Goal: Task Accomplishment & Management: Use online tool/utility

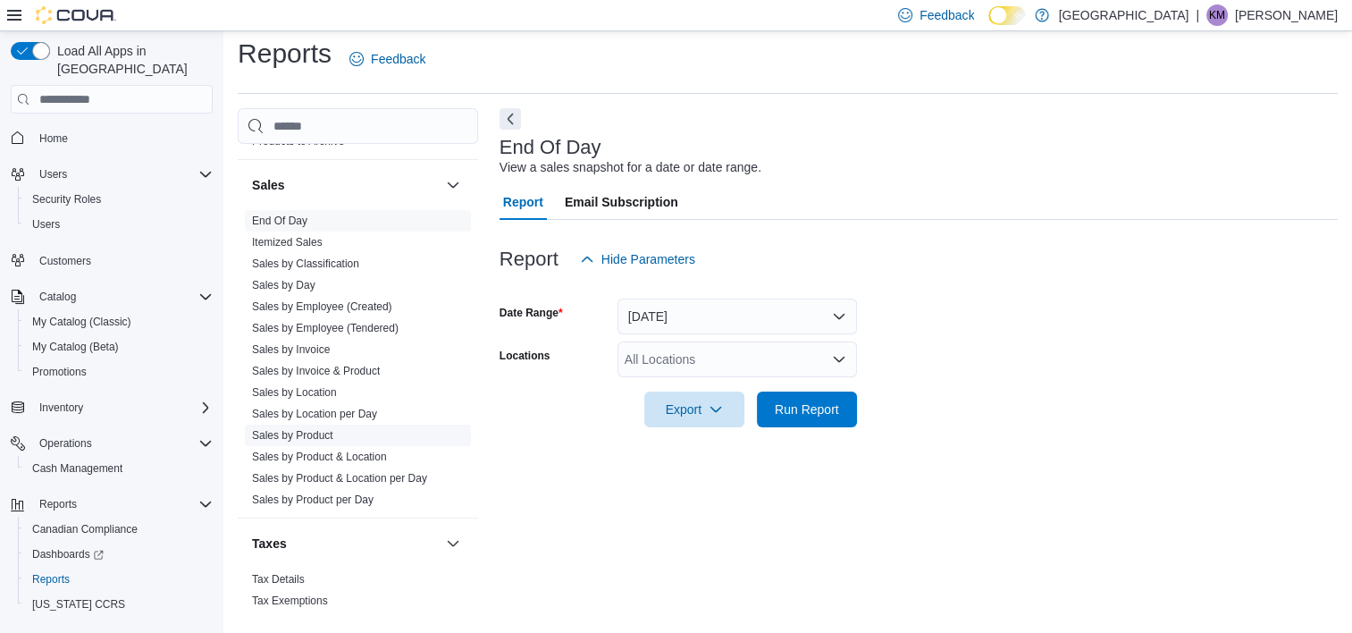
scroll to position [1245, 0]
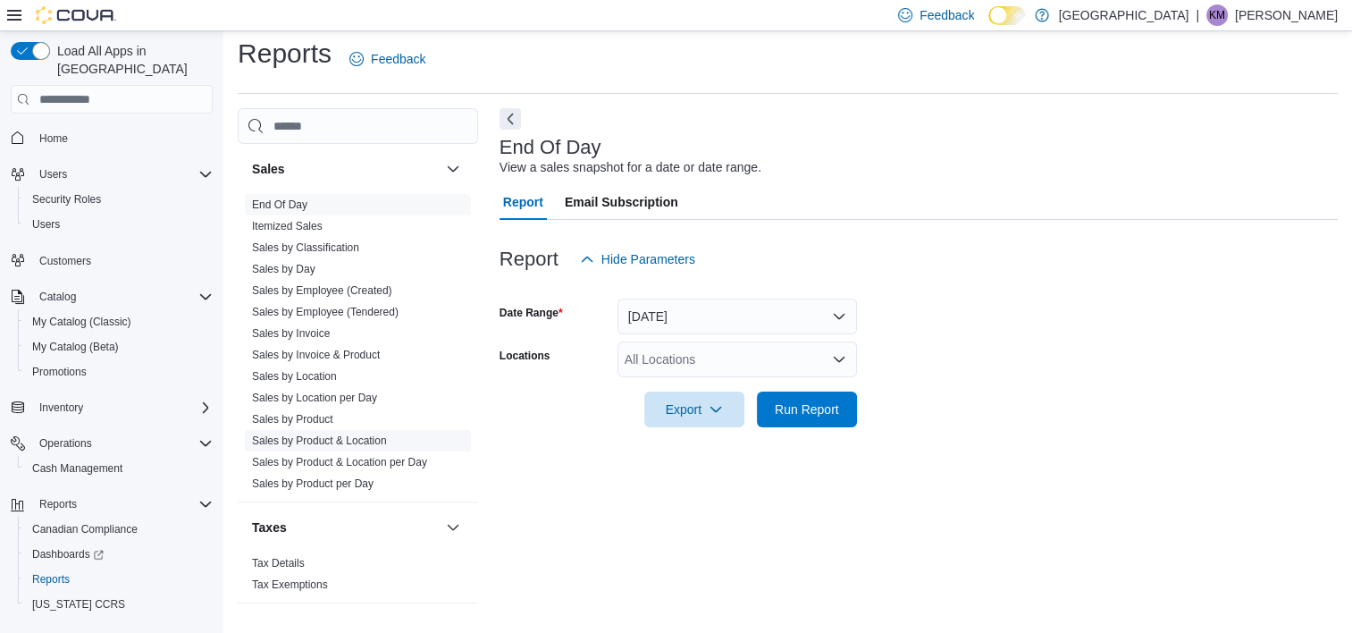
click at [346, 440] on link "Sales by Product & Location" at bounding box center [319, 440] width 135 height 13
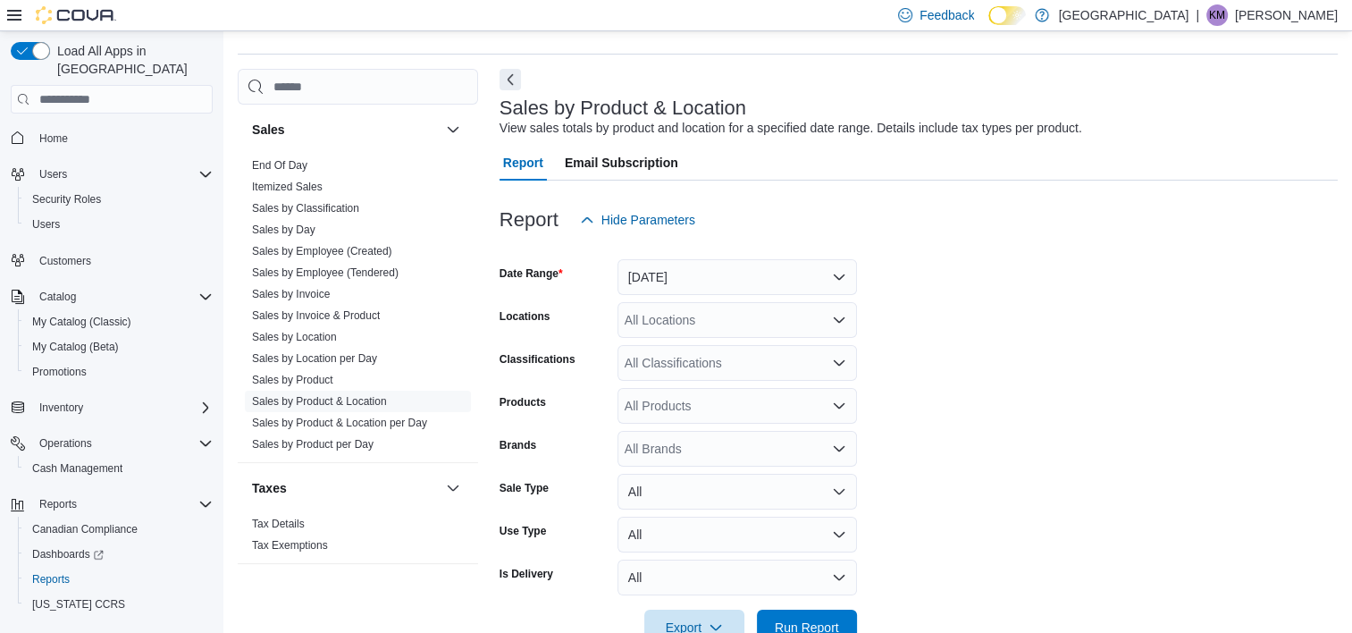
scroll to position [97, 0]
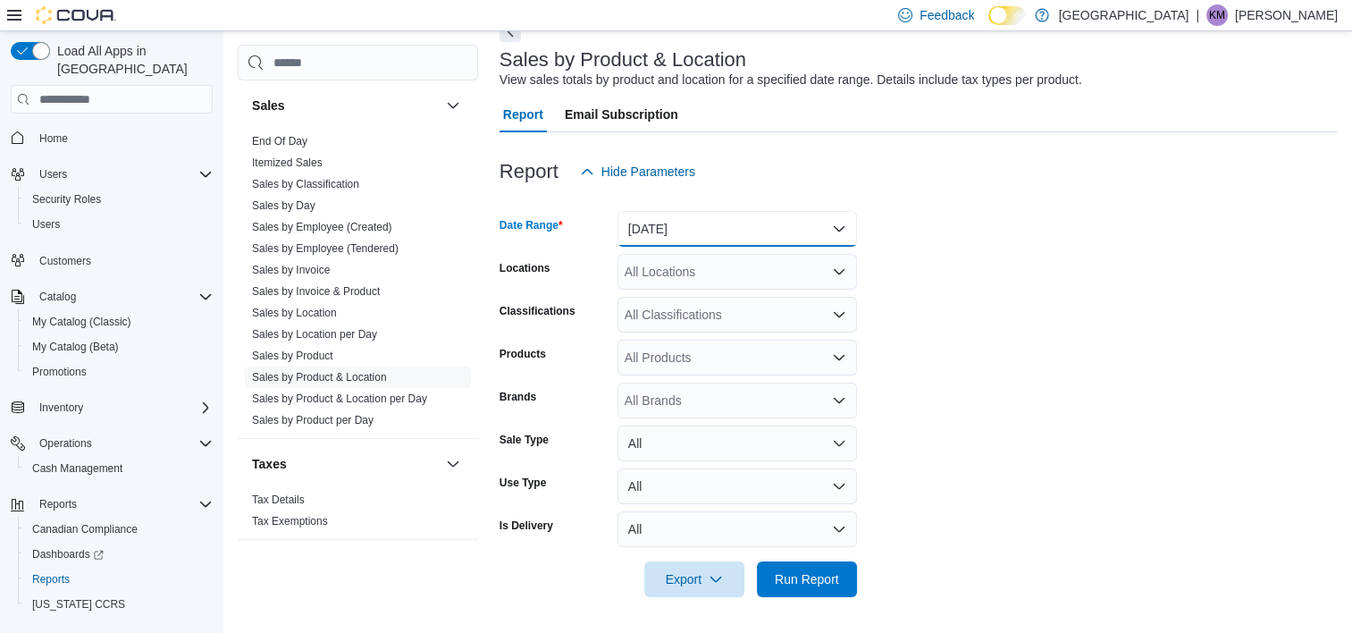
click at [764, 231] on button "[DATE]" at bounding box center [736, 229] width 239 height 36
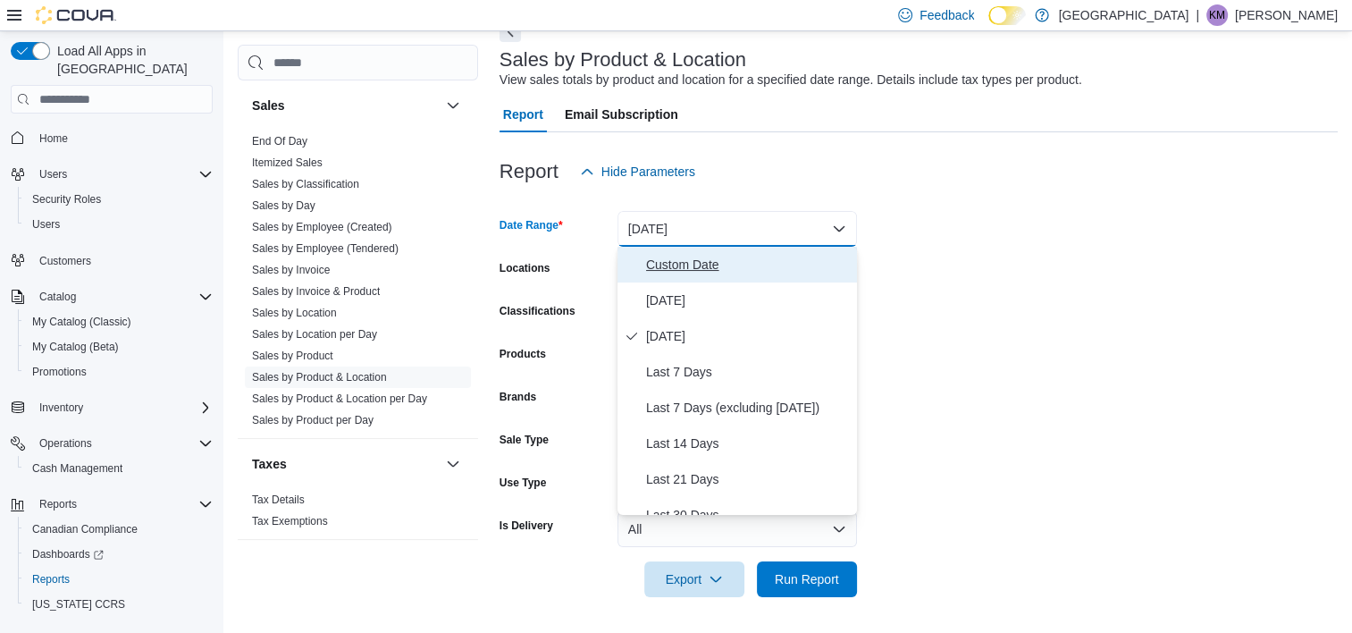
click at [701, 262] on span "Custom Date" at bounding box center [748, 264] width 204 height 21
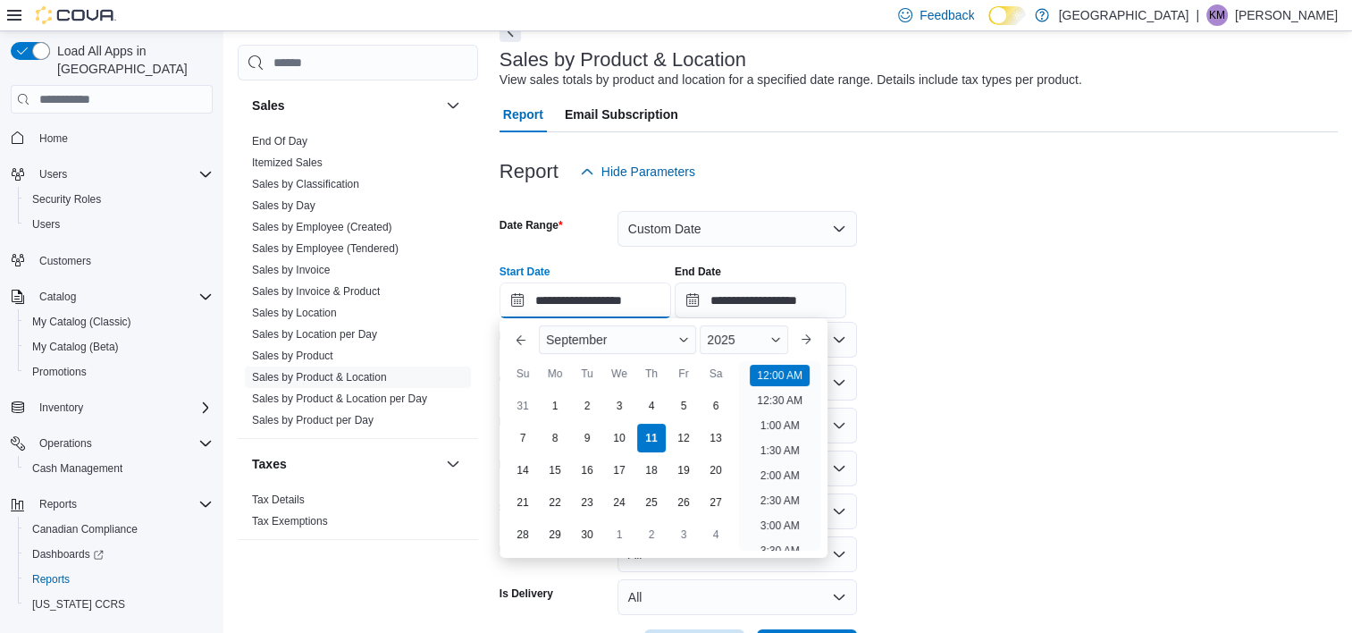
click at [524, 300] on input "**********" at bounding box center [585, 300] width 172 height 36
click at [559, 393] on div "1" at bounding box center [554, 405] width 31 height 31
type input "**********"
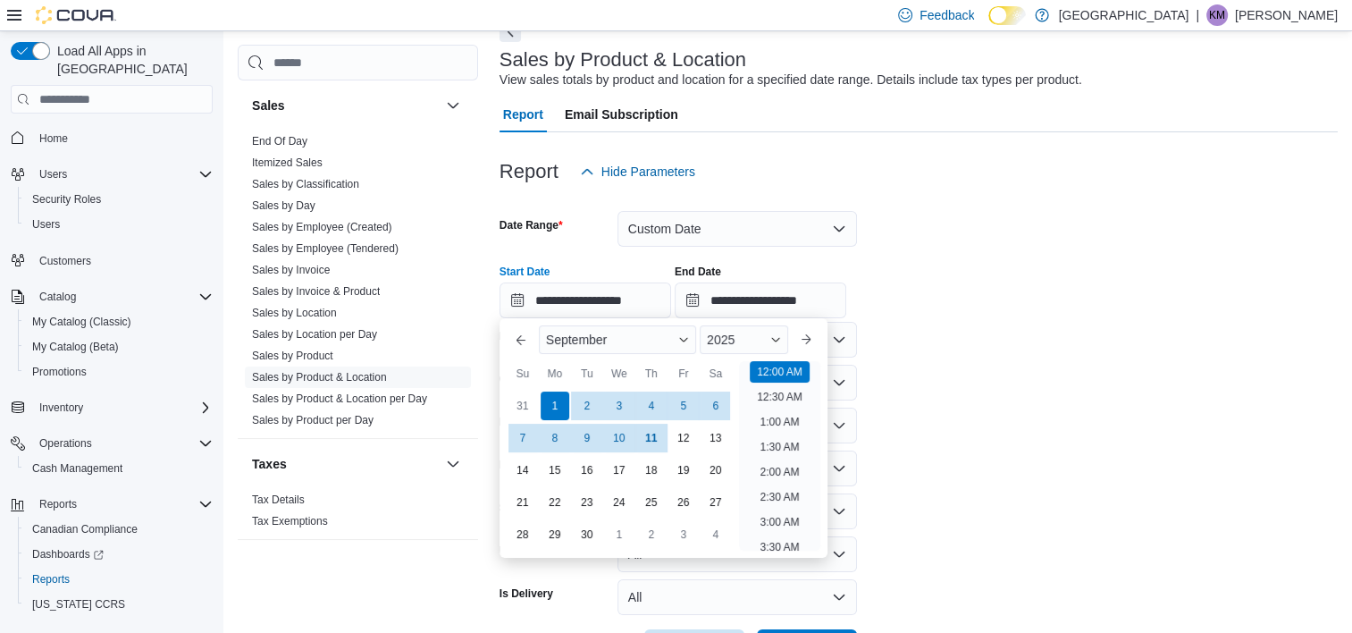
click at [961, 319] on div at bounding box center [918, 320] width 838 height 4
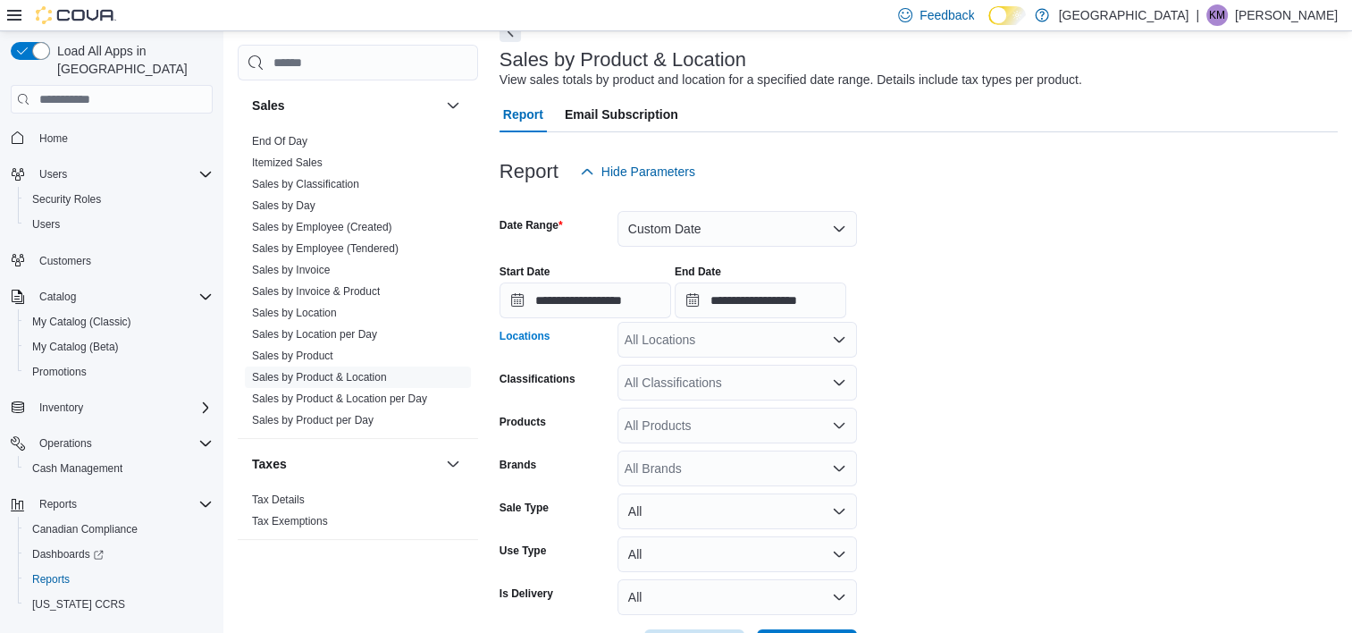
click at [718, 343] on div "All Locations" at bounding box center [736, 340] width 239 height 36
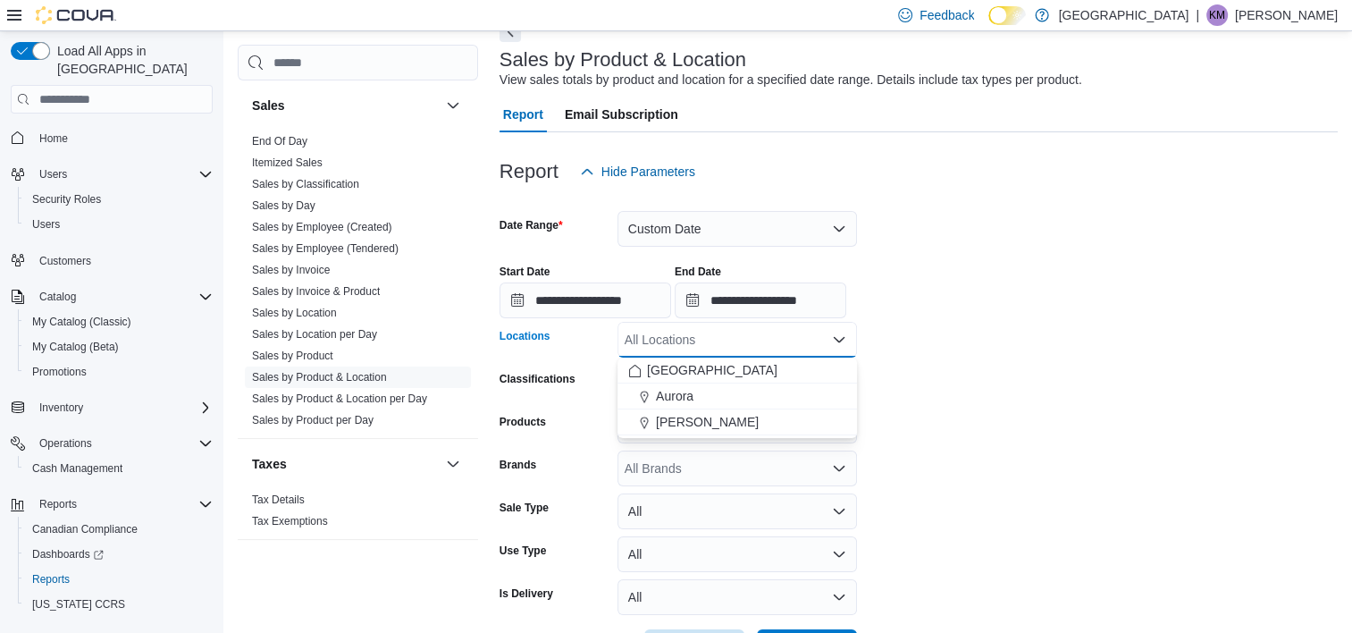
click at [711, 420] on span "[PERSON_NAME]" at bounding box center [707, 422] width 103 height 18
drag, startPoint x: 1186, startPoint y: 337, endPoint x: 1151, endPoint y: 348, distance: 37.6
click at [1178, 340] on form "**********" at bounding box center [918, 426] width 838 height 475
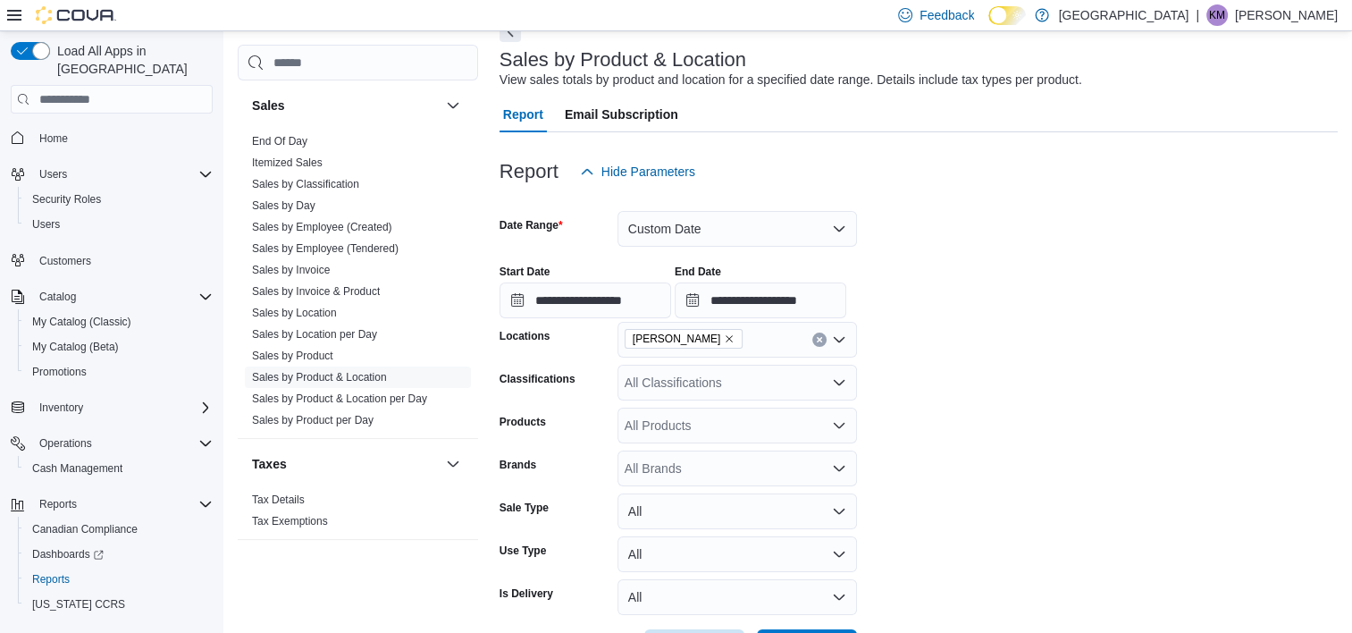
click at [757, 372] on div "All Classifications" at bounding box center [736, 383] width 239 height 36
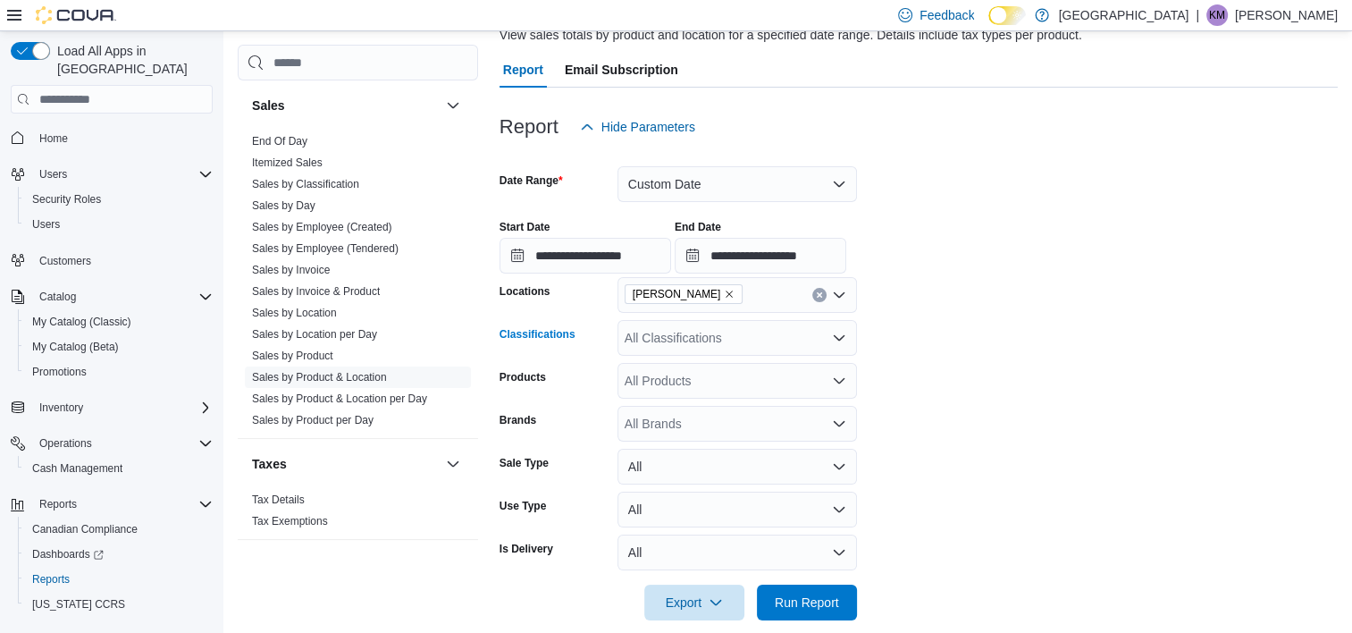
scroll to position [165, 0]
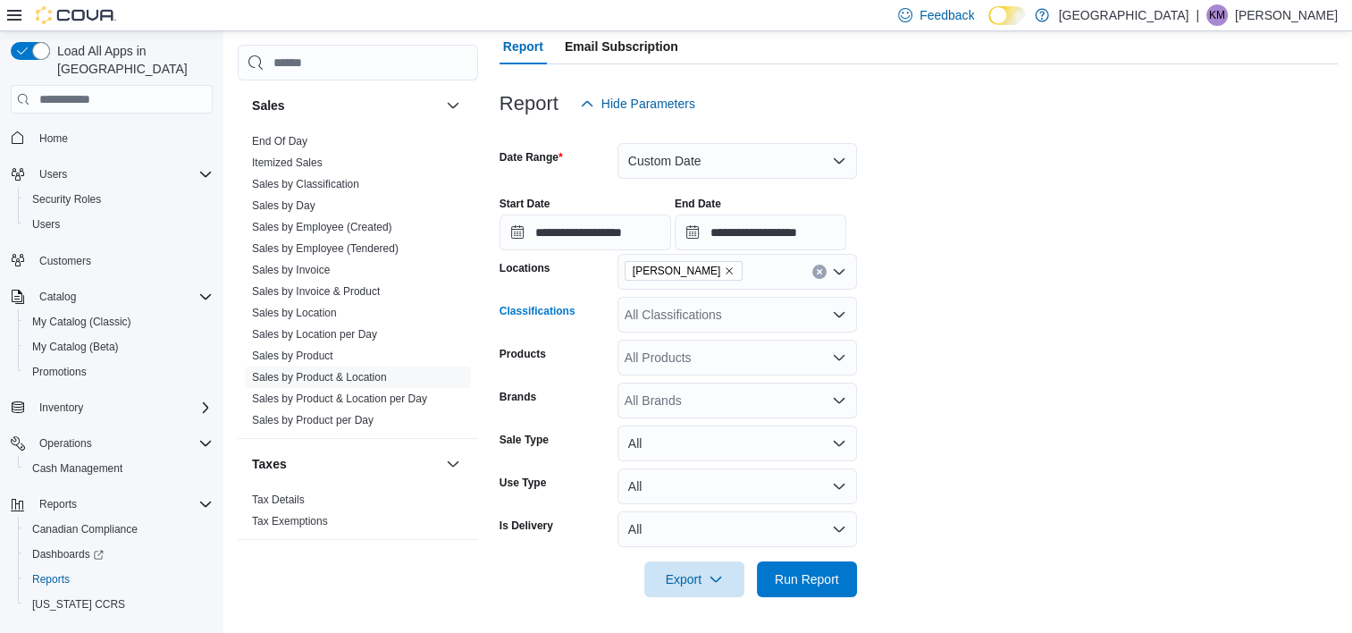
click at [728, 314] on div "All Classifications Combo box. Selected. Combo box input. All Classifications. …" at bounding box center [736, 315] width 239 height 36
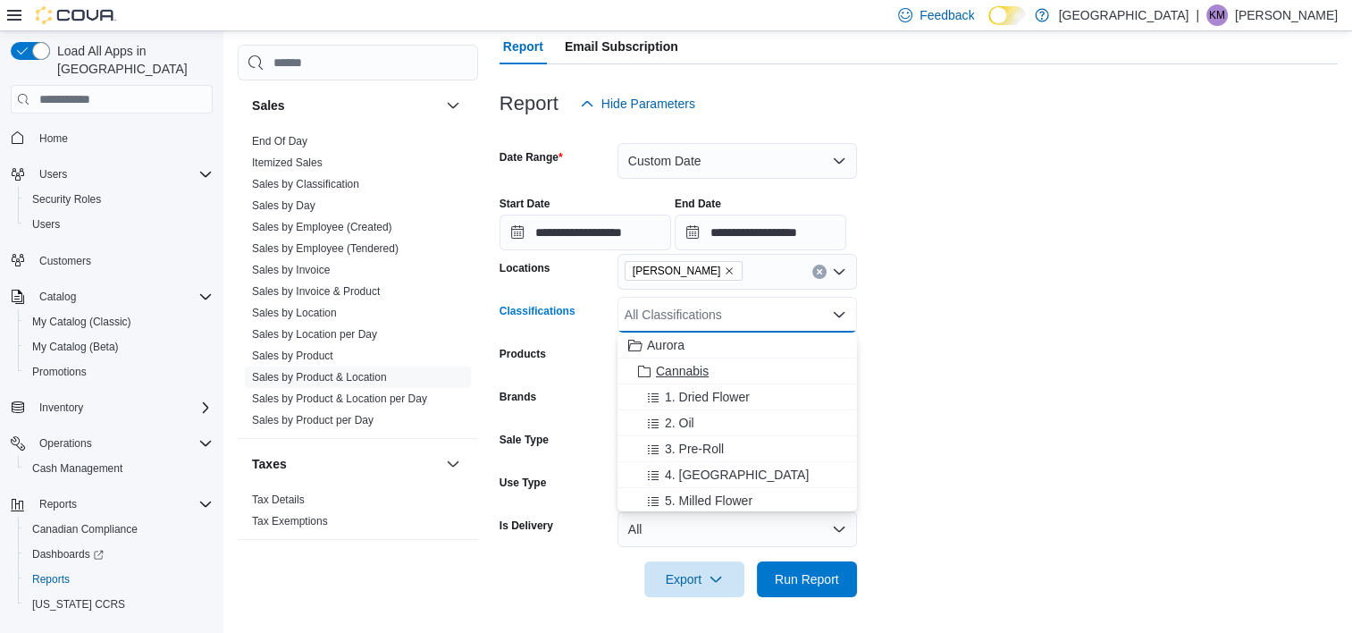
click at [679, 358] on button "Cannabis" at bounding box center [736, 371] width 239 height 26
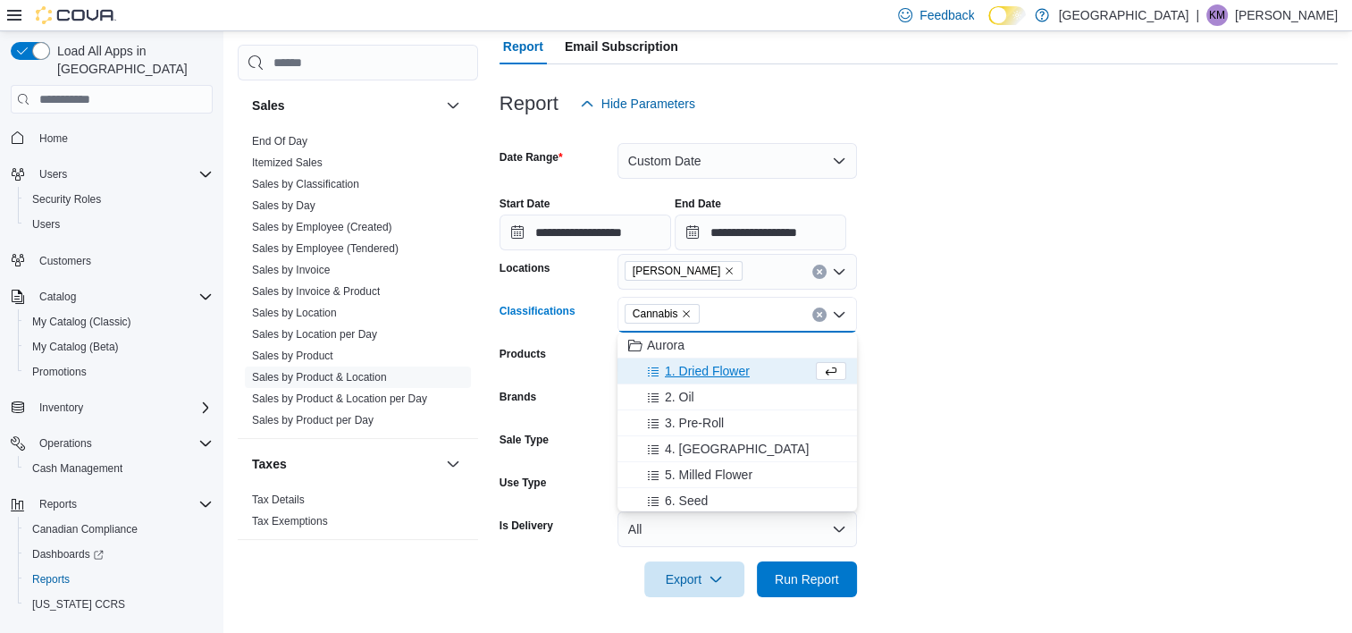
click at [954, 369] on form "**********" at bounding box center [918, 359] width 838 height 475
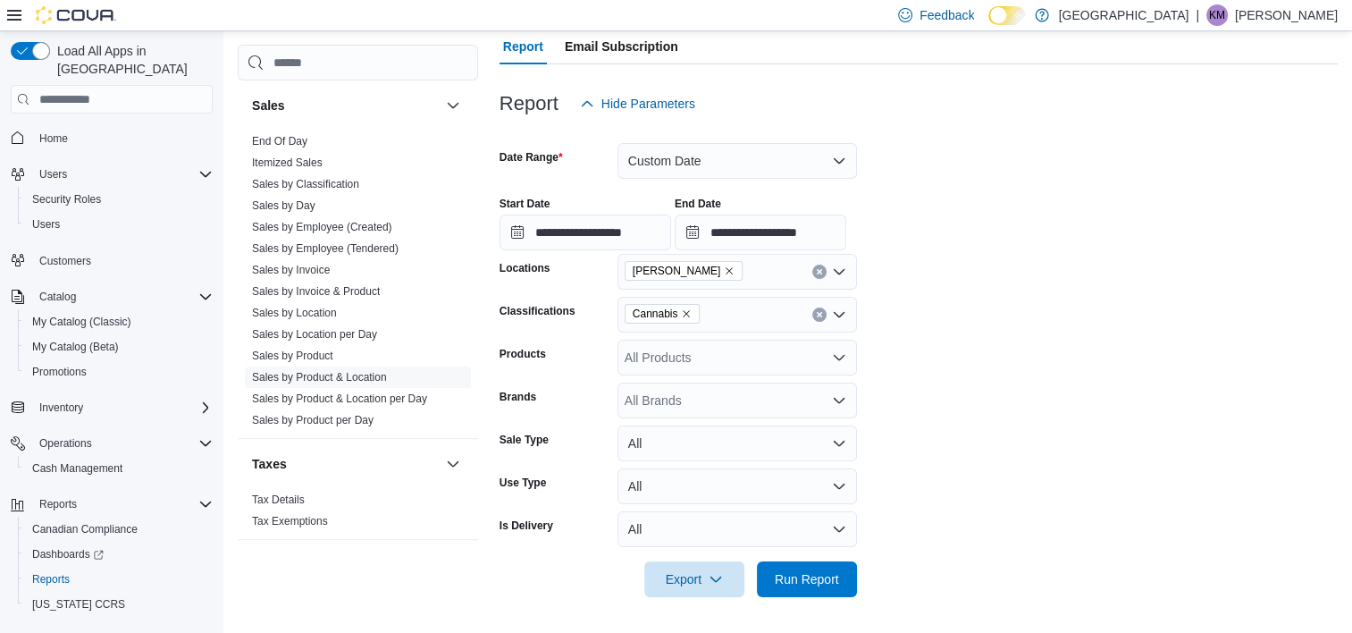
click at [837, 368] on div "All Products" at bounding box center [736, 358] width 239 height 36
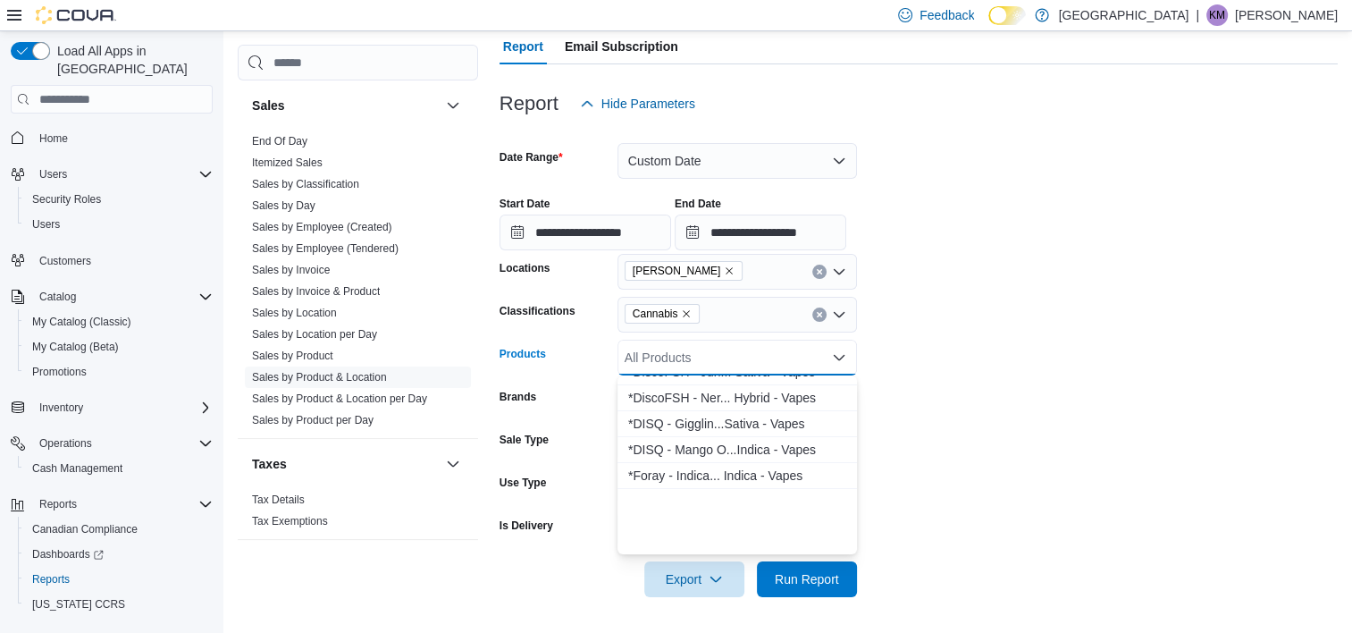
scroll to position [89, 0]
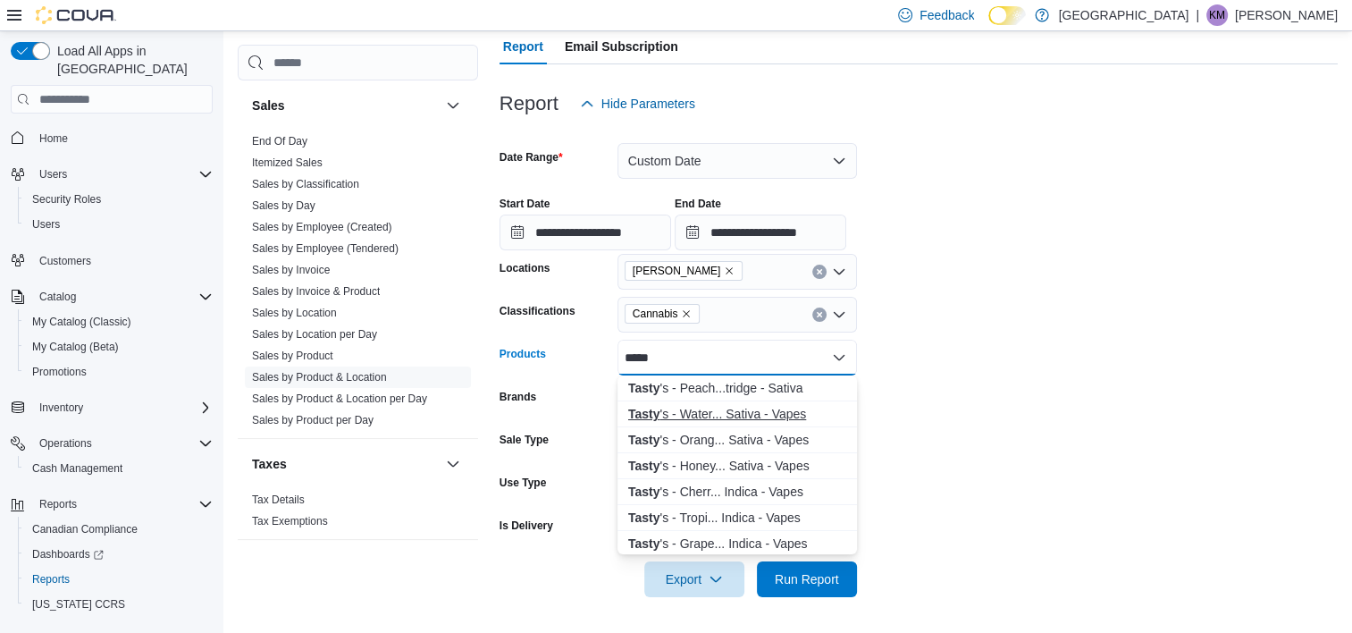
type input "*****"
click at [754, 419] on div "Tasty 's - Water... Sativa - Vapes" at bounding box center [737, 414] width 218 height 18
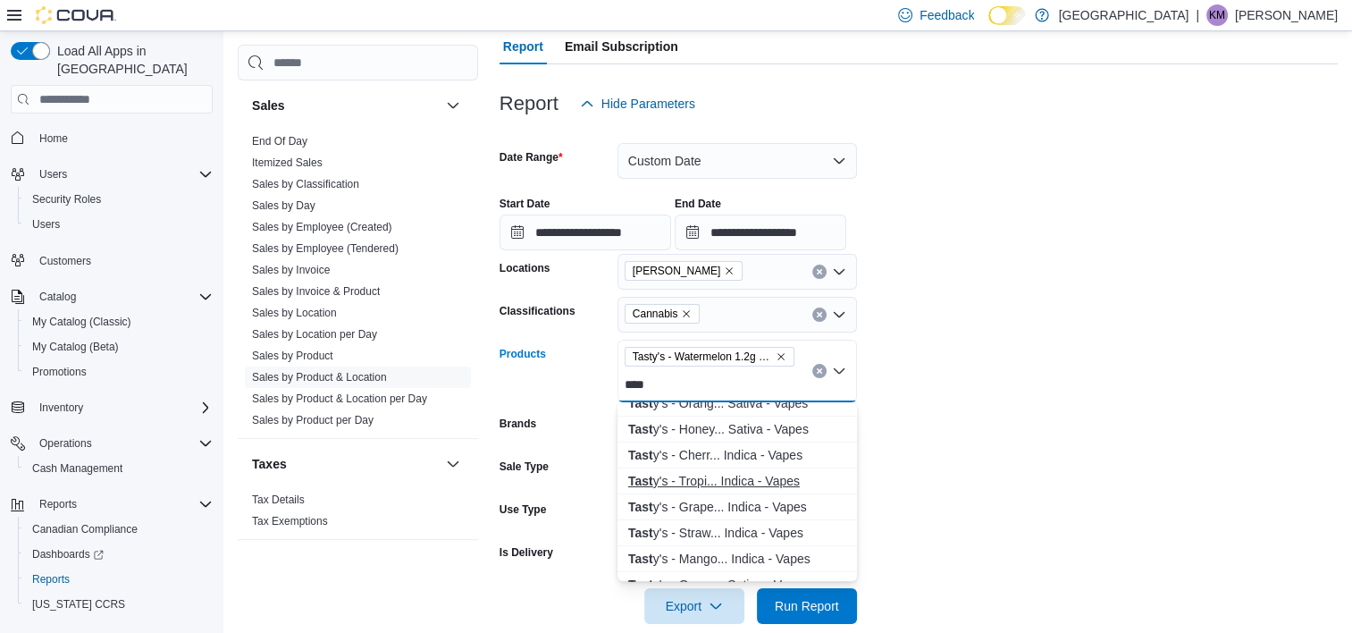
type input "****"
click at [729, 483] on div "Tast y's - Tropi... Indica - Vapes" at bounding box center [737, 481] width 218 height 18
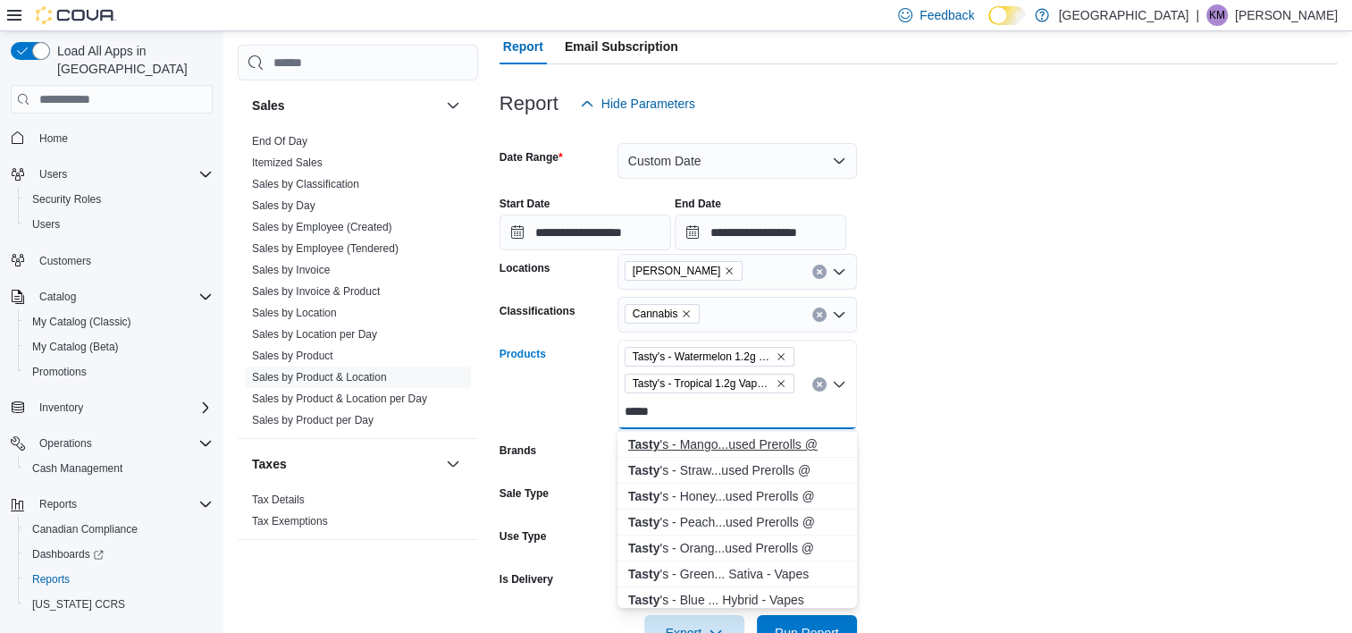
scroll to position [268, 0]
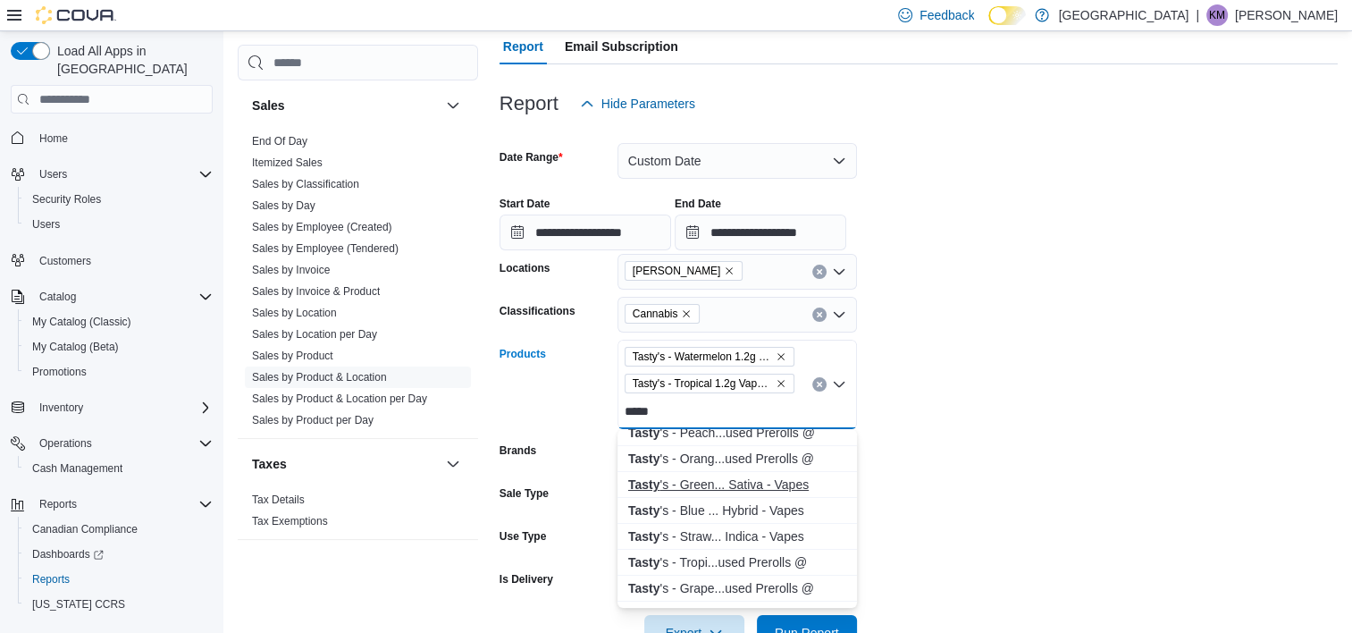
type input "*****"
click at [714, 482] on div "Tasty 's - Green... Sativa - Vapes" at bounding box center [737, 484] width 218 height 18
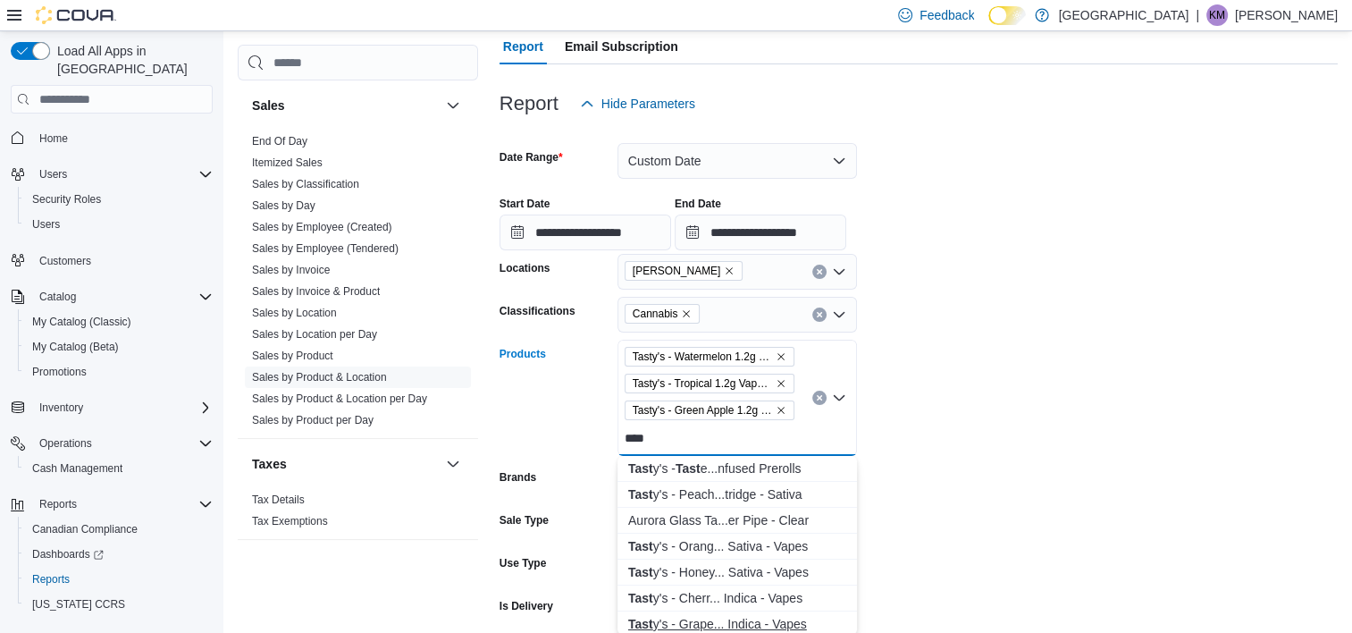
type input "****"
click at [750, 617] on div "Tast y's - Grape... Indica - Vapes" at bounding box center [737, 624] width 218 height 18
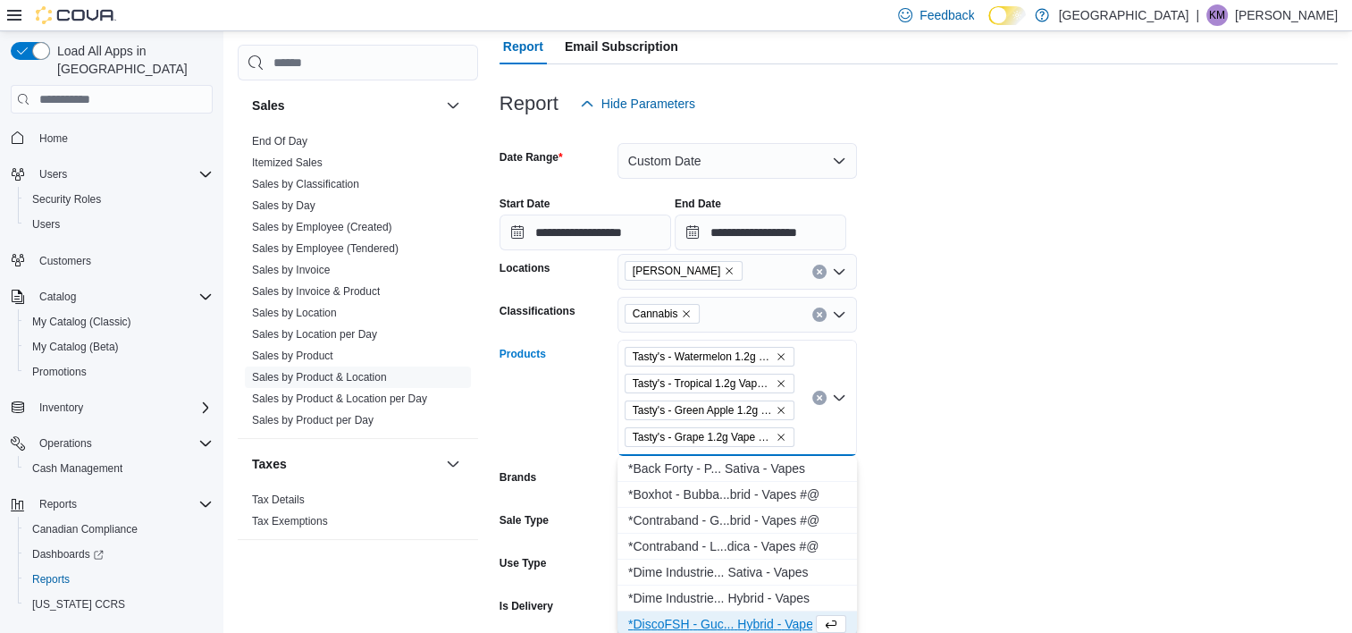
scroll to position [3, 0]
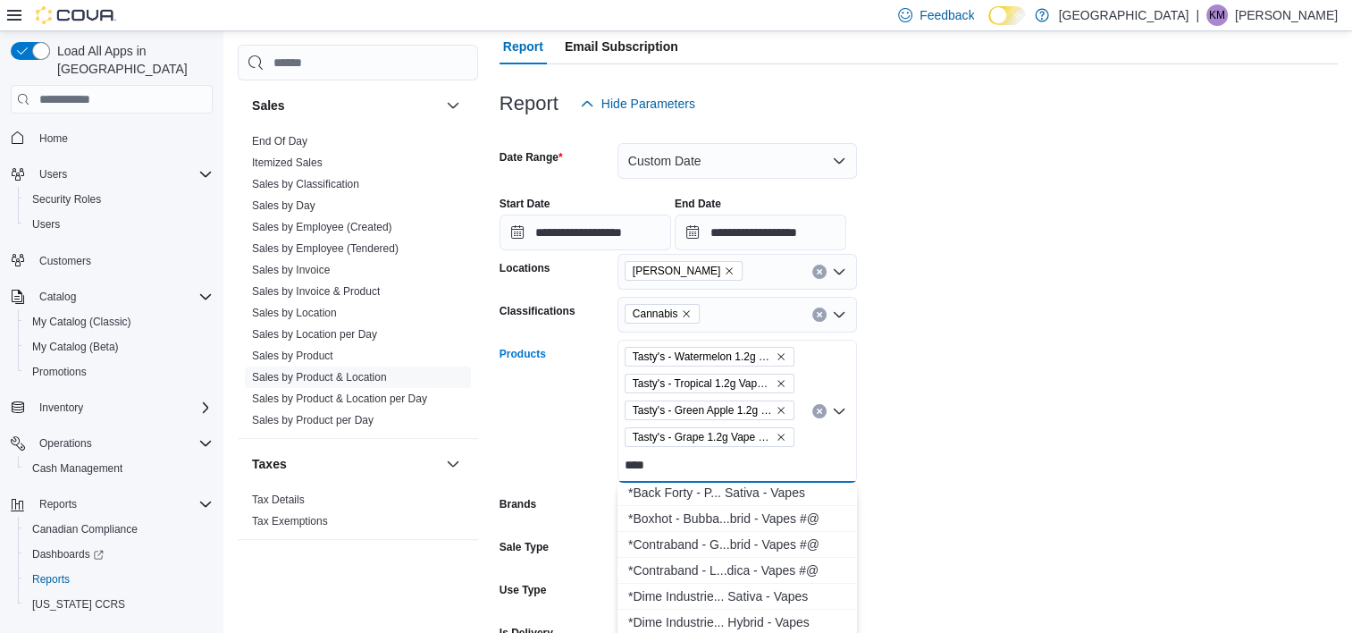
click at [693, 457] on div "Tasty's - Watermelon 1.2g Vape Cartridge - Sativa - Vapes Tasty's - Tropical 1.…" at bounding box center [736, 411] width 239 height 143
type input "*****"
click at [784, 550] on div "Daily Special -...ativa - PreRoll" at bounding box center [737, 547] width 218 height 18
click at [1065, 536] on form "**********" at bounding box center [918, 413] width 838 height 583
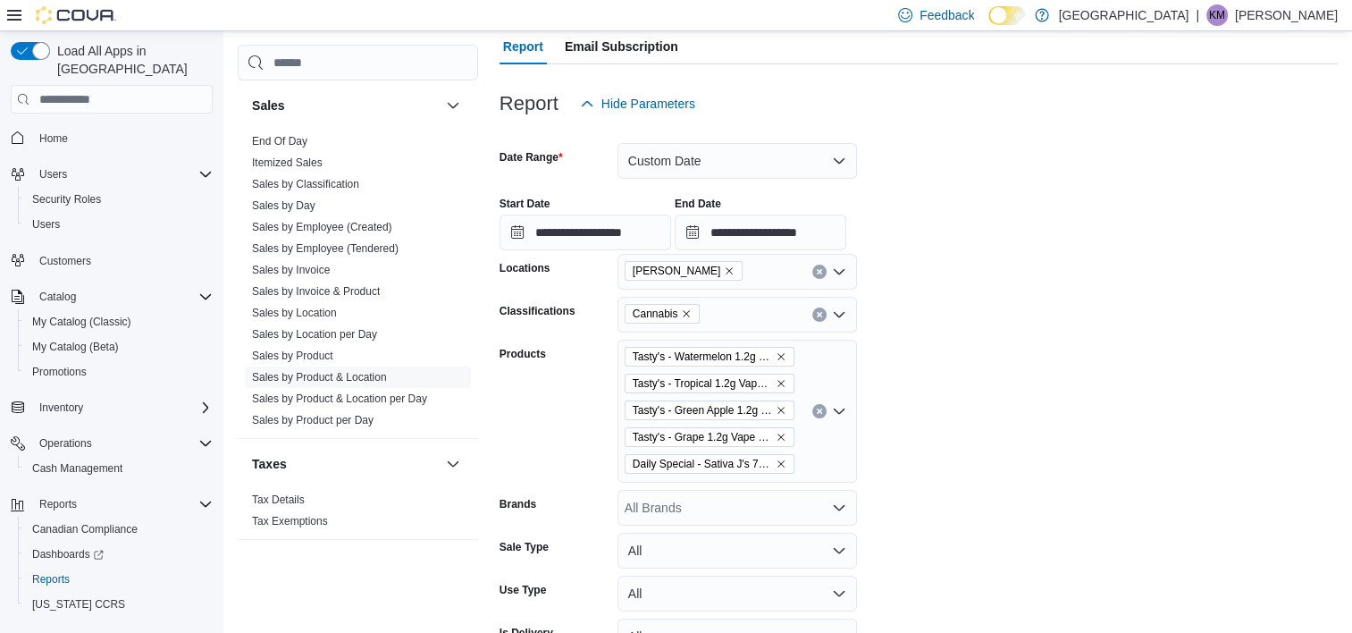
click at [806, 466] on div "Tasty's - Watermelon 1.2g Vape Cartridge - Sativa - Vapes Tasty's - Tropical 1.…" at bounding box center [736, 411] width 239 height 143
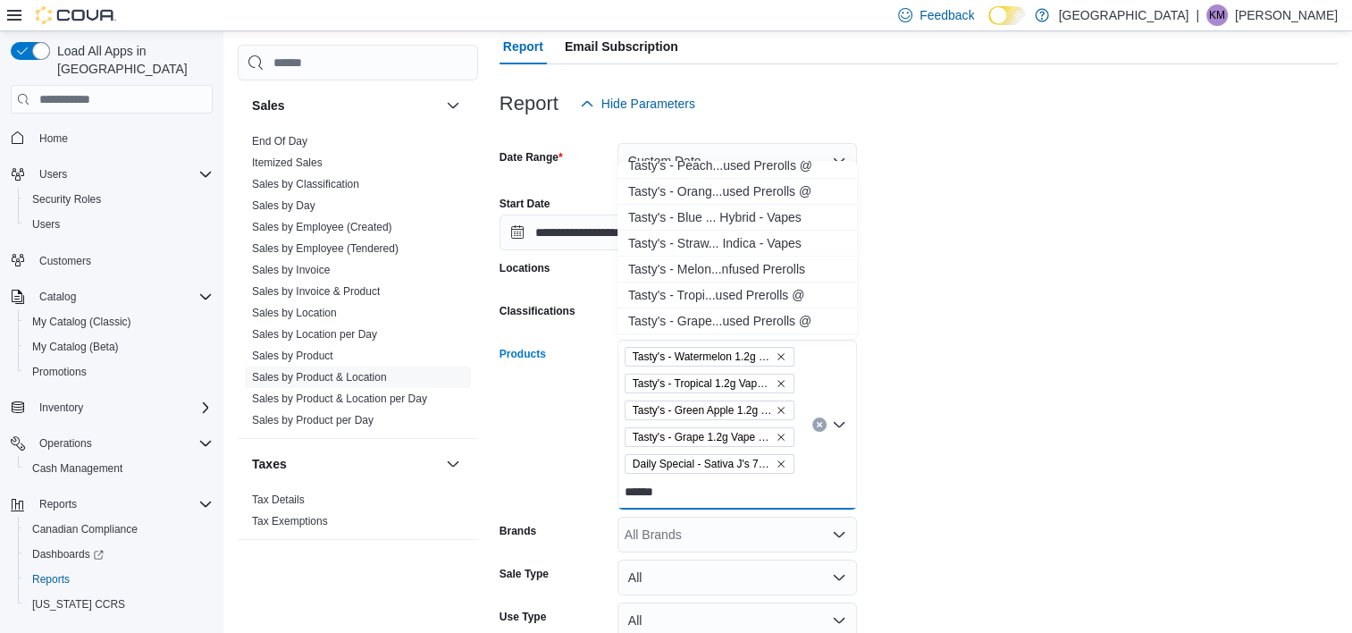
scroll to position [268, 0]
type input "*****"
click at [747, 242] on div "Tasty's - Melon...nfused Prerolls" at bounding box center [737, 242] width 218 height 18
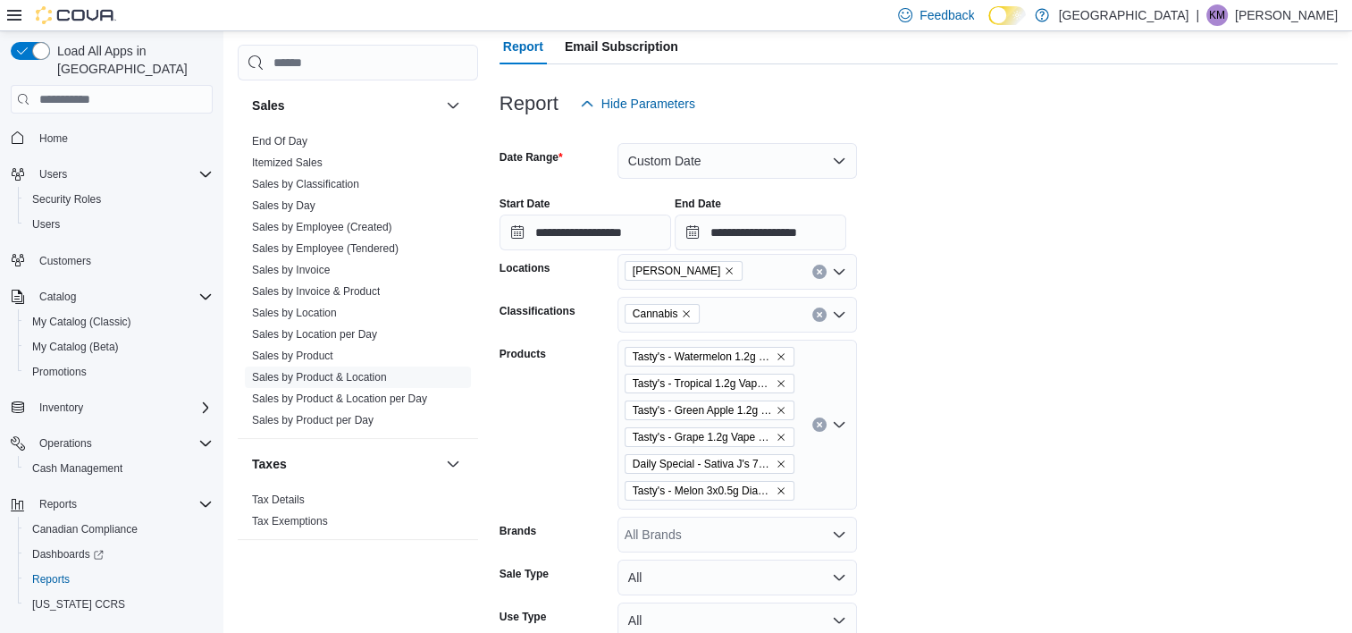
click at [1199, 432] on form "**********" at bounding box center [918, 426] width 838 height 609
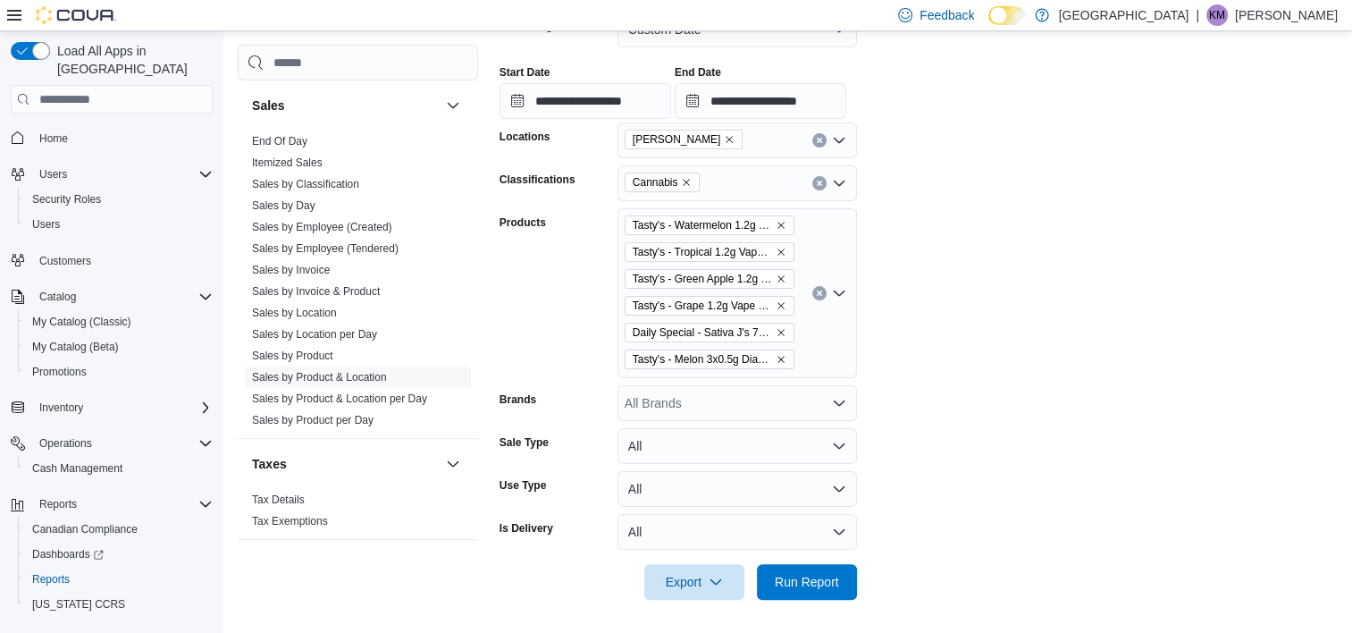
scroll to position [299, 0]
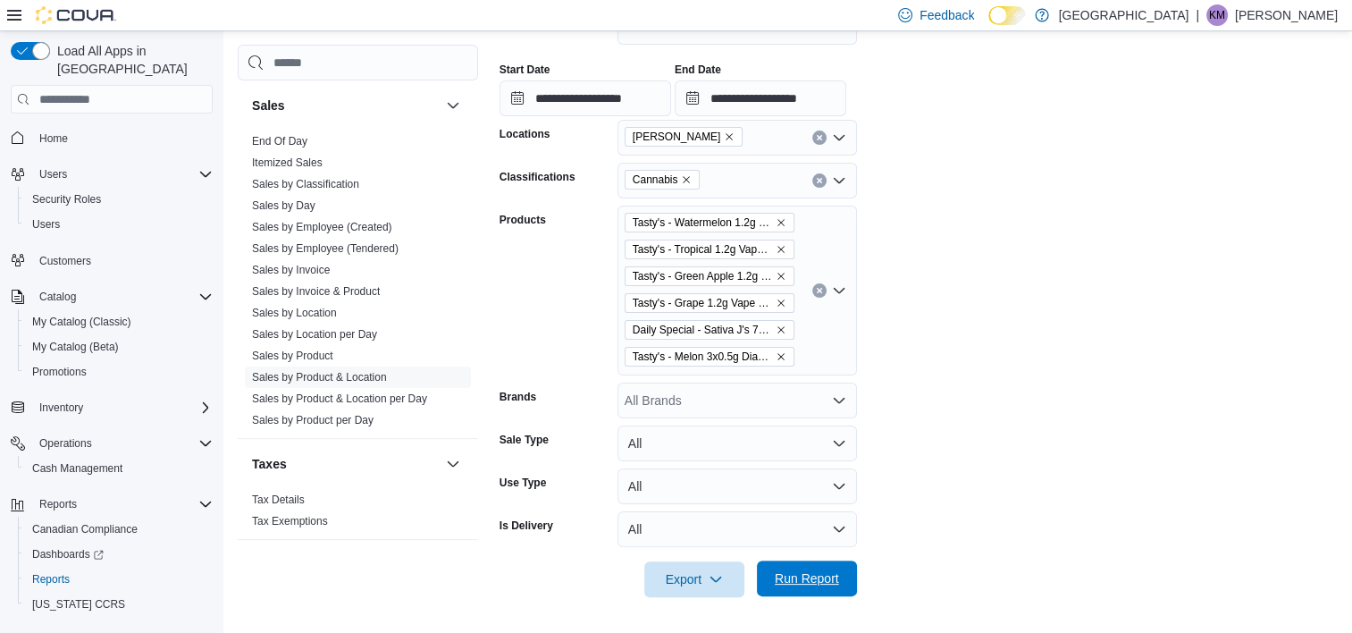
click at [835, 575] on span "Run Report" at bounding box center [807, 578] width 64 height 18
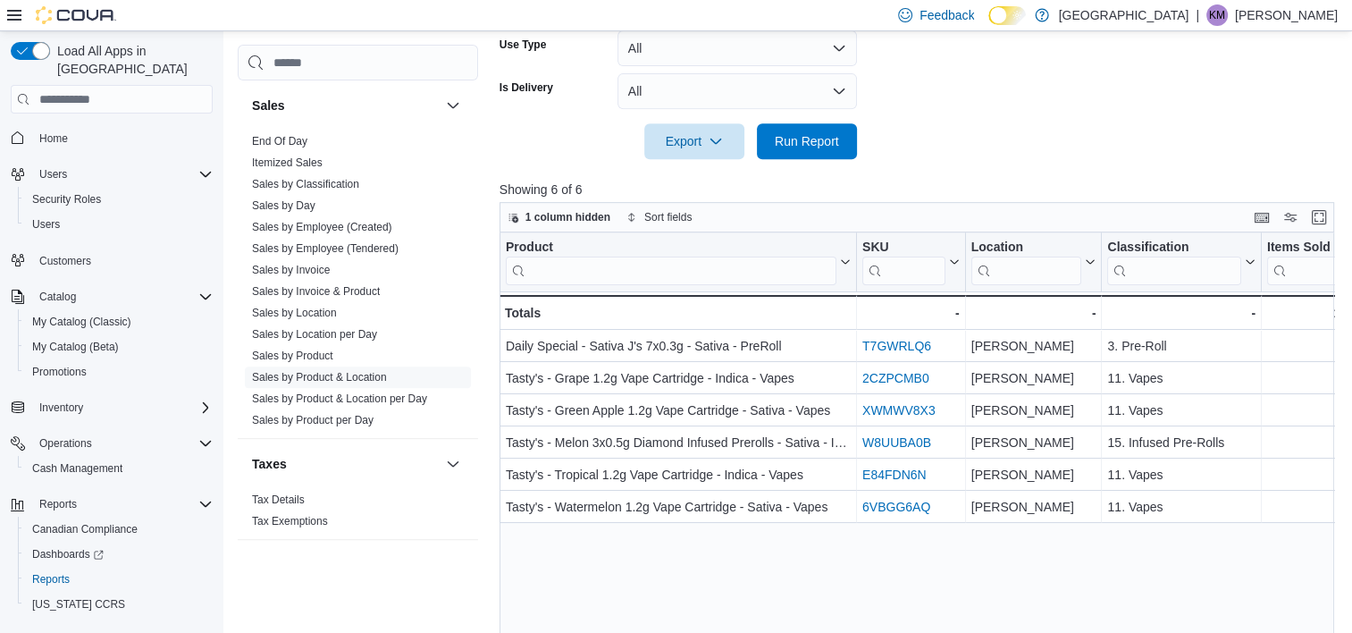
scroll to position [826, 0]
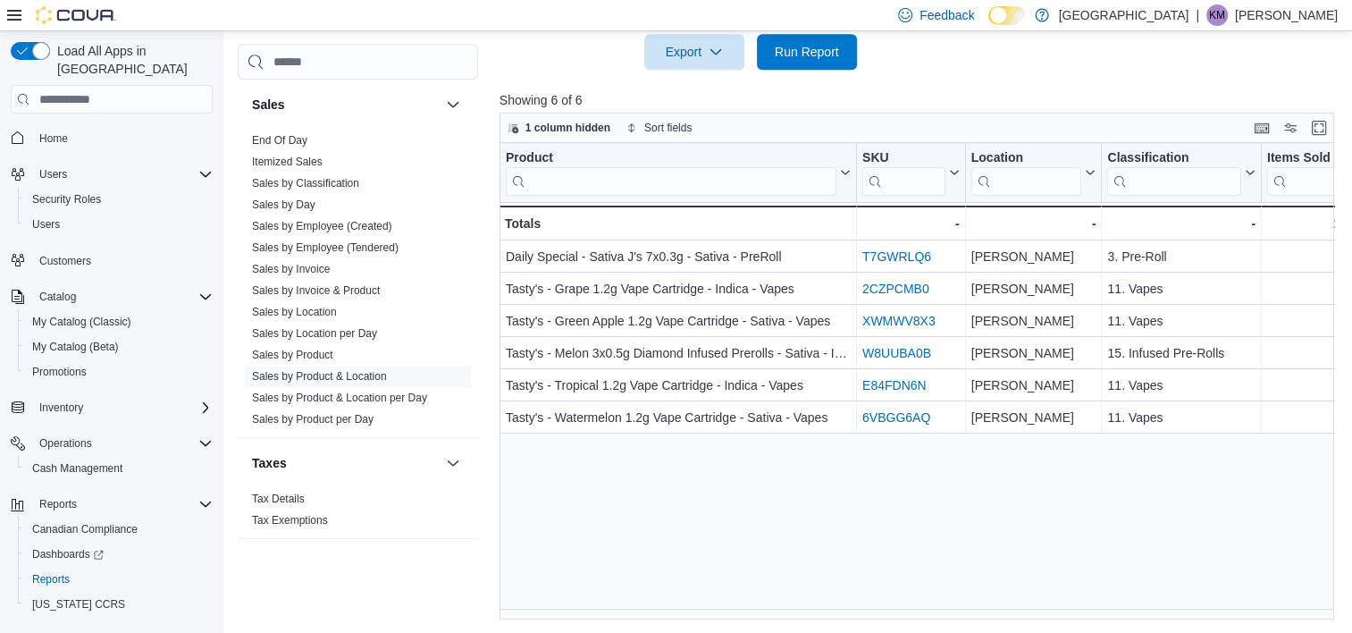
click at [670, 607] on div "Product Click to view column header actions SKU Click to view column header act…" at bounding box center [920, 381] width 843 height 476
click at [313, 247] on link "Sales by Employee (Tendered)" at bounding box center [325, 248] width 147 height 13
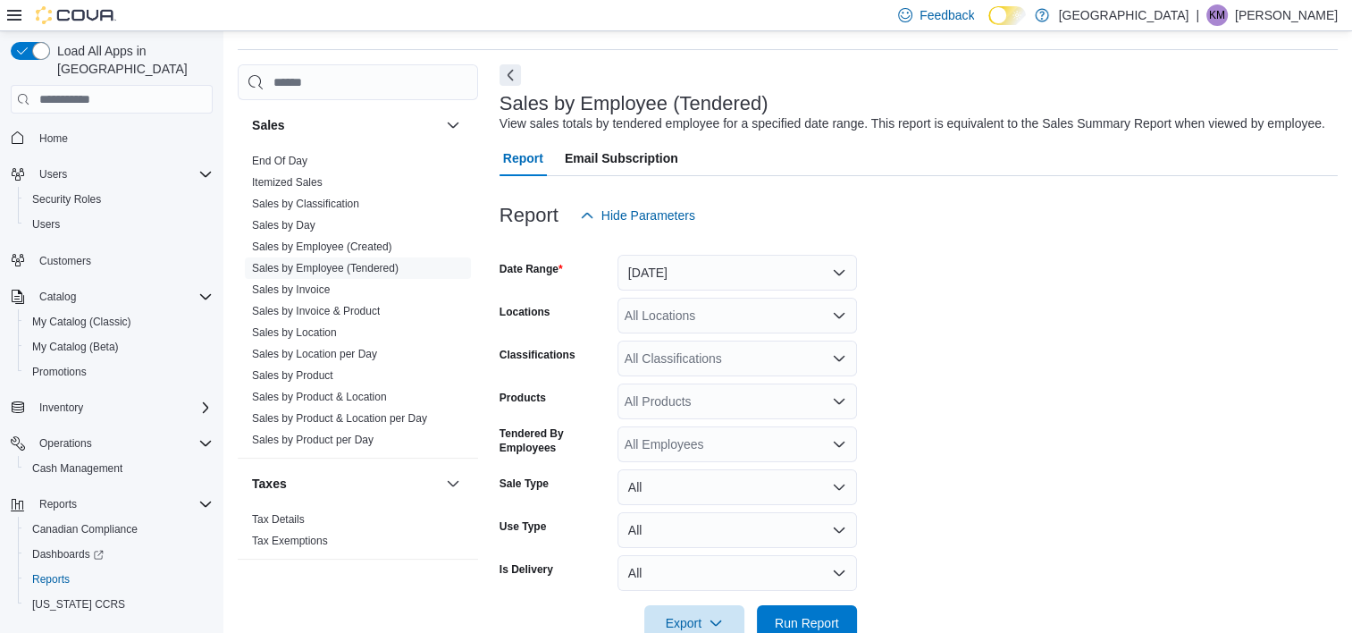
scroll to position [41, 0]
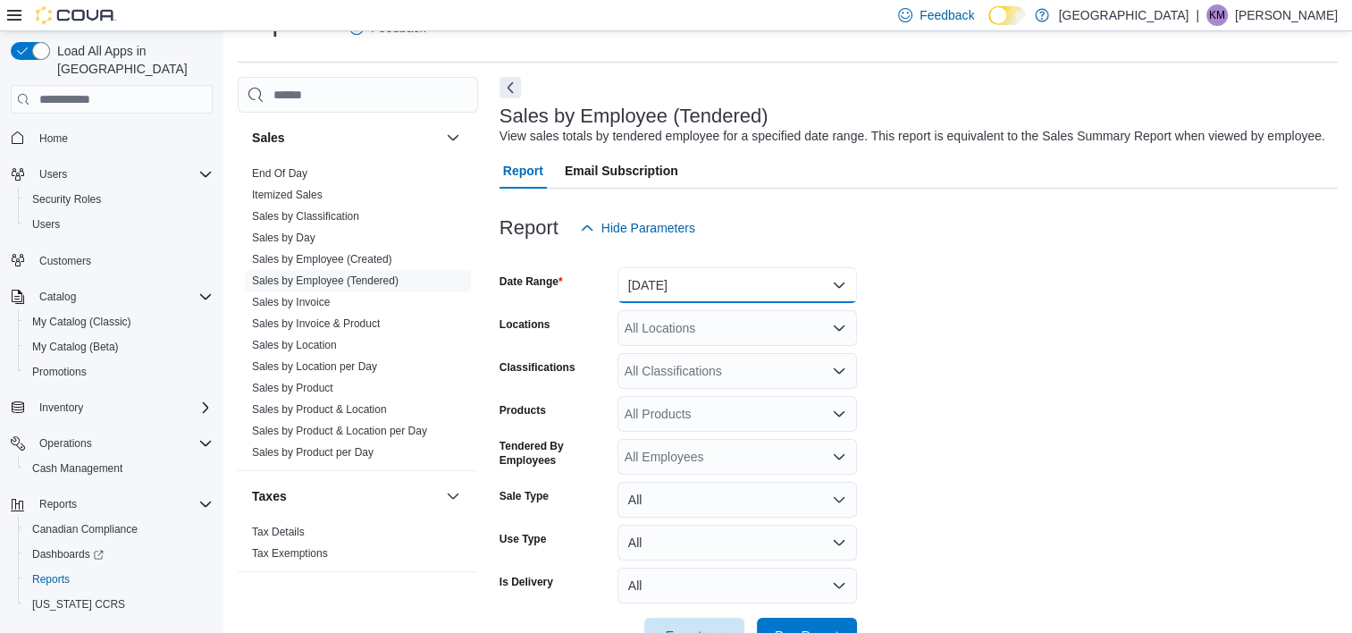
click at [726, 287] on button "[DATE]" at bounding box center [736, 285] width 239 height 36
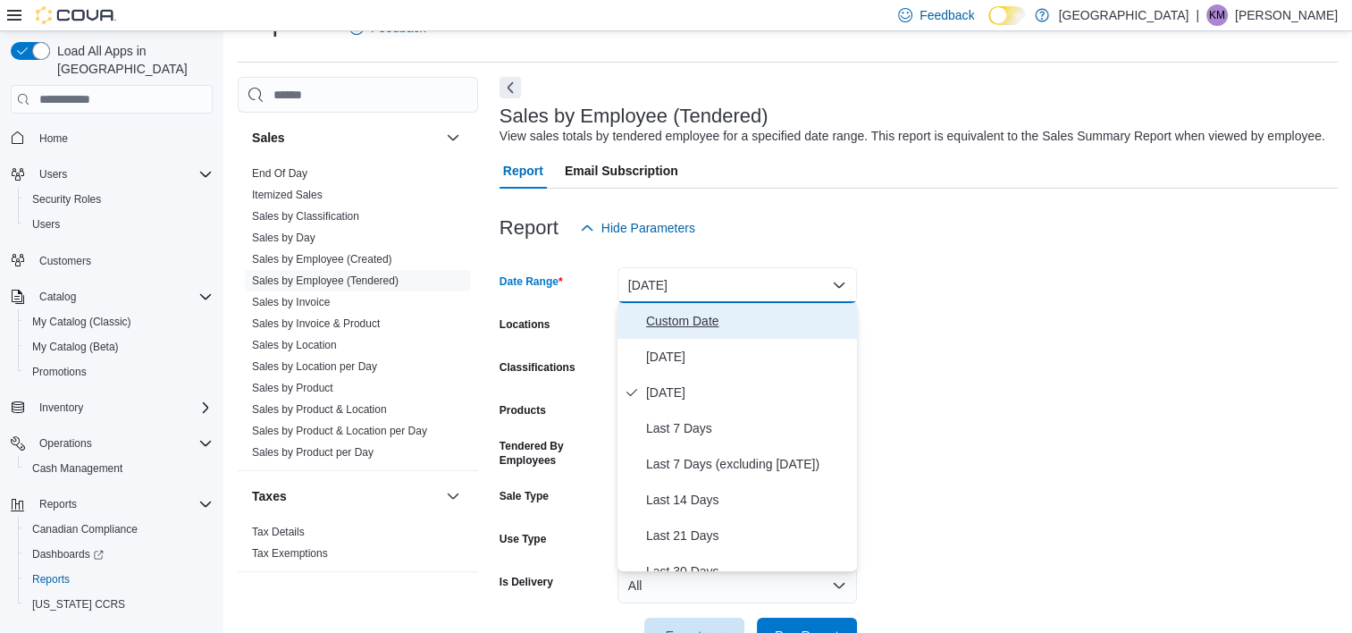
click at [686, 310] on span "Custom Date" at bounding box center [748, 320] width 204 height 21
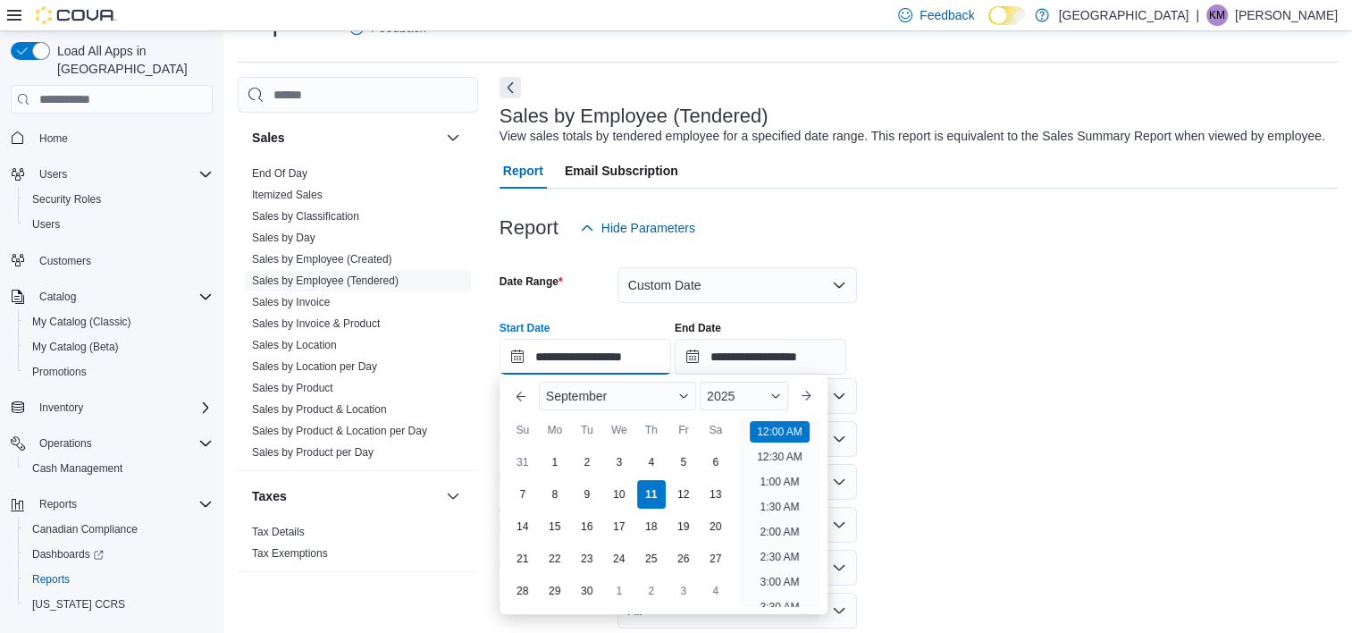
click at [623, 365] on input "**********" at bounding box center [585, 357] width 172 height 36
click at [550, 466] on div "1" at bounding box center [554, 462] width 31 height 31
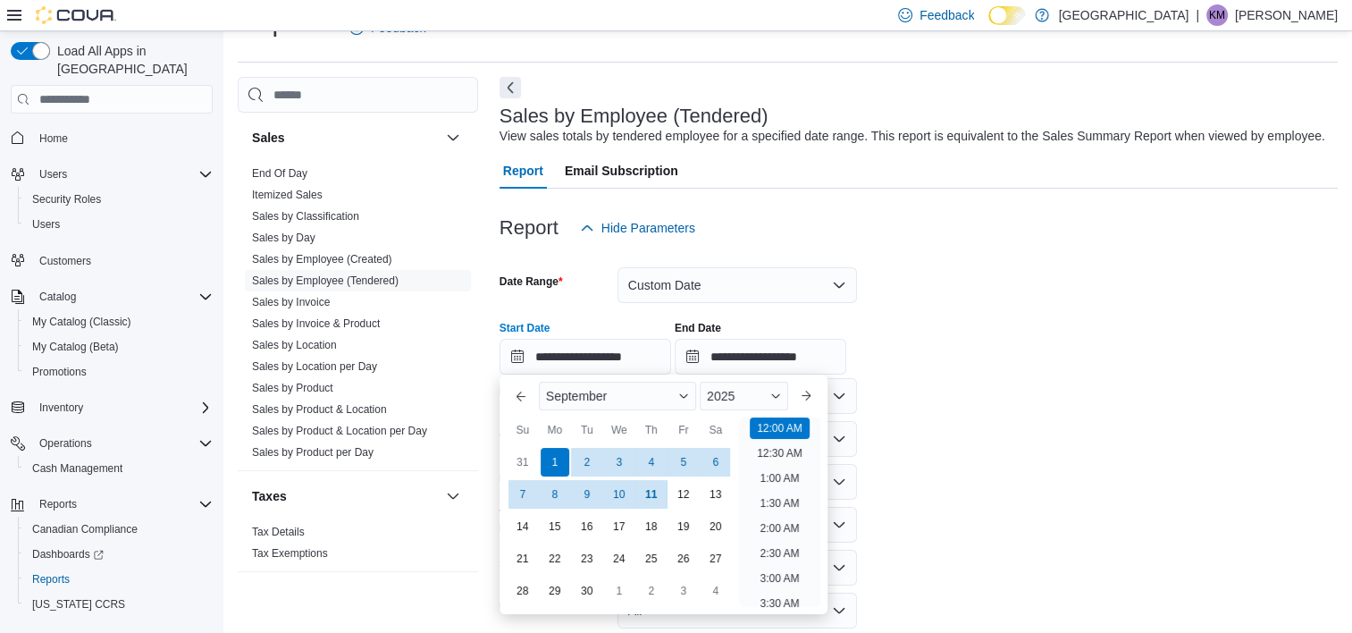
drag, startPoint x: 1144, startPoint y: 407, endPoint x: 995, endPoint y: 408, distance: 148.3
click at [1142, 407] on form "**********" at bounding box center [918, 483] width 838 height 475
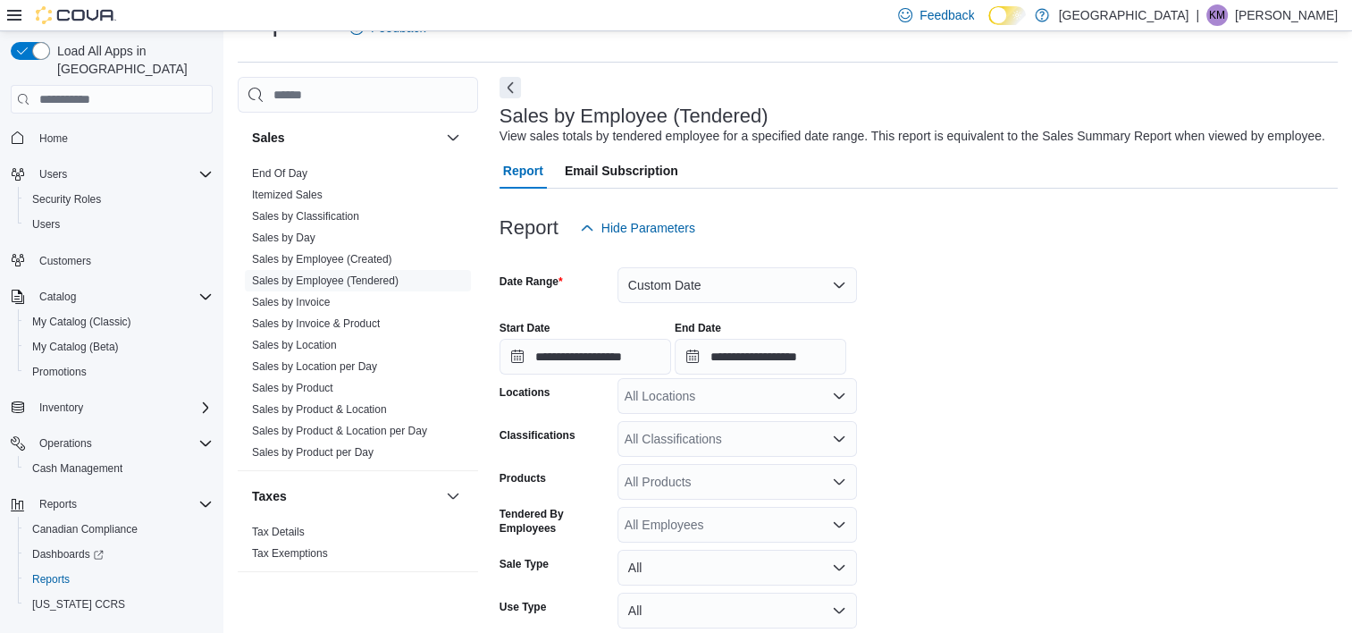
click at [804, 401] on div "All Locations" at bounding box center [736, 396] width 239 height 36
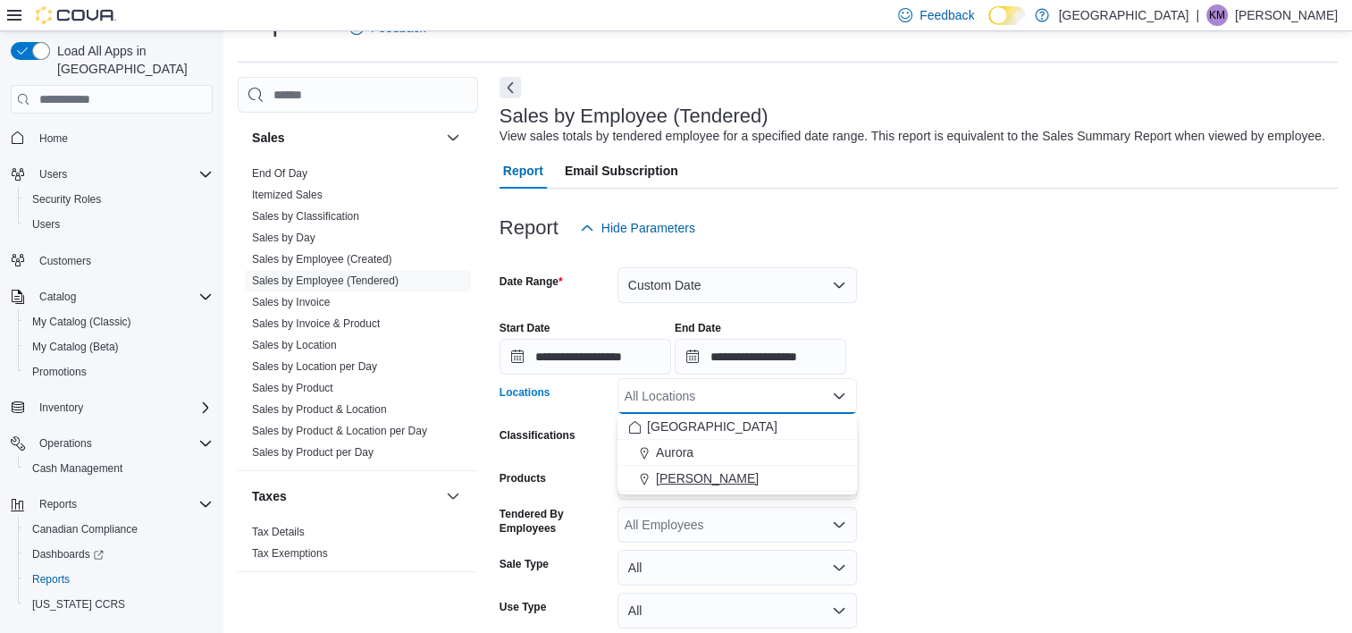
click at [676, 466] on button "[PERSON_NAME]" at bounding box center [736, 478] width 239 height 26
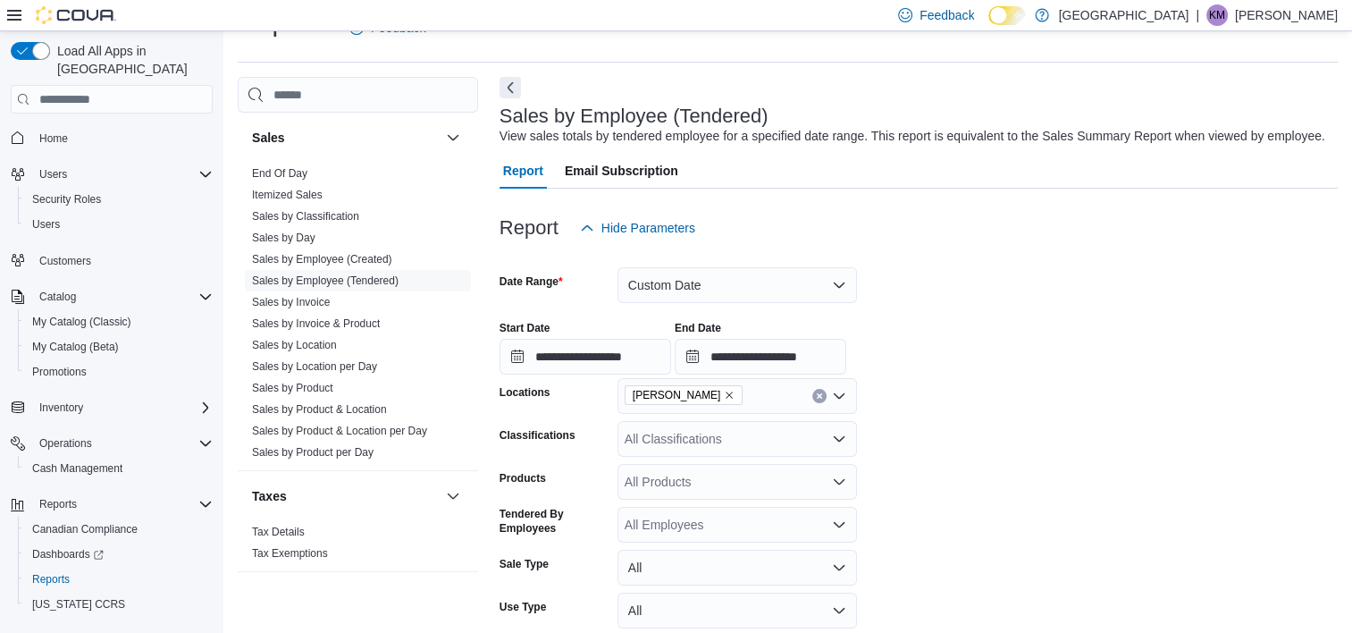
drag, startPoint x: 1086, startPoint y: 457, endPoint x: 1076, endPoint y: 461, distance: 11.3
click at [1086, 457] on form "**********" at bounding box center [918, 483] width 838 height 475
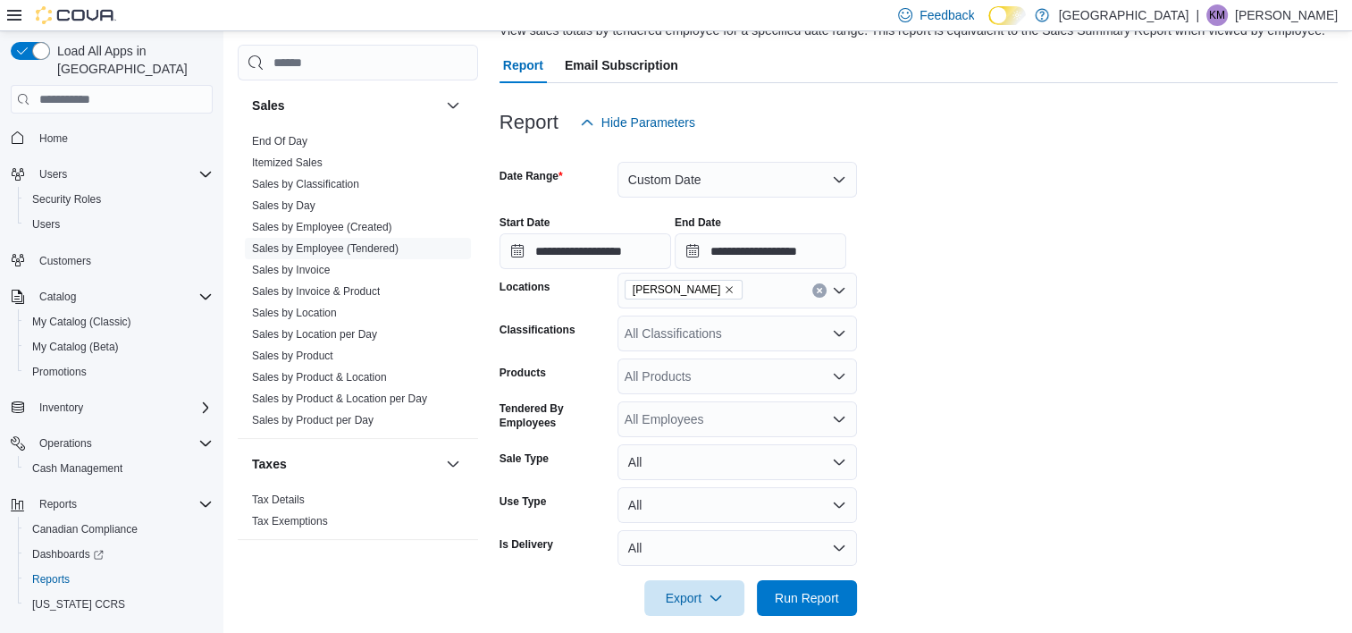
scroll to position [165, 0]
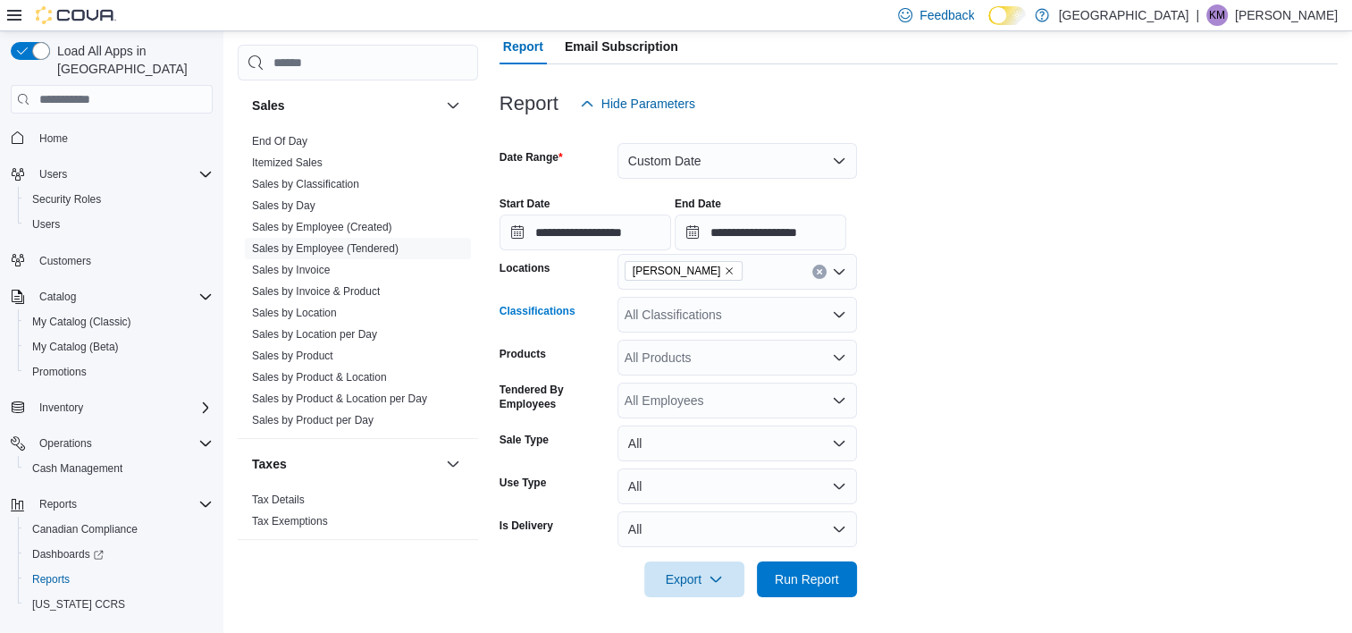
click at [809, 317] on div "All Classifications" at bounding box center [736, 315] width 239 height 36
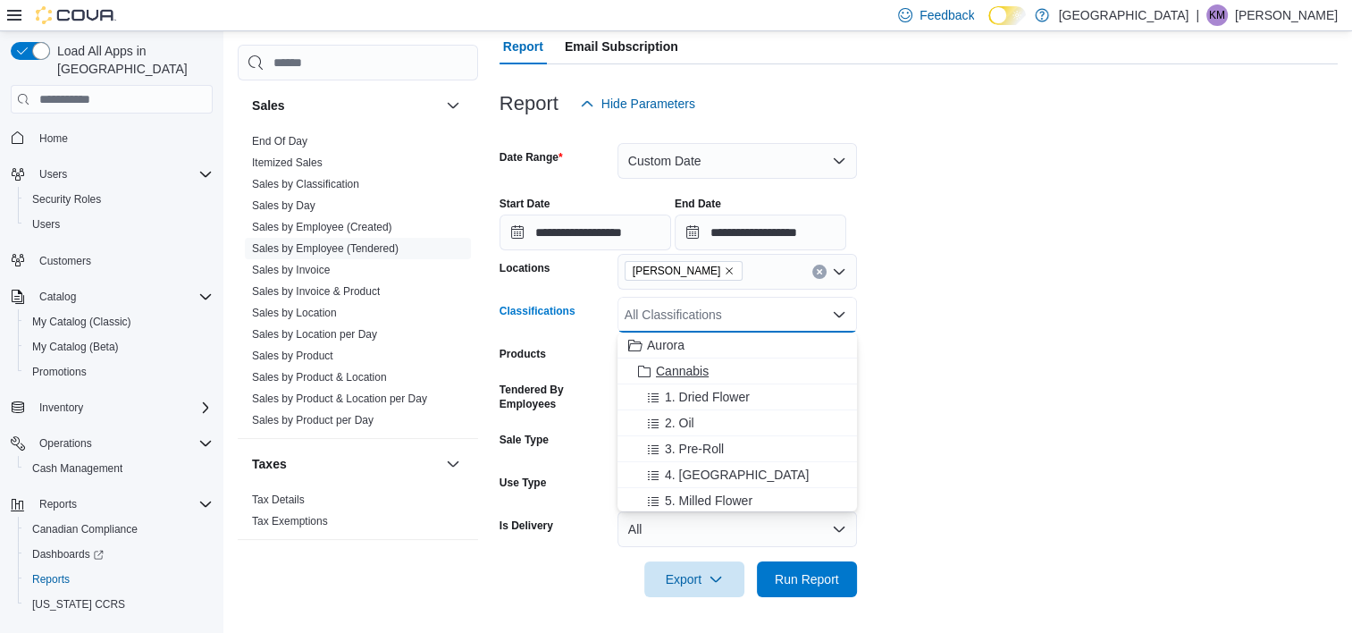
click at [683, 369] on span "Cannabis" at bounding box center [682, 371] width 53 height 18
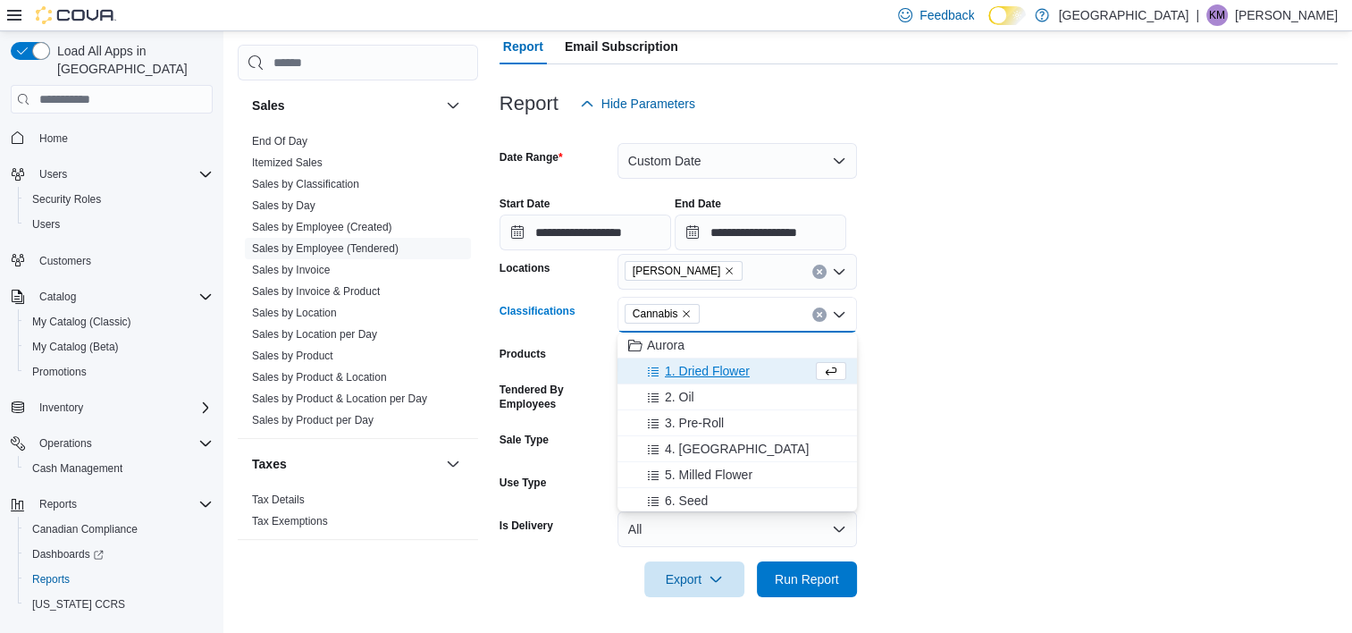
click at [1108, 373] on form "**********" at bounding box center [918, 359] width 838 height 475
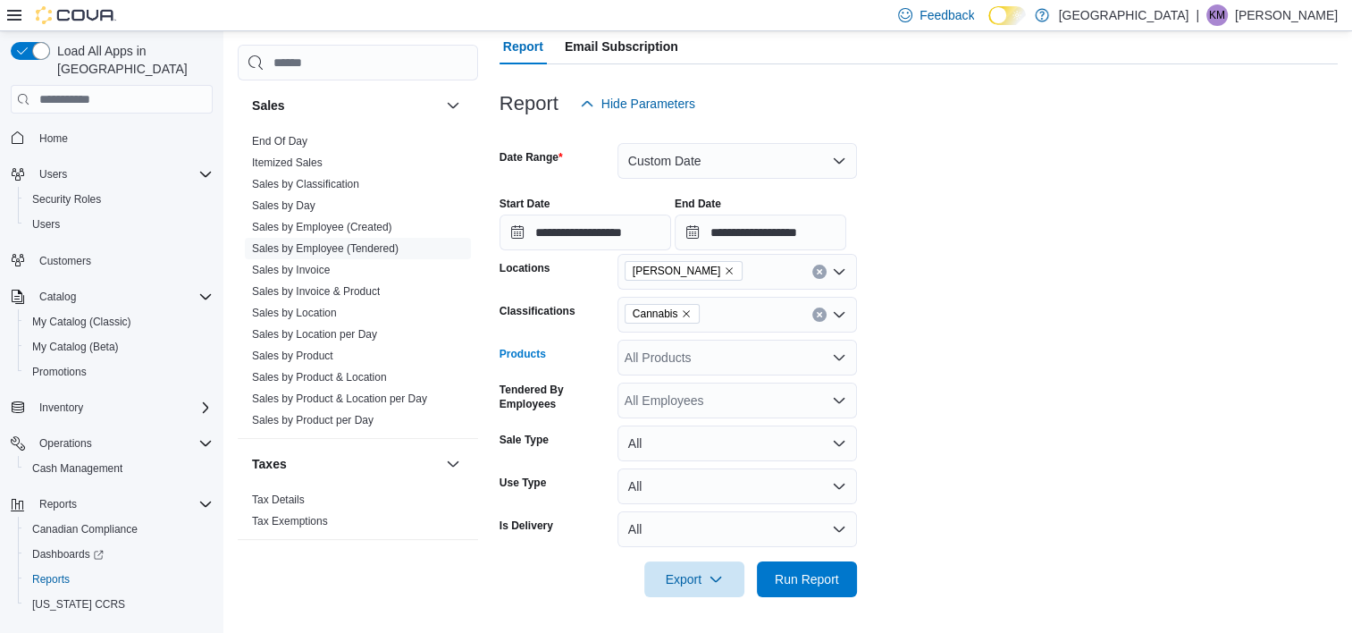
click at [775, 364] on div "All Products" at bounding box center [736, 358] width 239 height 36
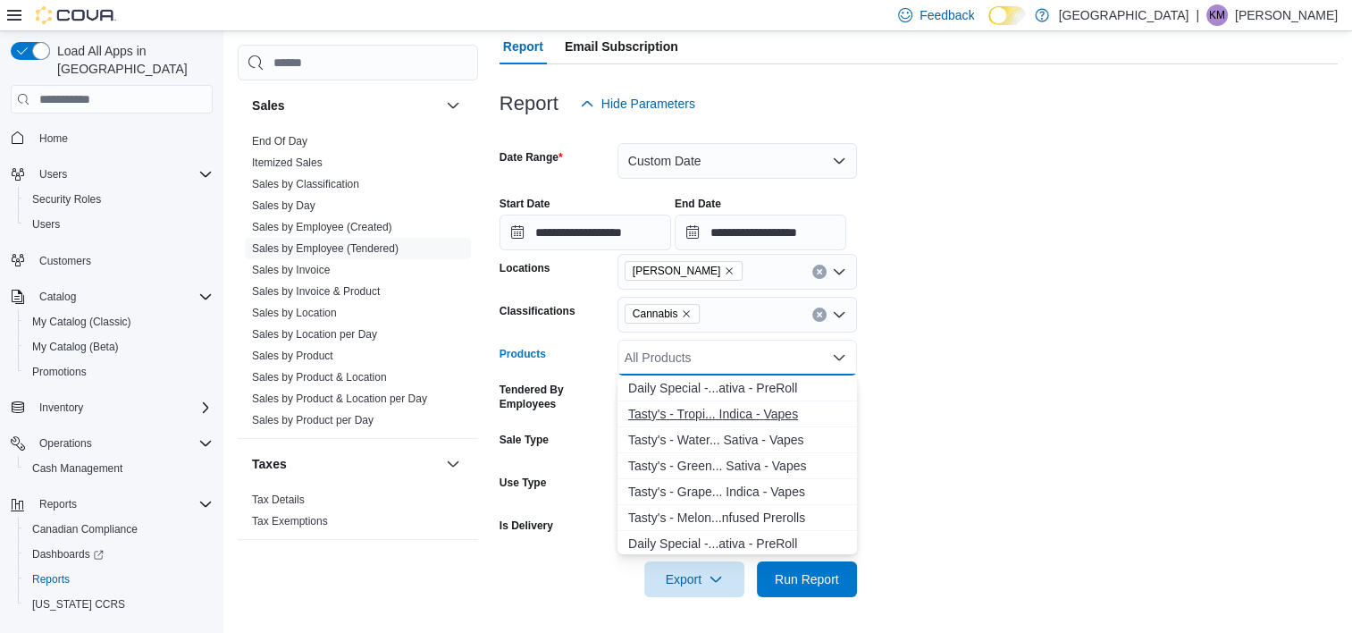
click at [805, 401] on button "T a s t y ' s - T r o p i . . . I n d i c a - V a p e s" at bounding box center [736, 414] width 239 height 26
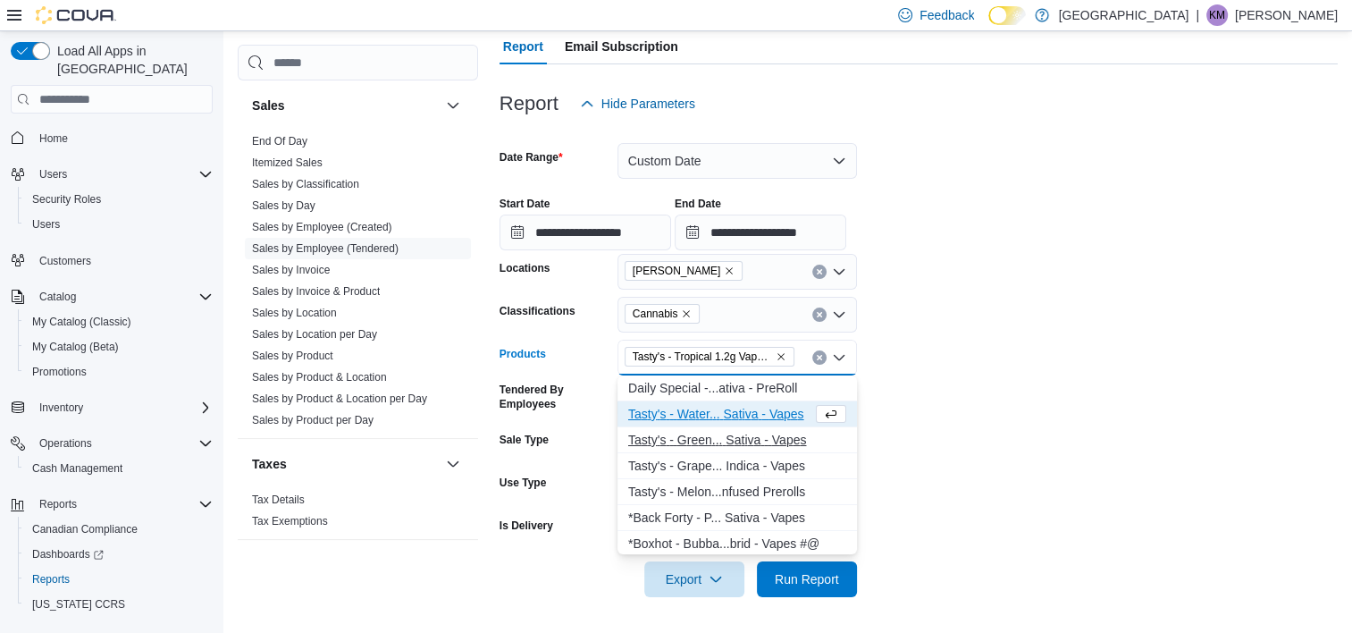
click at [779, 449] on button "T a s t y ' s - G r e e n . . . S a t i v a - V a p e s" at bounding box center [736, 440] width 239 height 26
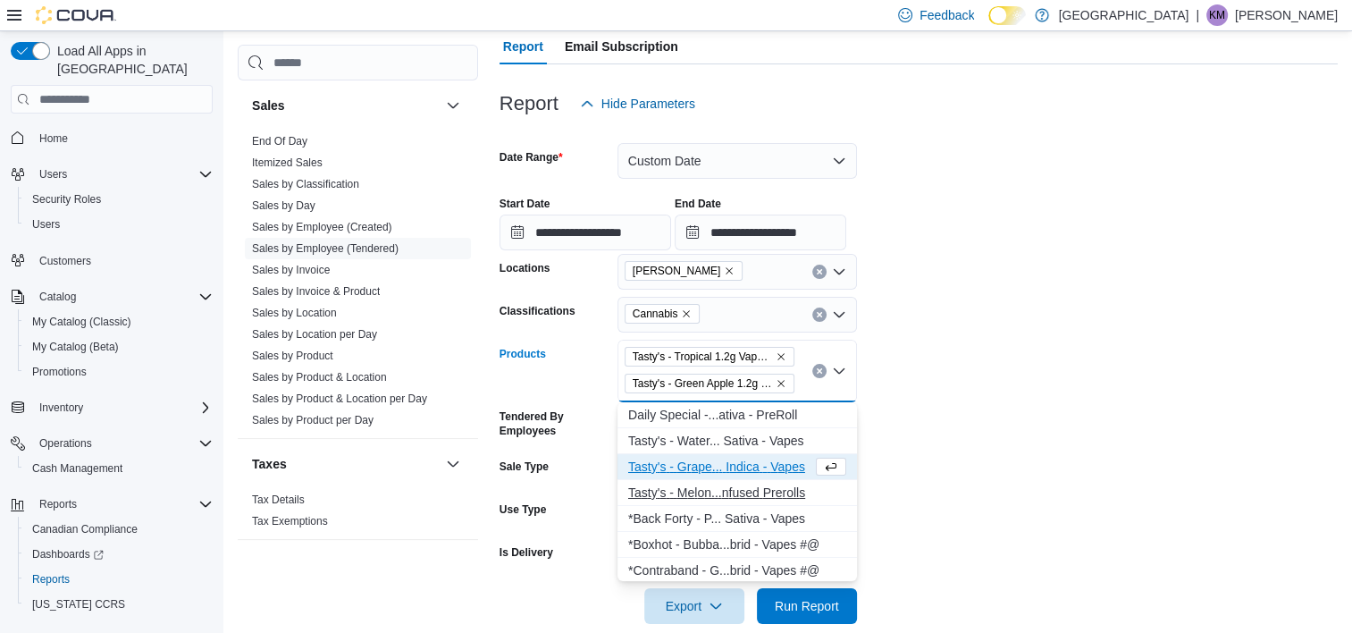
click at [767, 495] on div "T a s t y ' s - M e l o n . . . n f u s e d P r e r o l l s" at bounding box center [737, 492] width 218 height 18
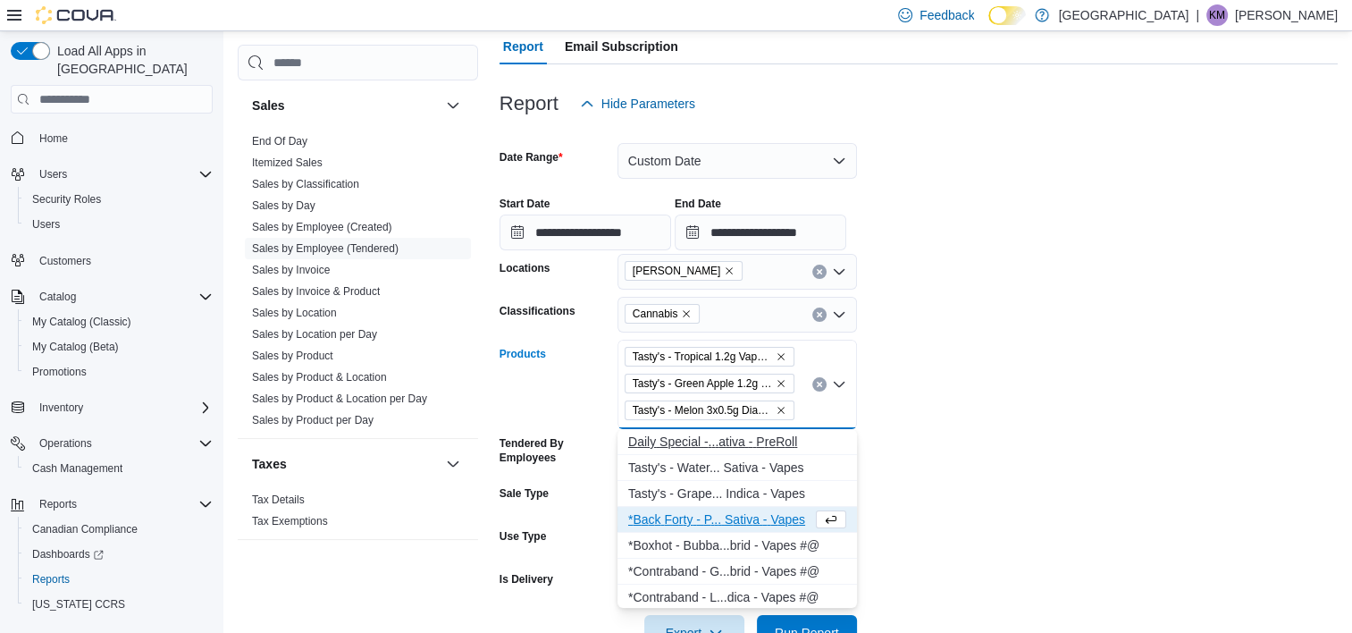
click at [740, 436] on div "D a i l y S p e c i a l - . . . a t i v a - P r e R o l l" at bounding box center [737, 441] width 218 height 18
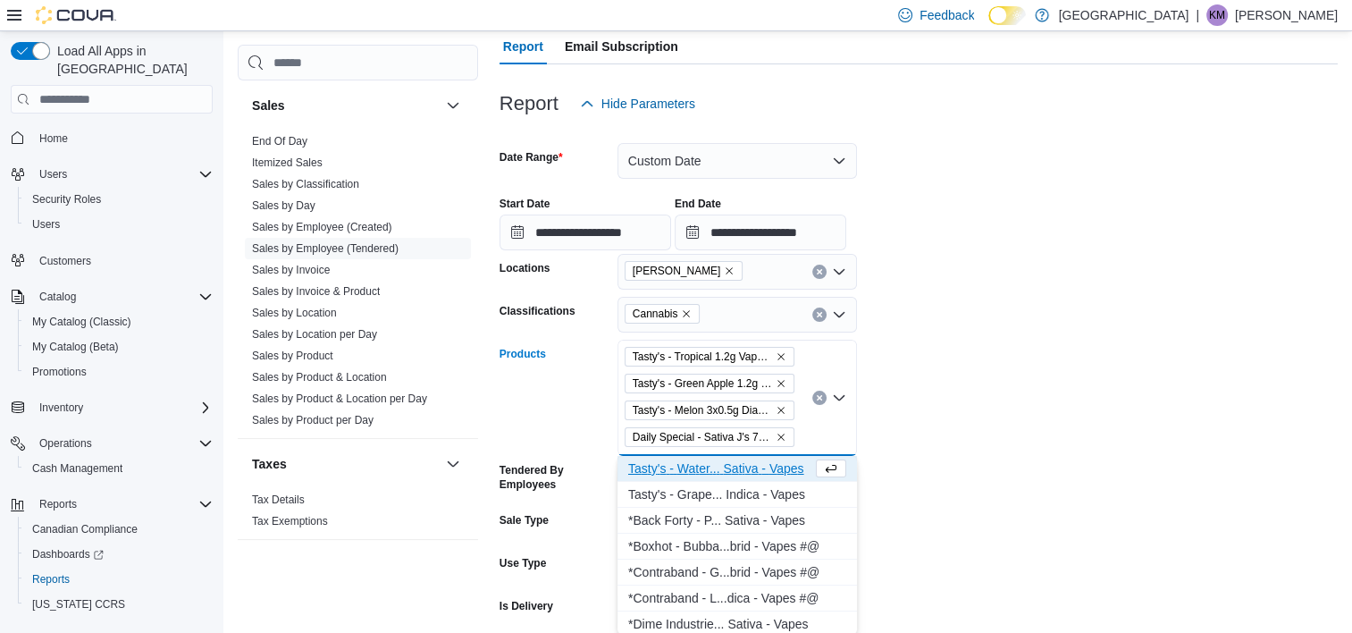
click at [724, 460] on div "T a s t y ' s - W a t e r . . . S a t i v a - V a p e s" at bounding box center [720, 468] width 184 height 18
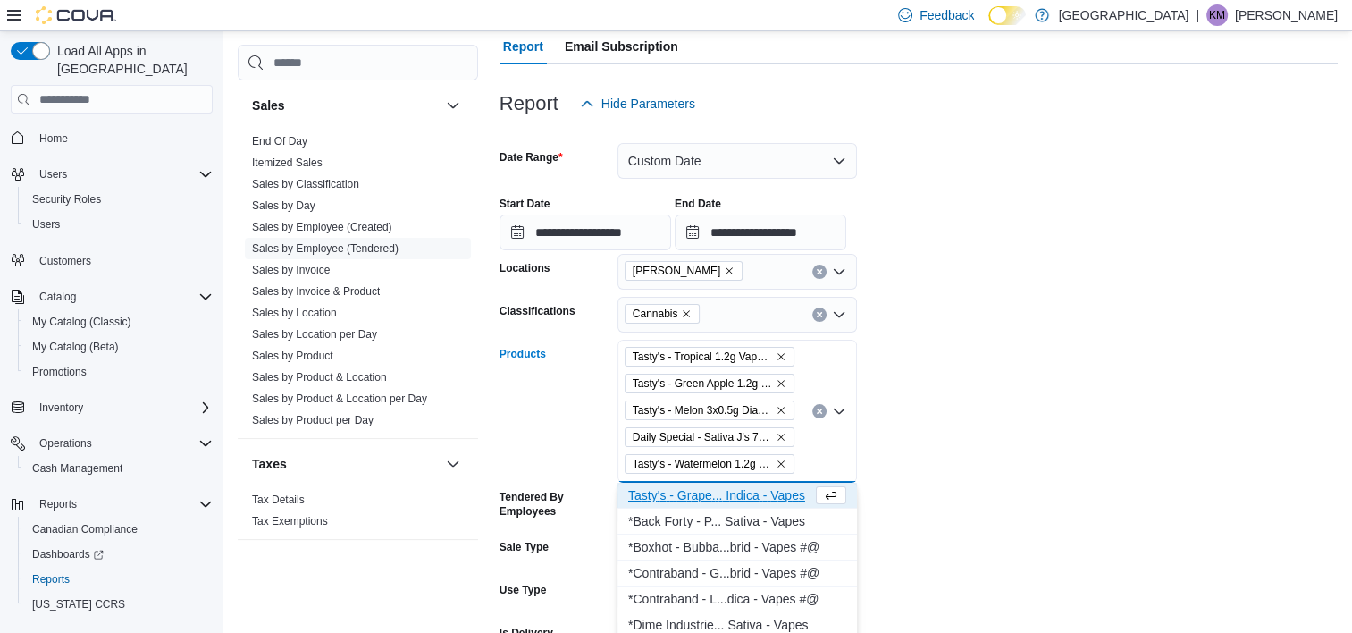
click at [701, 493] on div "T a s t y ' s - G r a p e . . . I n d i c a - V a p e s" at bounding box center [720, 495] width 184 height 18
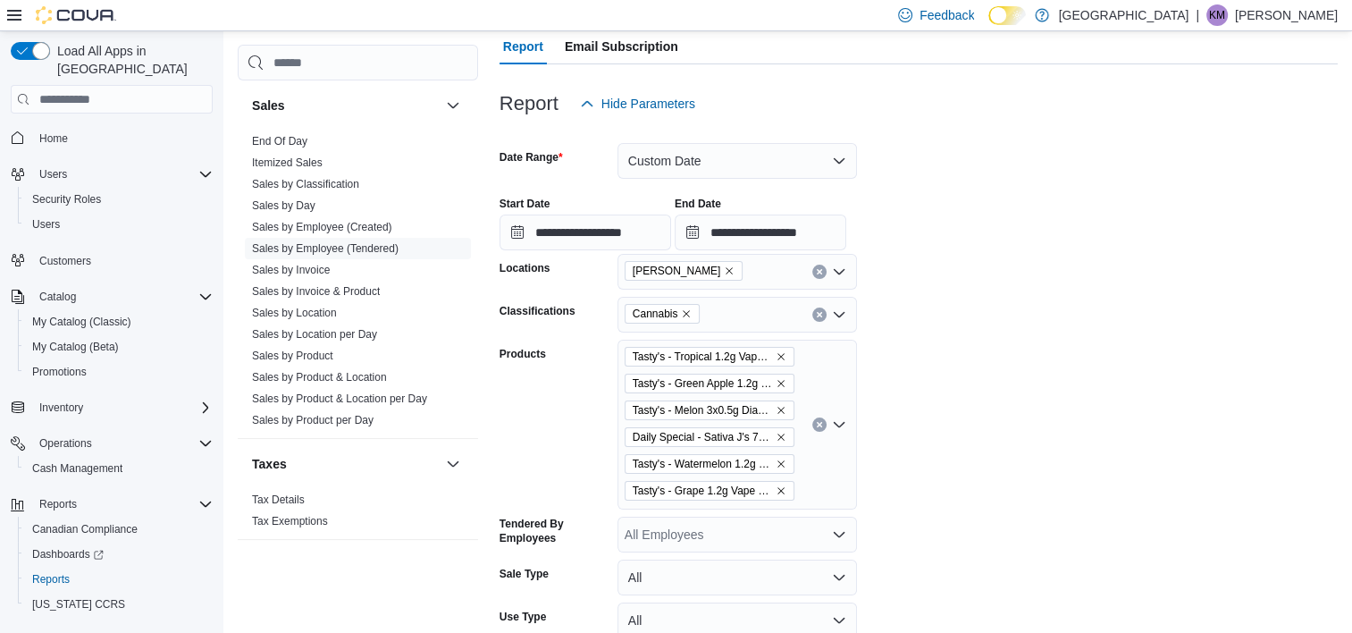
click at [1040, 478] on form "**********" at bounding box center [918, 426] width 838 height 609
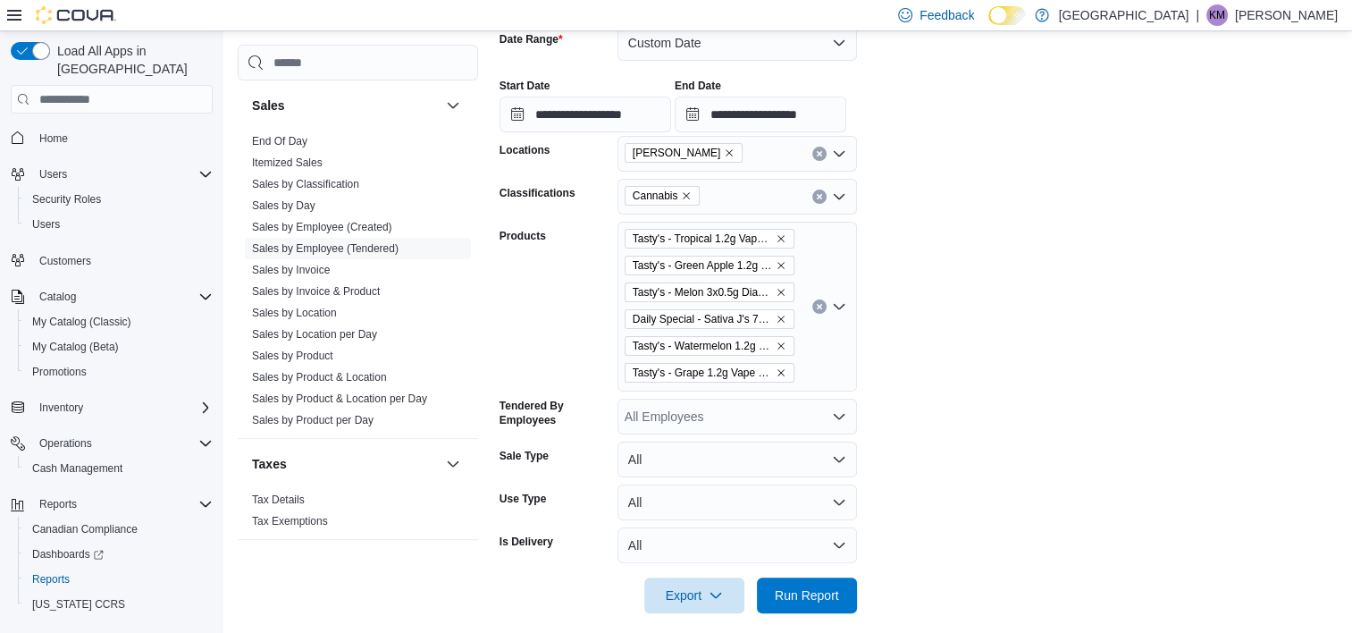
scroll to position [299, 0]
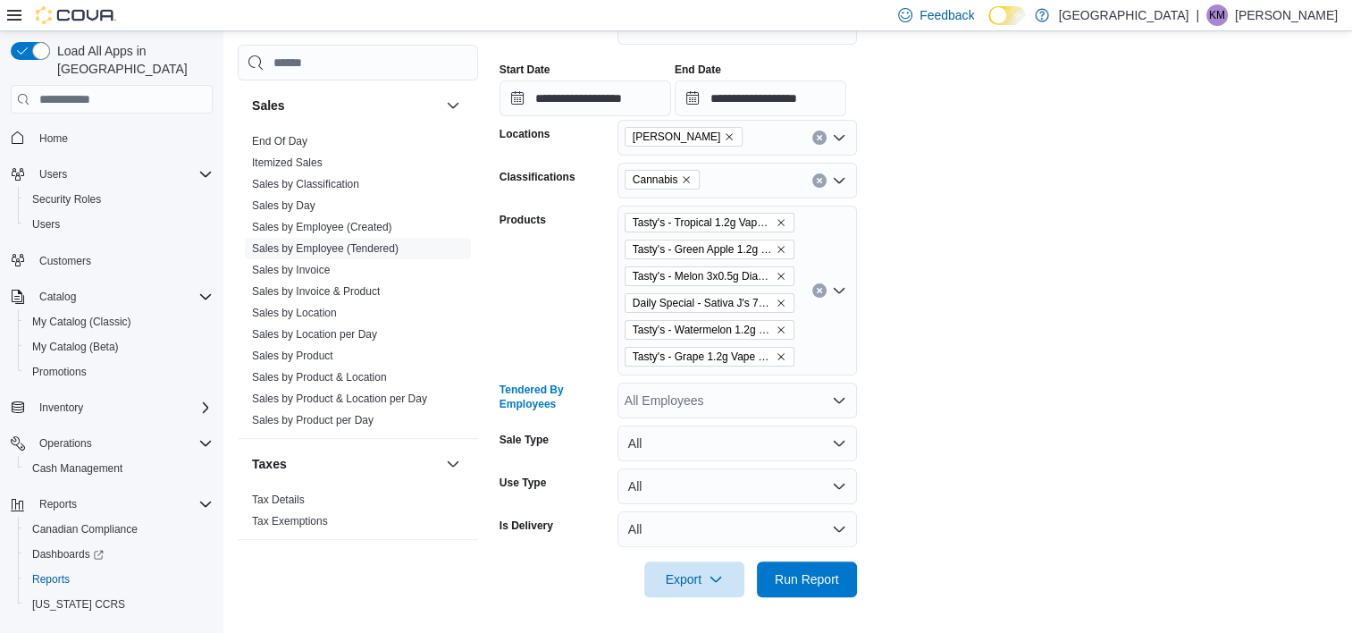
click at [783, 388] on div "All Employees" at bounding box center [736, 400] width 239 height 36
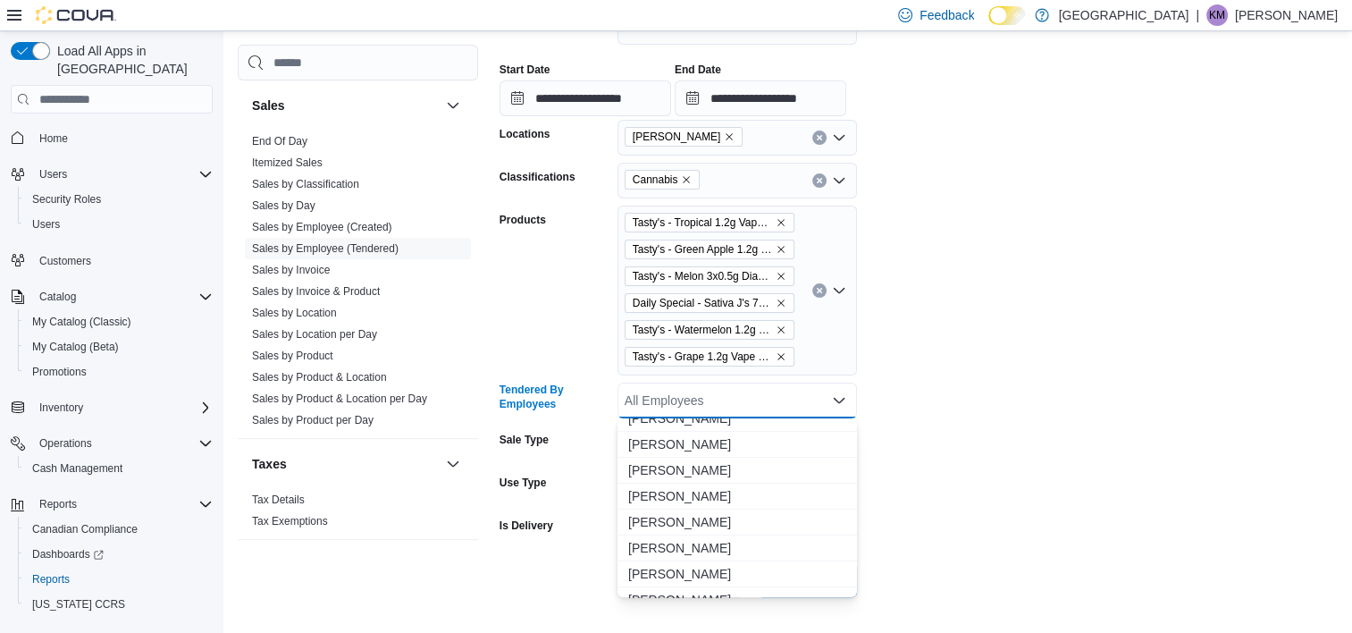
scroll to position [804, 0]
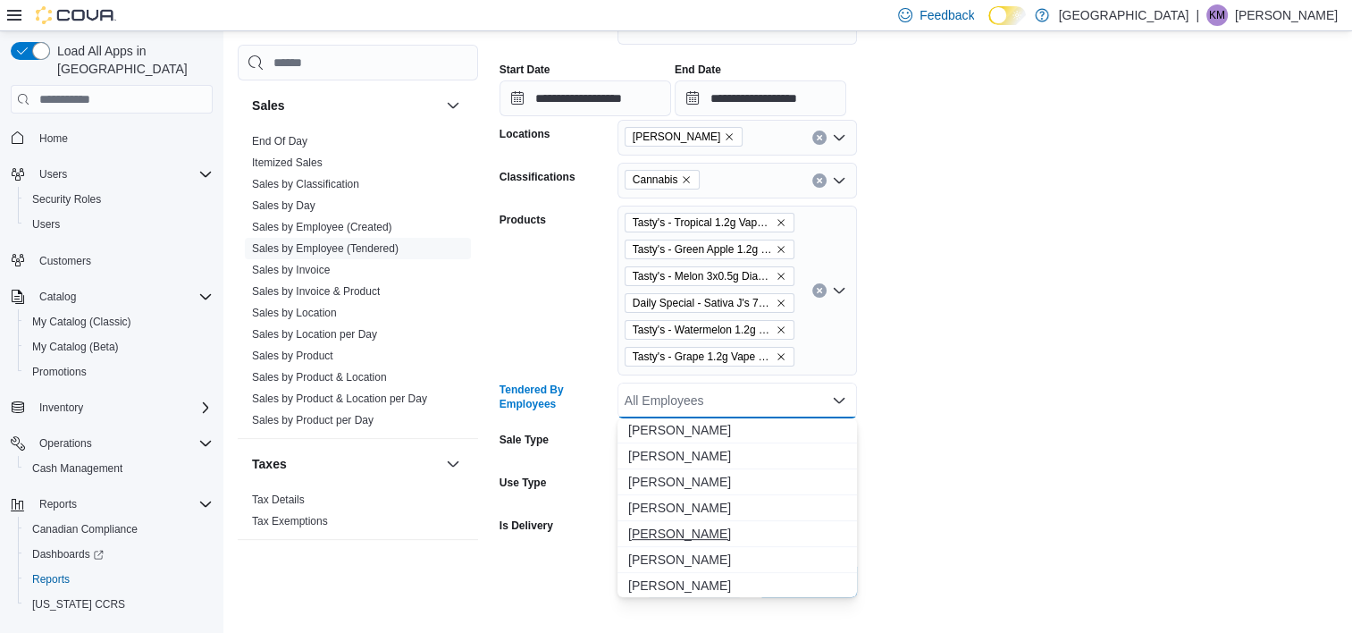
click at [692, 532] on span "[PERSON_NAME]" at bounding box center [737, 533] width 218 height 18
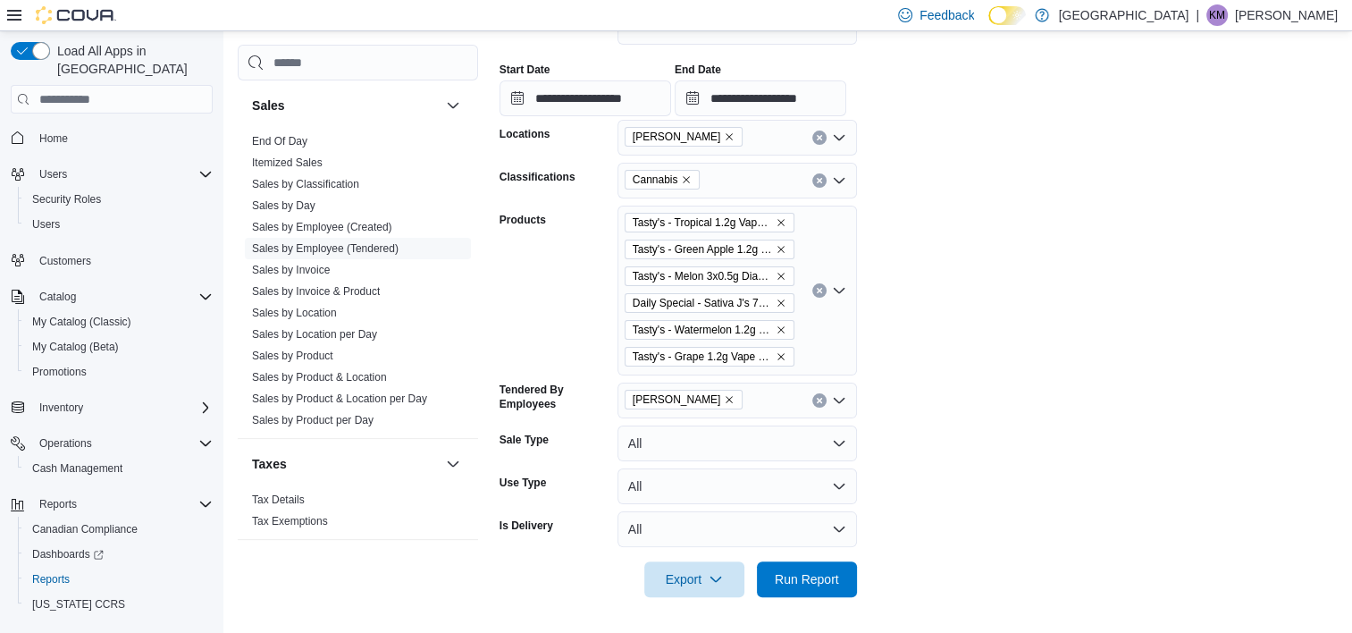
click at [1008, 445] on form "**********" at bounding box center [918, 291] width 838 height 609
click at [757, 408] on div "[PERSON_NAME]" at bounding box center [736, 400] width 239 height 36
click at [990, 516] on form "**********" at bounding box center [918, 291] width 838 height 609
click at [845, 571] on span "Run Report" at bounding box center [806, 578] width 79 height 36
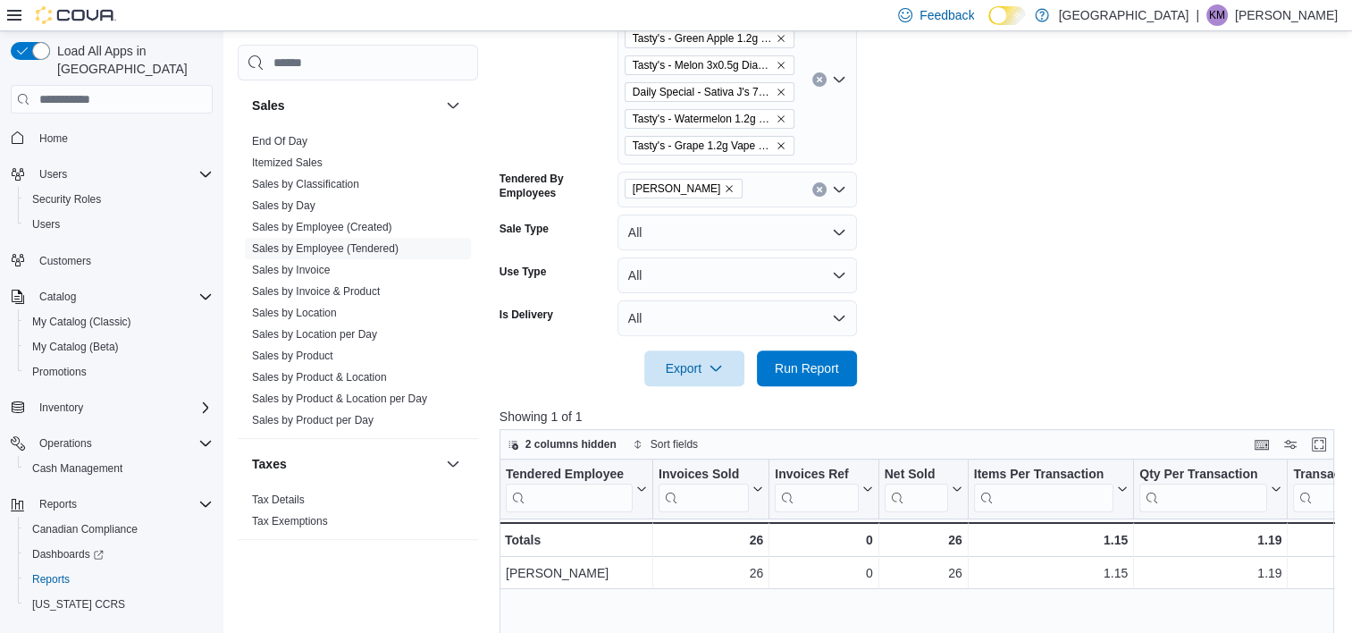
scroll to position [469, 0]
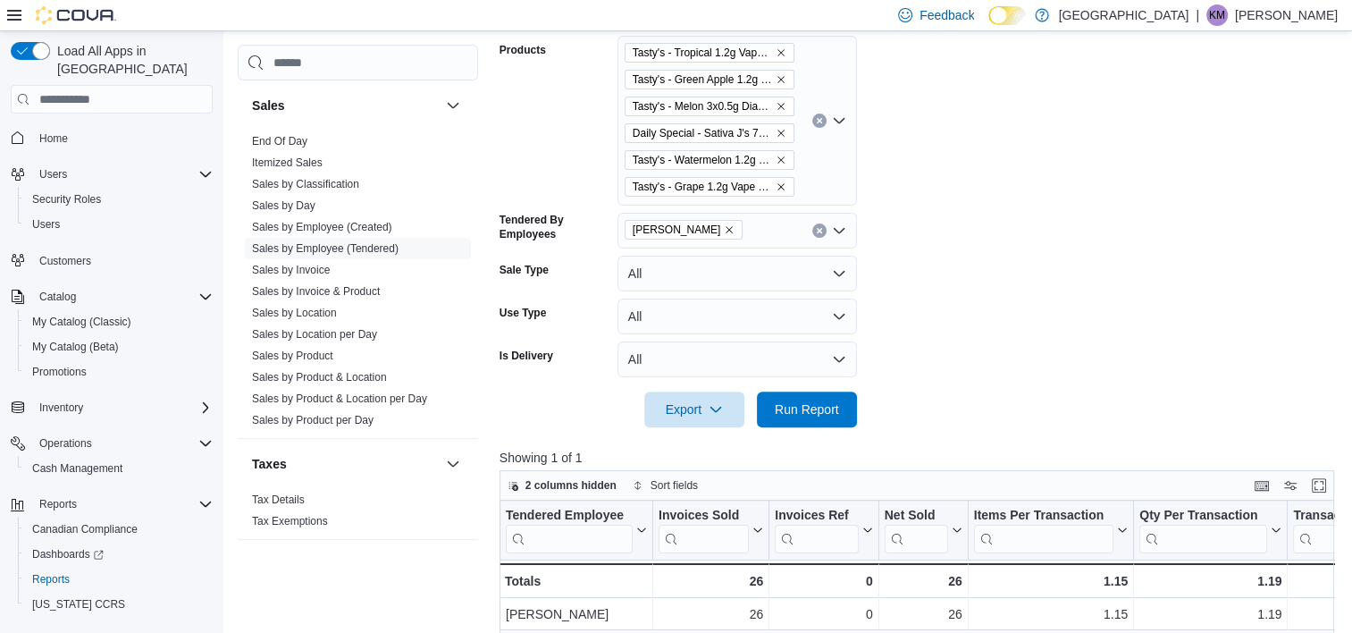
click at [747, 226] on div "[PERSON_NAME]" at bounding box center [736, 231] width 239 height 36
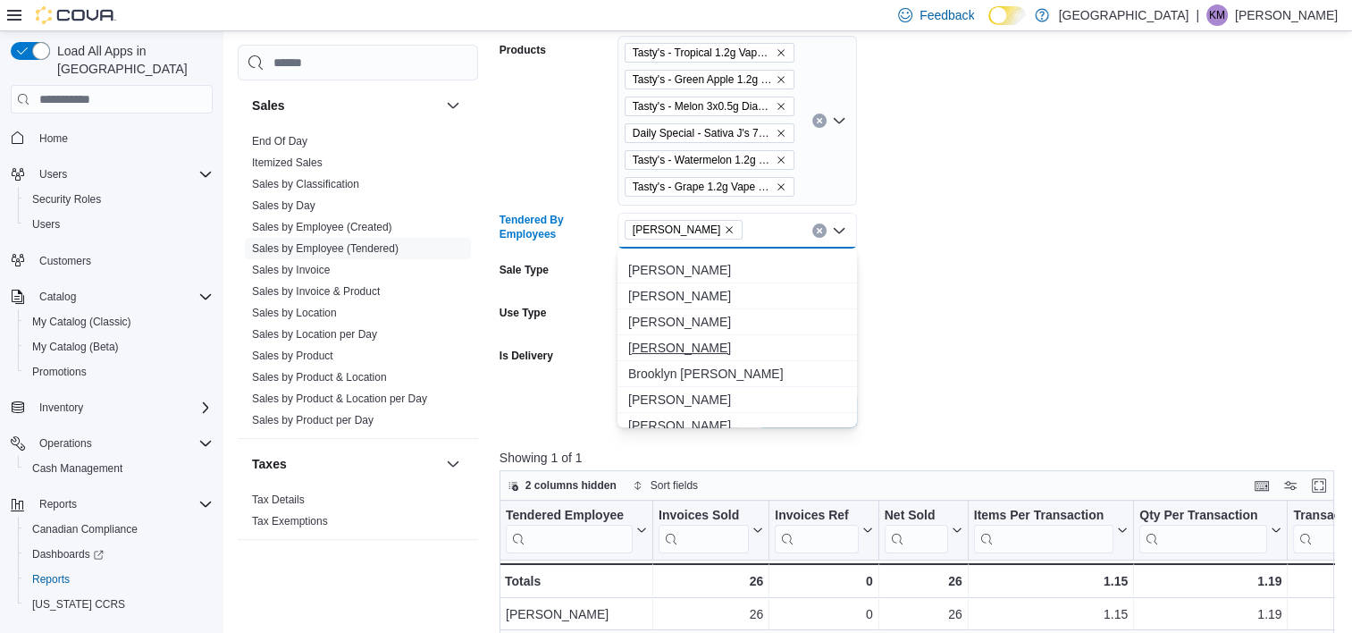
scroll to position [268, 0]
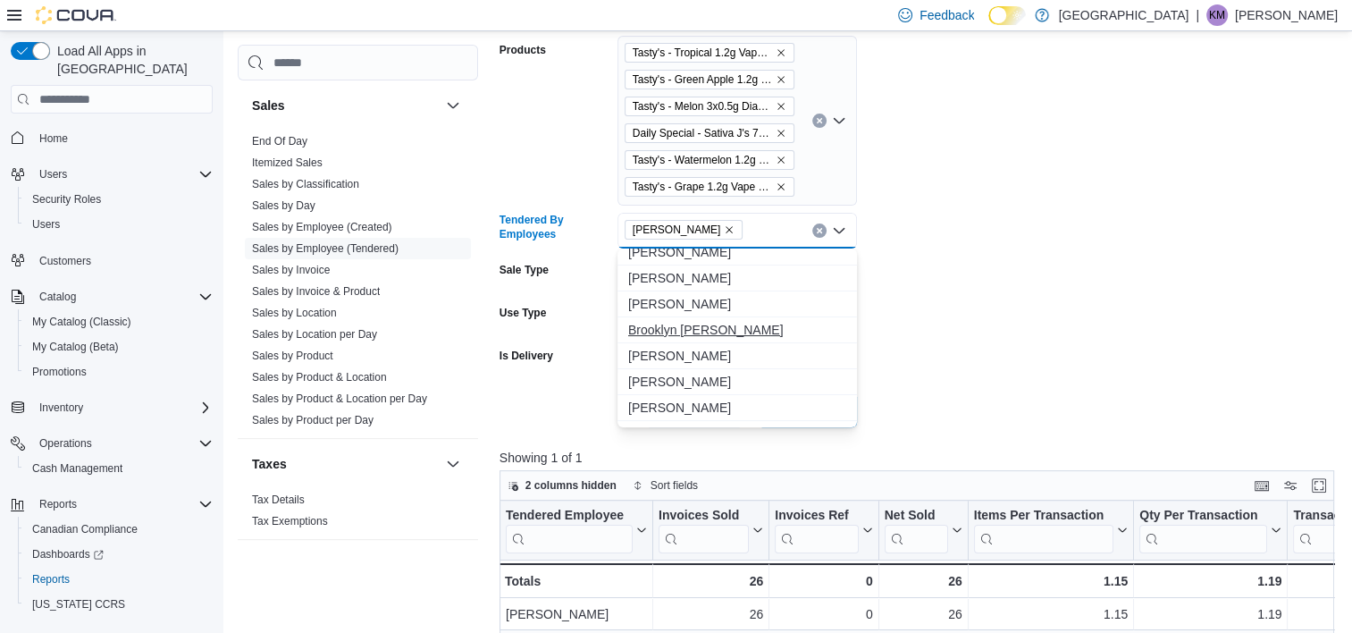
click at [682, 331] on span "Brooklyn [PERSON_NAME]" at bounding box center [737, 330] width 218 height 18
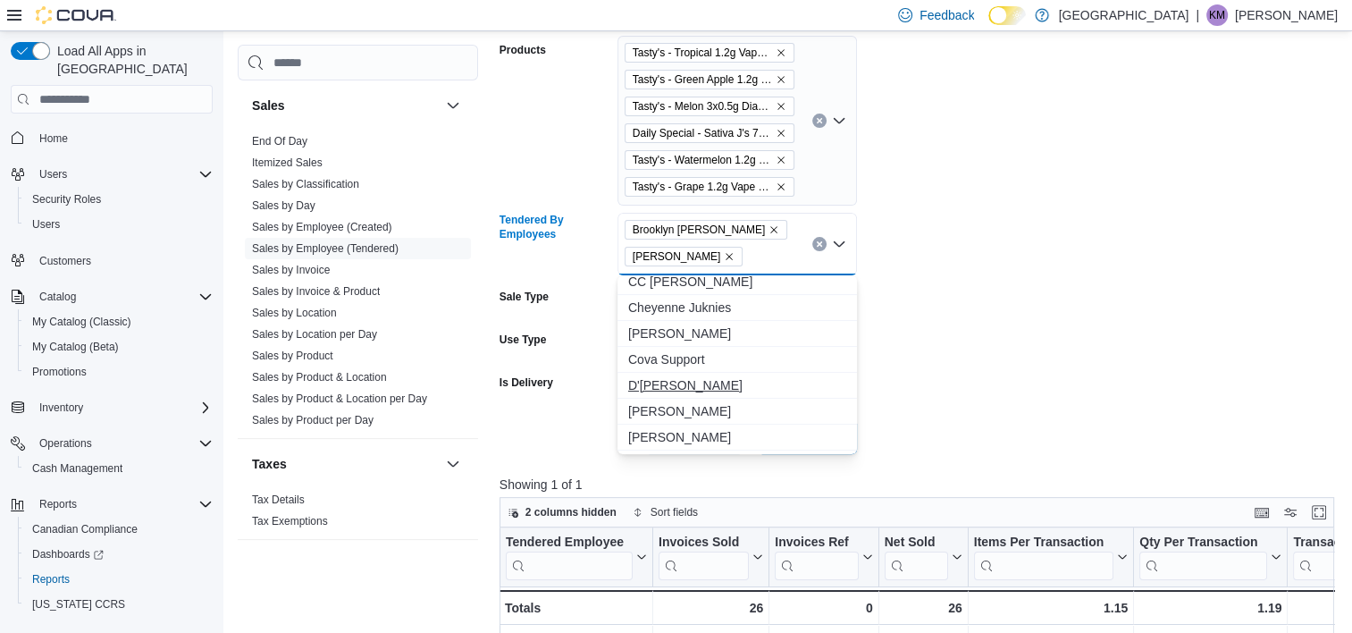
scroll to position [536, 0]
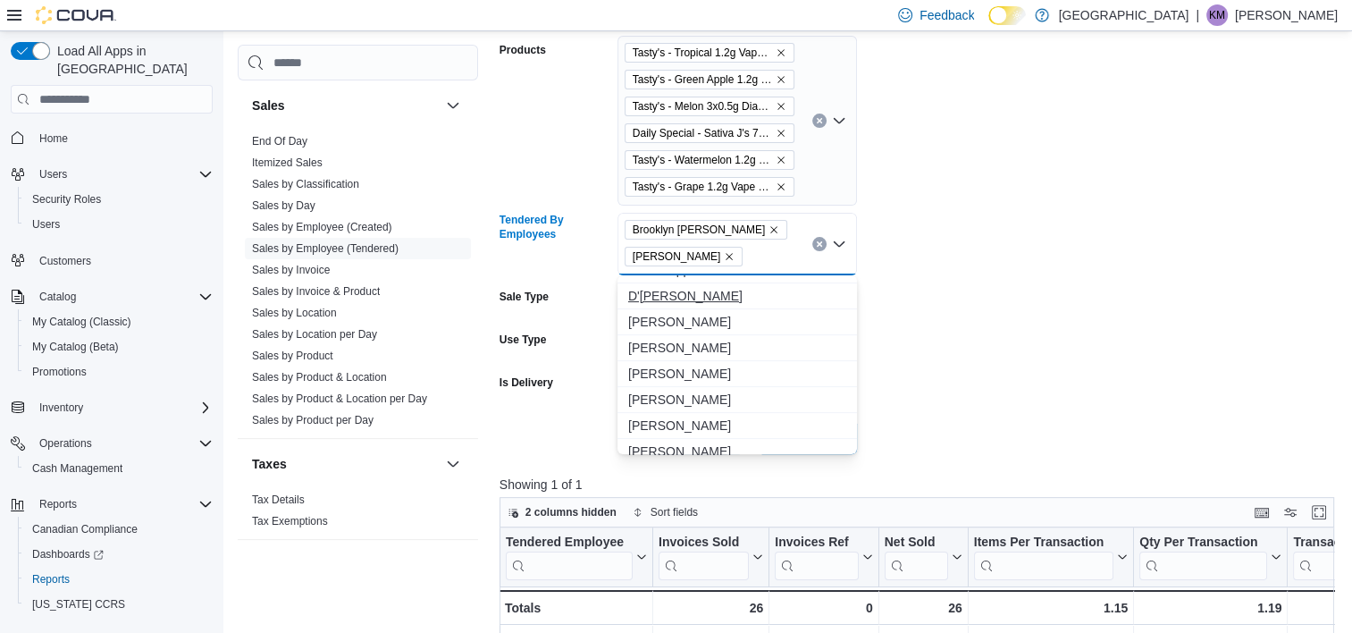
click at [688, 289] on span "D'[PERSON_NAME]" at bounding box center [737, 296] width 218 height 18
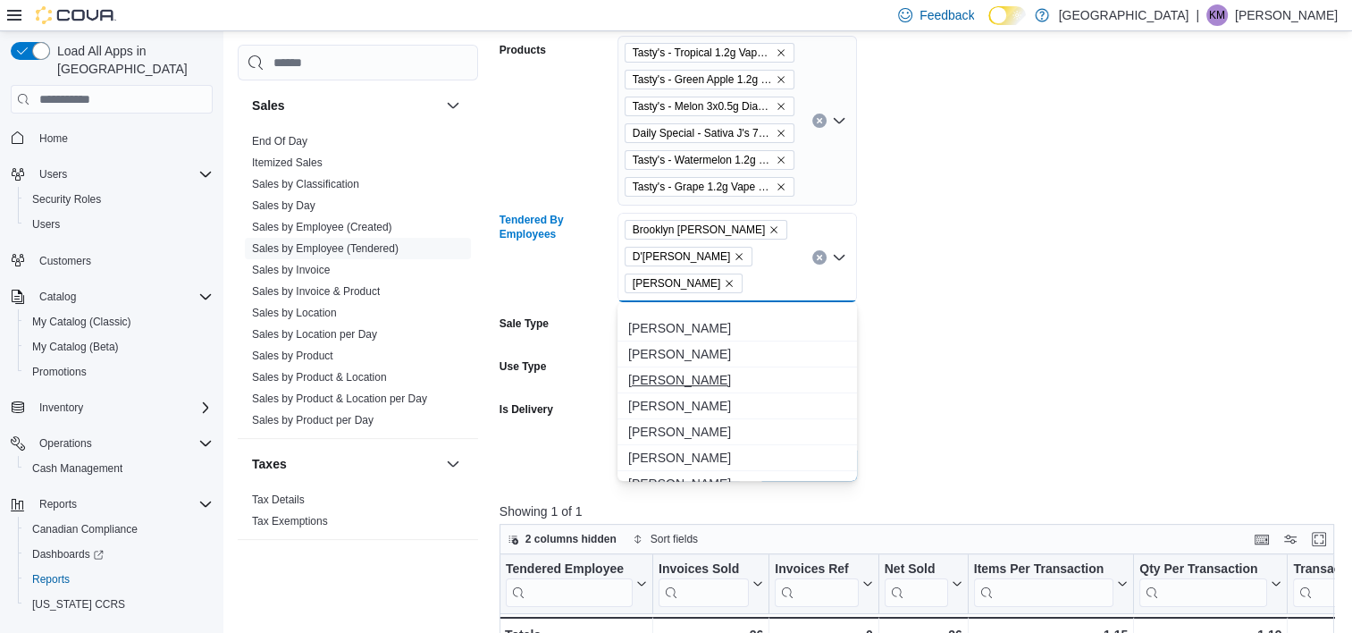
scroll to position [625, 0]
click at [694, 382] on span "[PERSON_NAME]" at bounding box center [737, 389] width 218 height 18
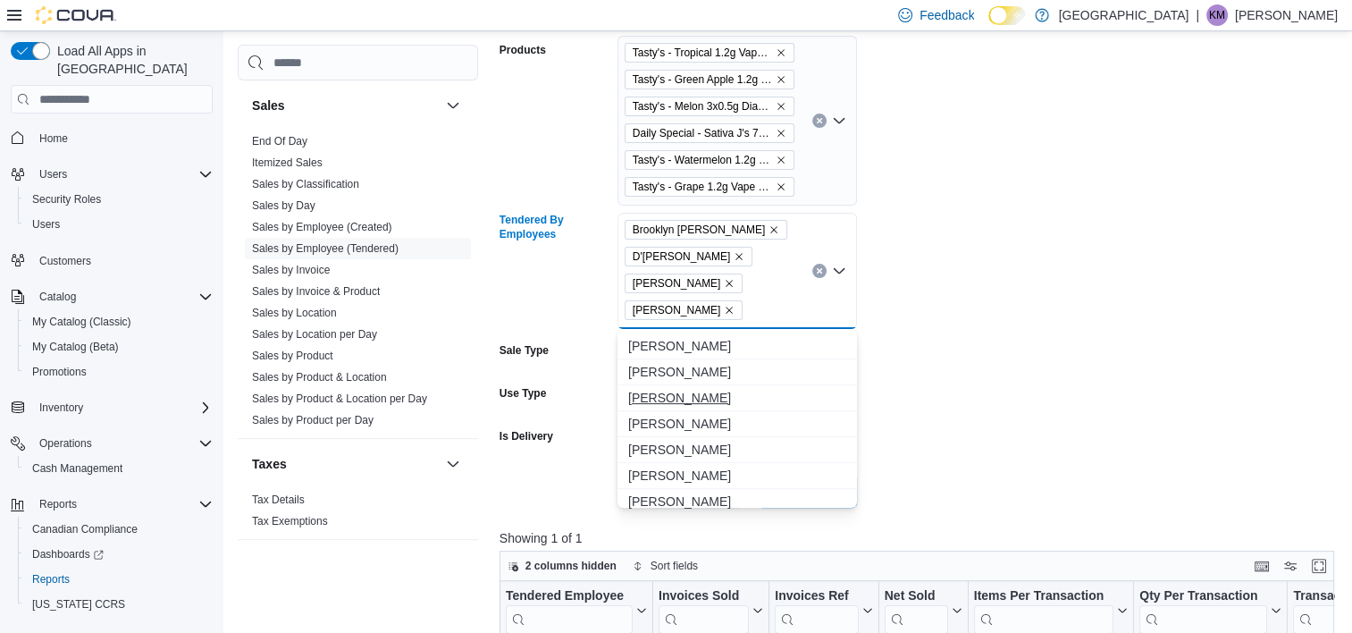
scroll to position [804, 0]
click at [687, 414] on span "[PERSON_NAME]" at bounding box center [737, 418] width 218 height 18
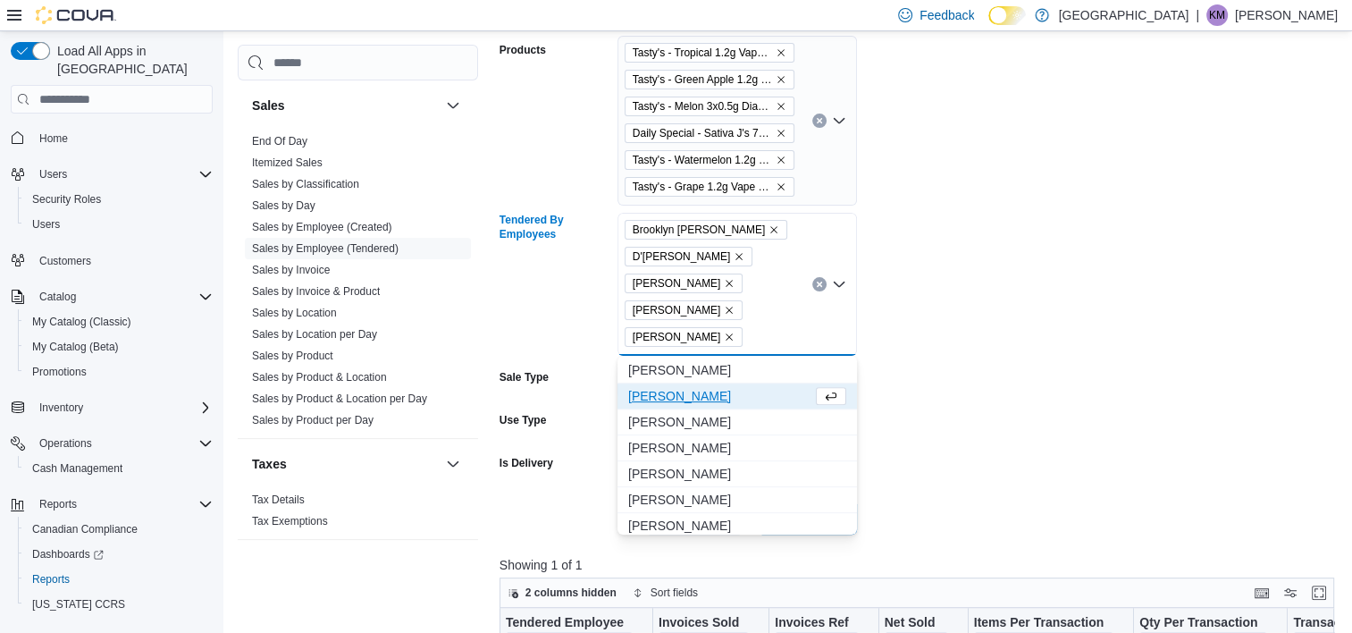
scroll to position [893, 0]
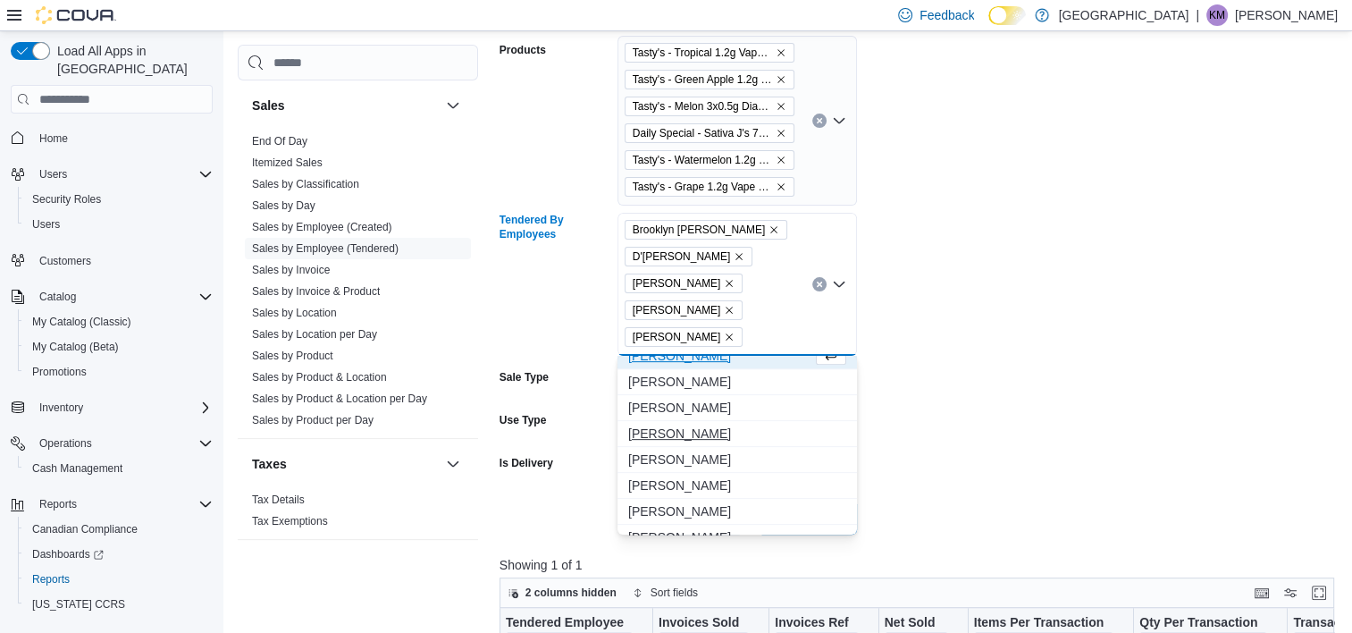
click at [679, 432] on span "[PERSON_NAME]" at bounding box center [737, 433] width 218 height 18
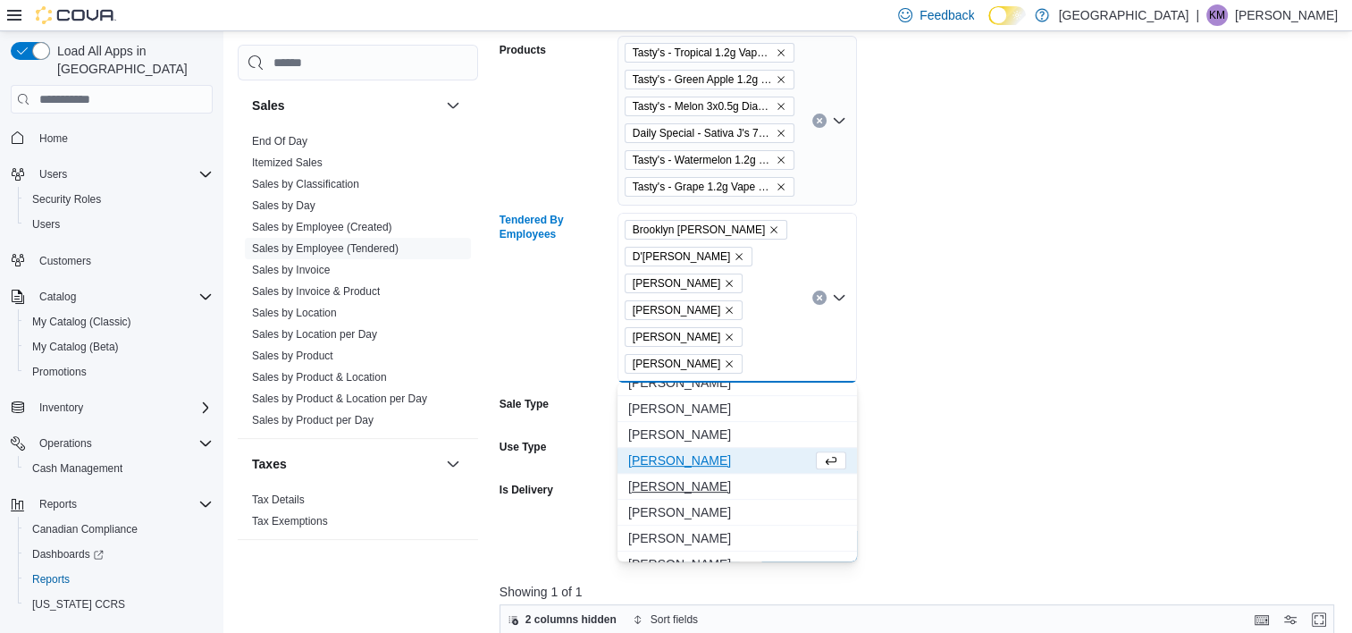
scroll to position [983, 0]
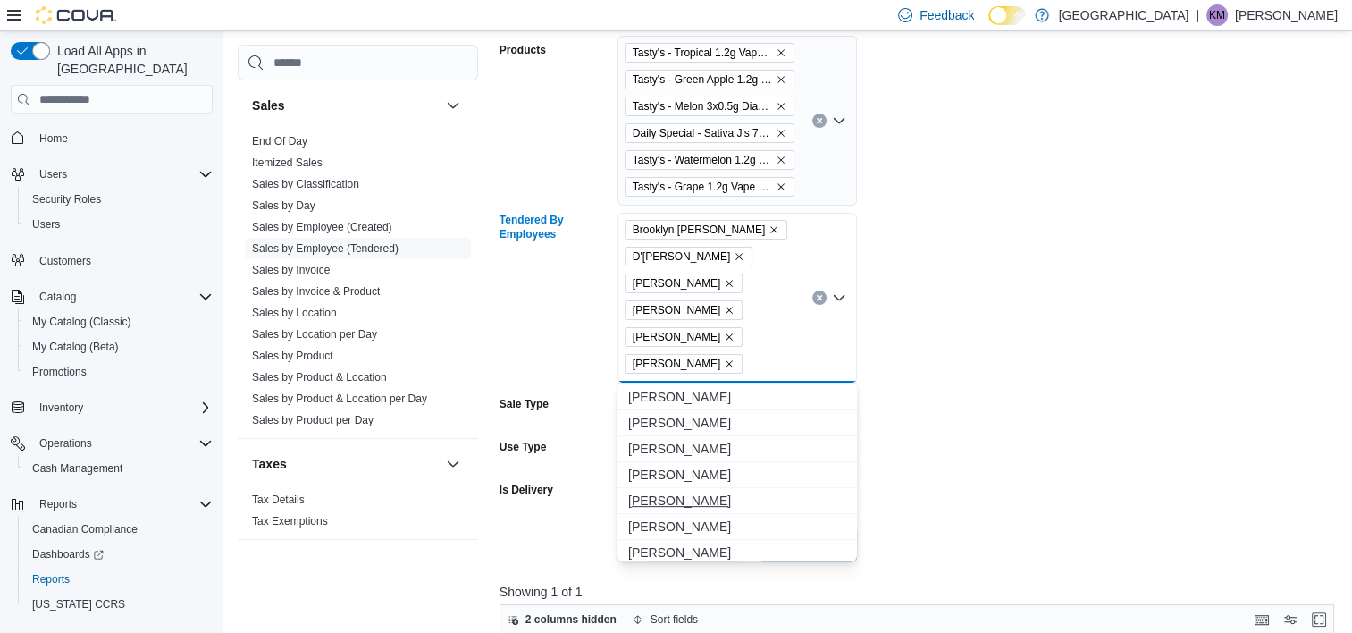
click at [682, 500] on span "[PERSON_NAME]" at bounding box center [737, 500] width 218 height 18
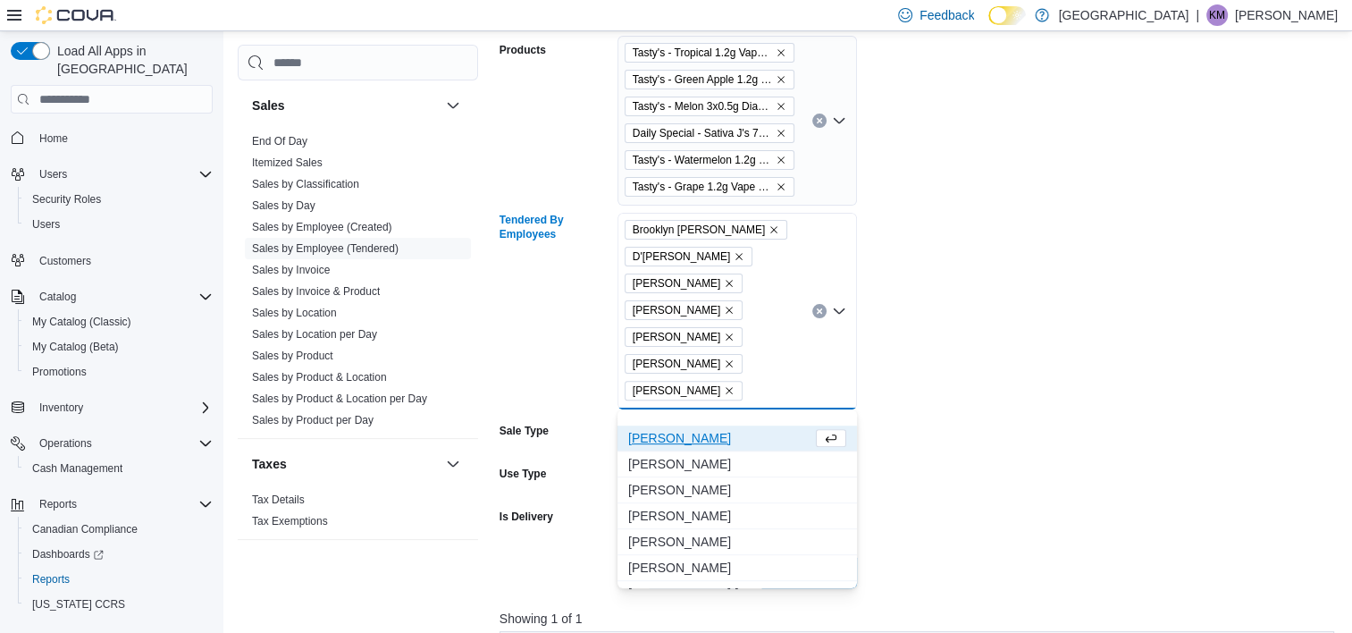
scroll to position [1161, 0]
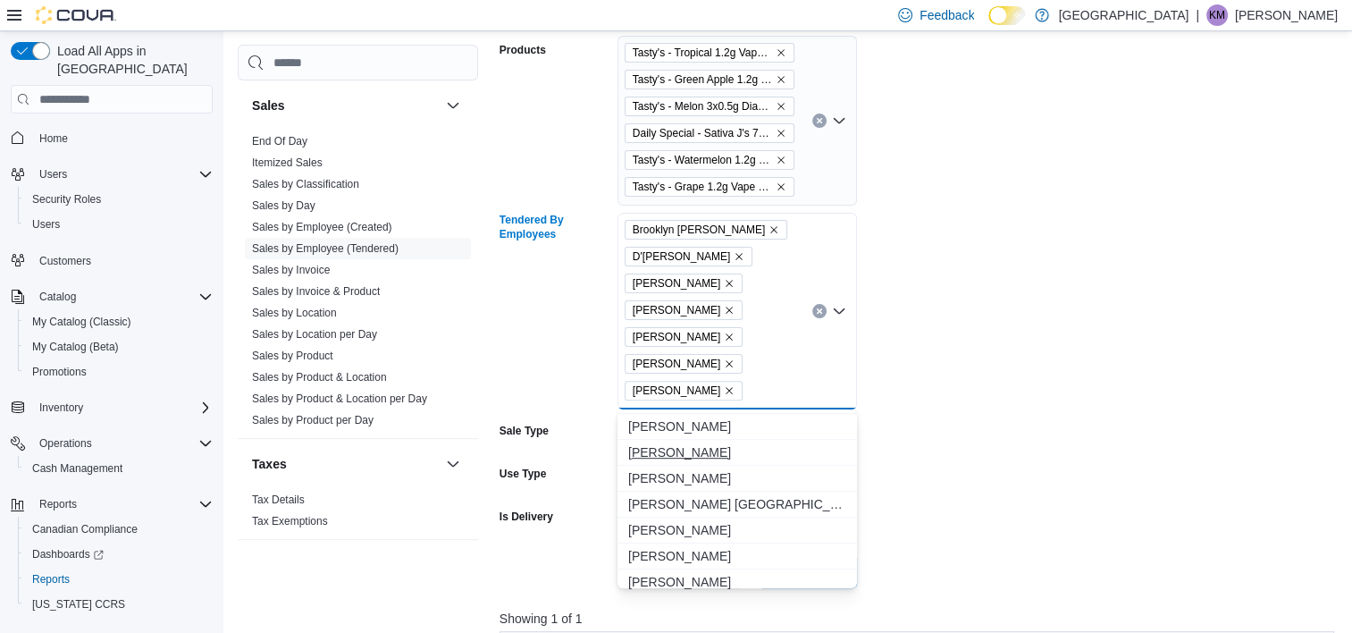
click at [652, 441] on button "[PERSON_NAME]" at bounding box center [736, 453] width 239 height 26
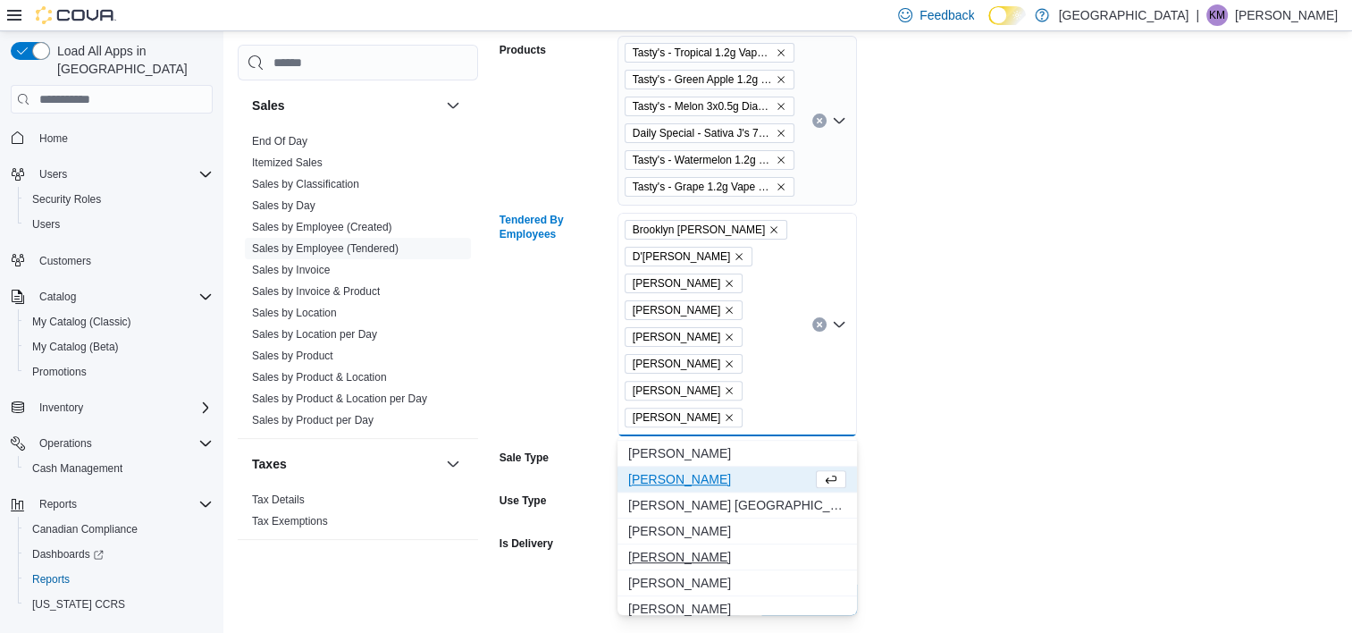
click at [670, 562] on span "[PERSON_NAME]" at bounding box center [737, 557] width 218 height 18
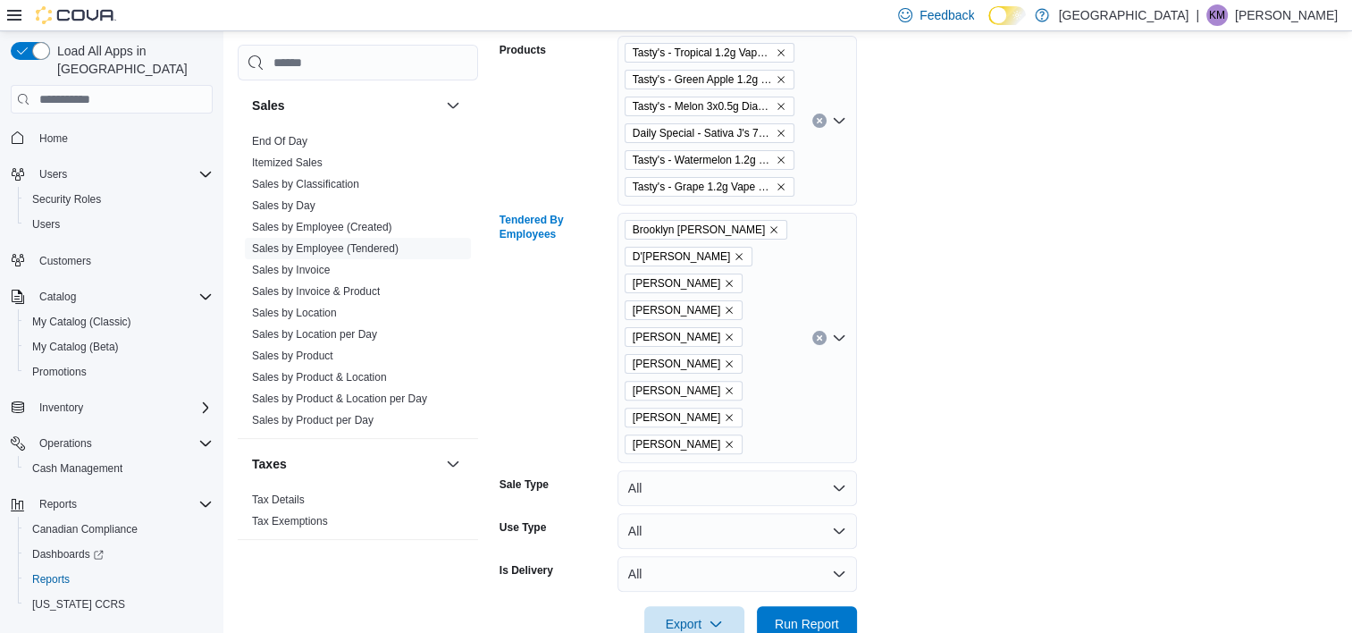
scroll to position [558, 0]
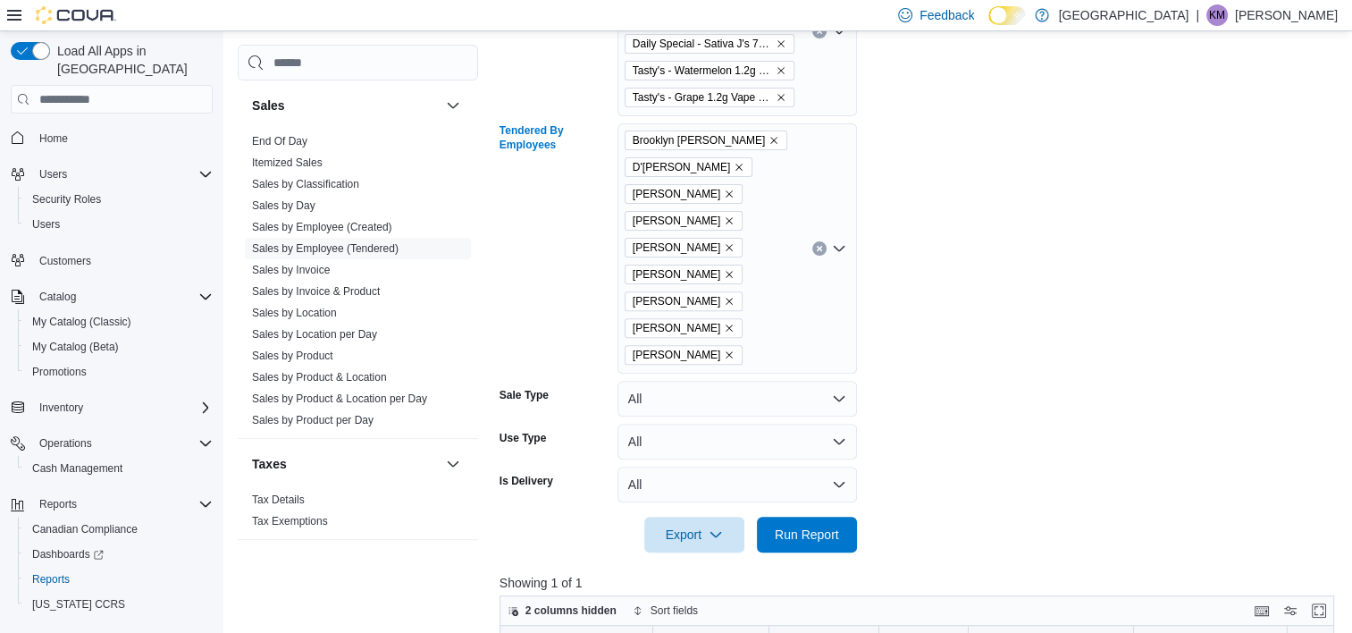
click at [717, 356] on div "Brooklyn [PERSON_NAME] D'[PERSON_NAME] [PERSON_NAME] [PERSON_NAME] [PERSON_NAME…" at bounding box center [736, 248] width 239 height 250
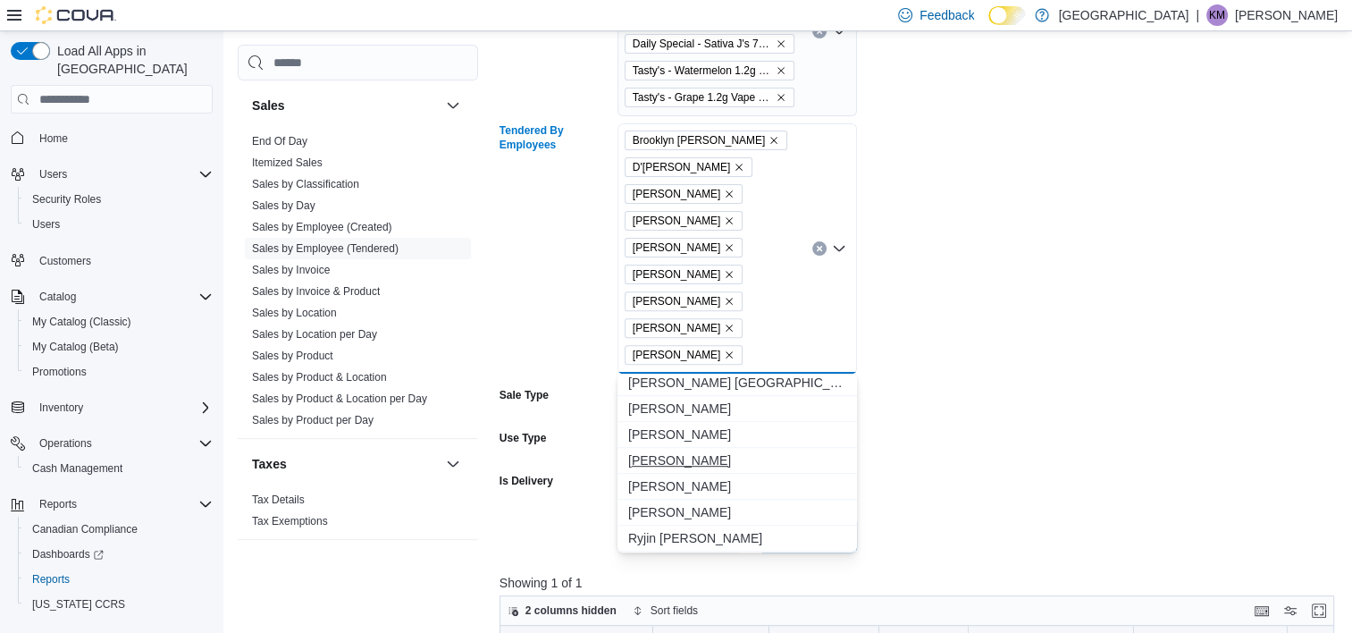
scroll to position [1251, 0]
click at [693, 428] on span "[PERSON_NAME]" at bounding box center [737, 431] width 218 height 18
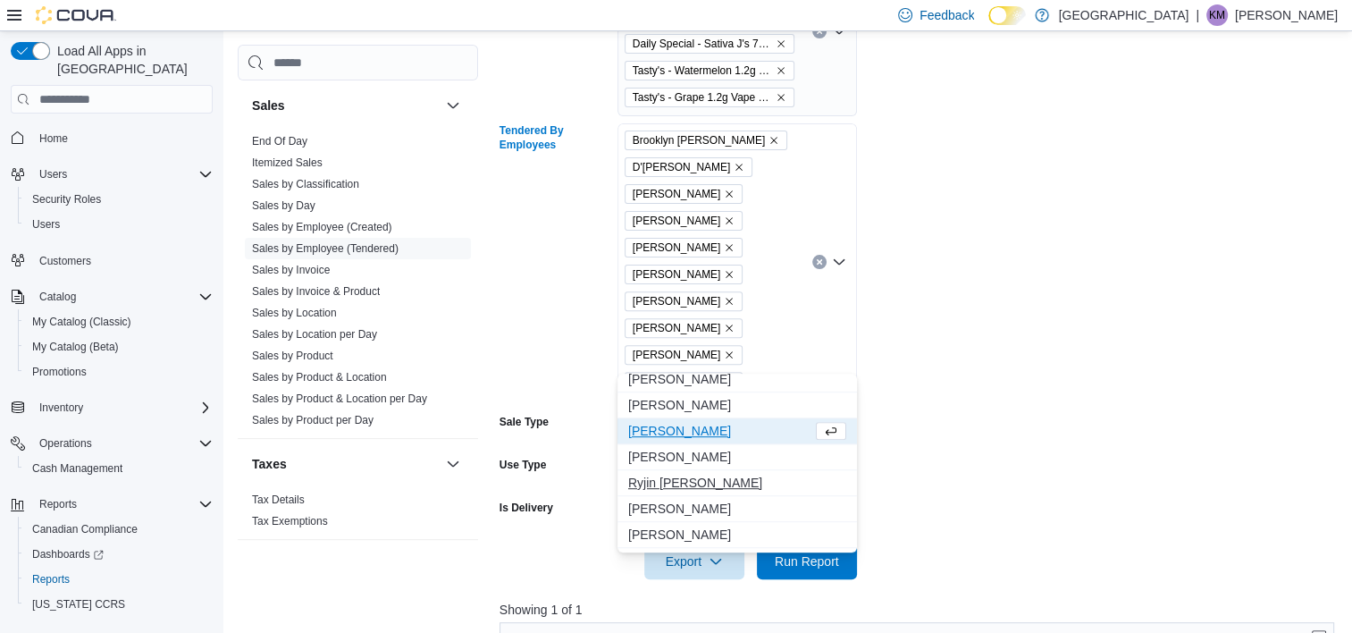
click at [667, 477] on span "Ryjin [PERSON_NAME]" at bounding box center [737, 483] width 218 height 18
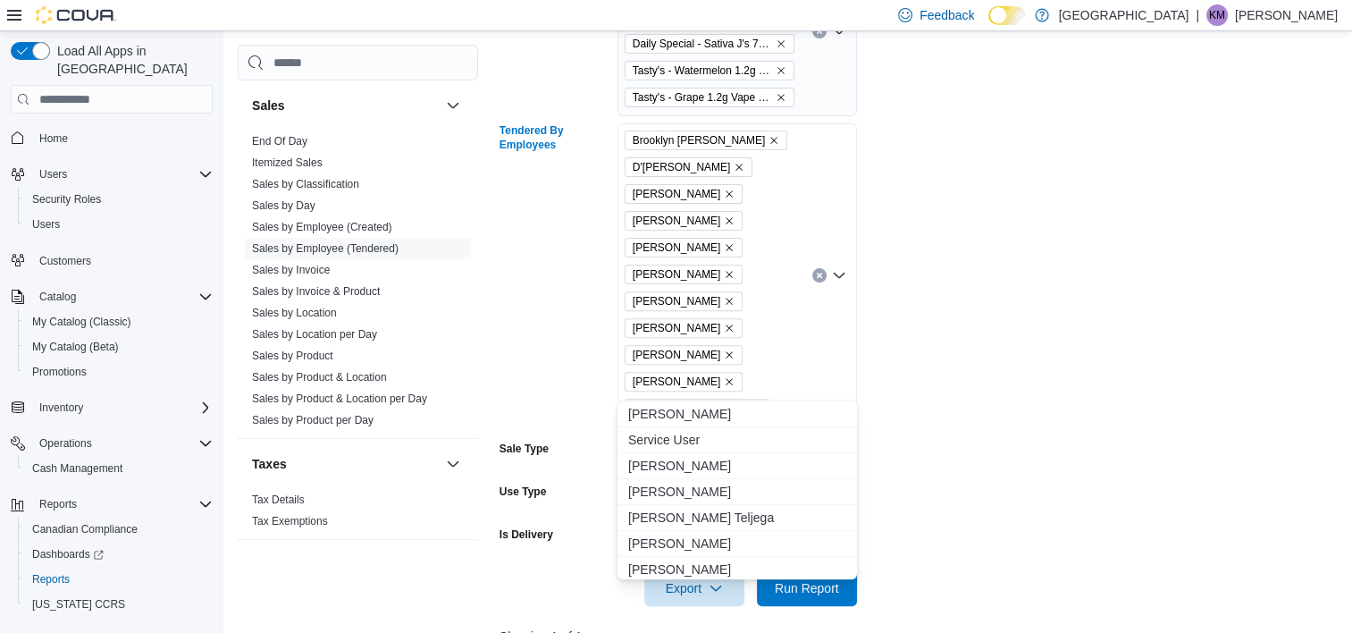
scroll to position [1428, 0]
click at [662, 486] on span "[PERSON_NAME] Teljega" at bounding box center [737, 488] width 218 height 18
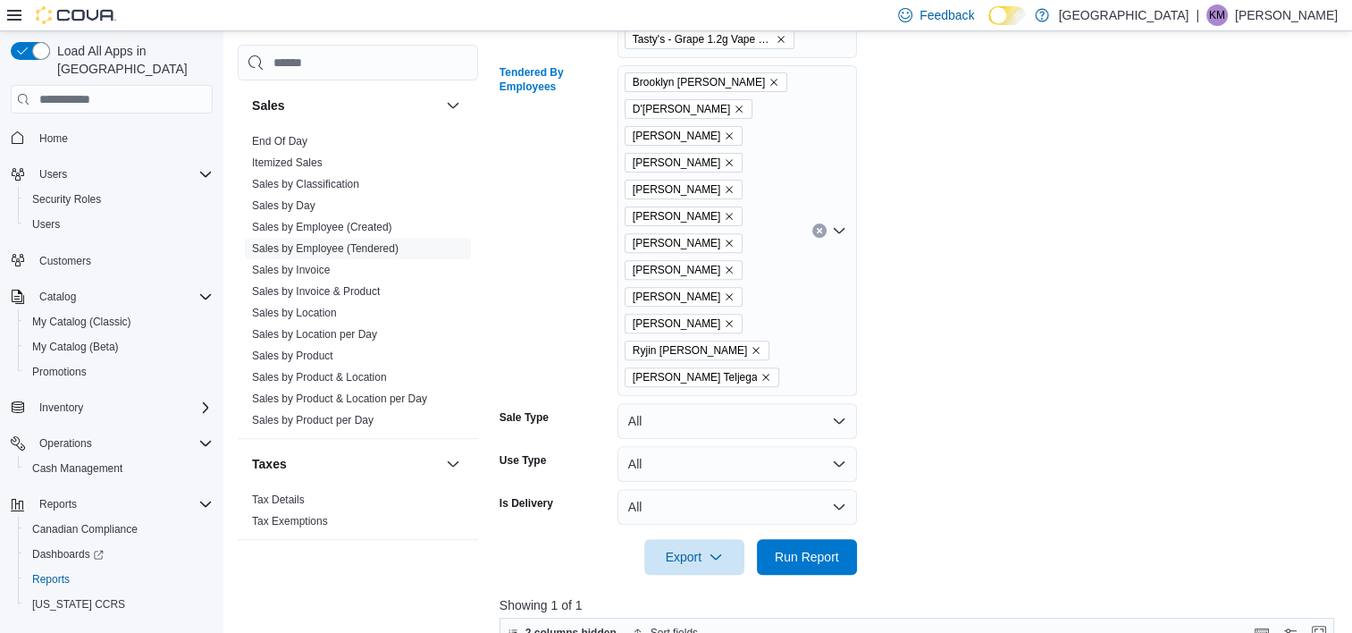
scroll to position [648, 0]
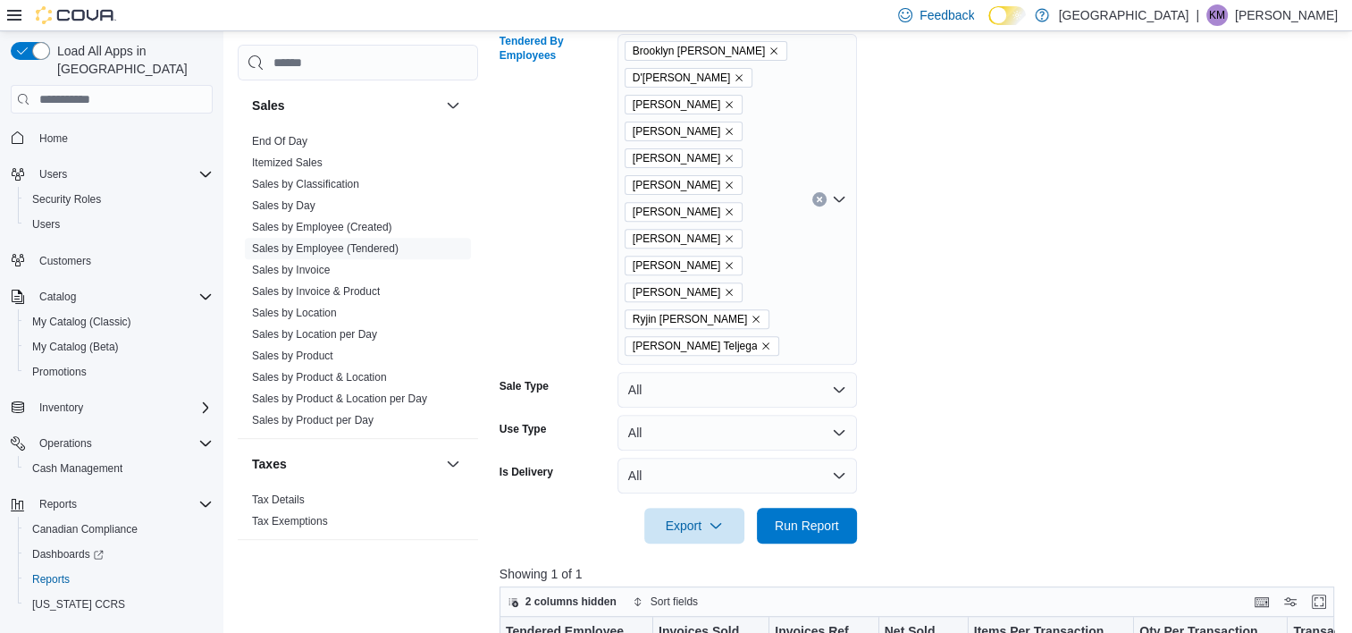
click at [754, 325] on div "Brooklyn [PERSON_NAME] D'[PERSON_NAME] [PERSON_NAME] [PERSON_NAME] [PERSON_NAME…" at bounding box center [736, 199] width 239 height 331
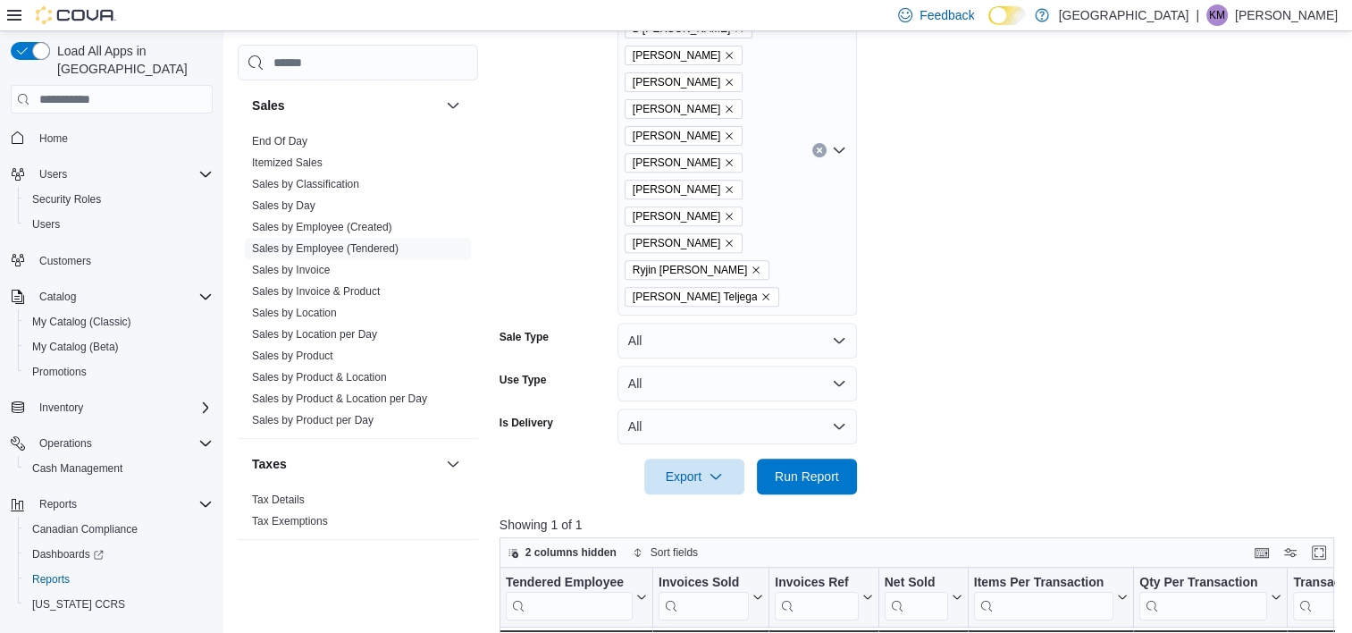
scroll to position [737, 0]
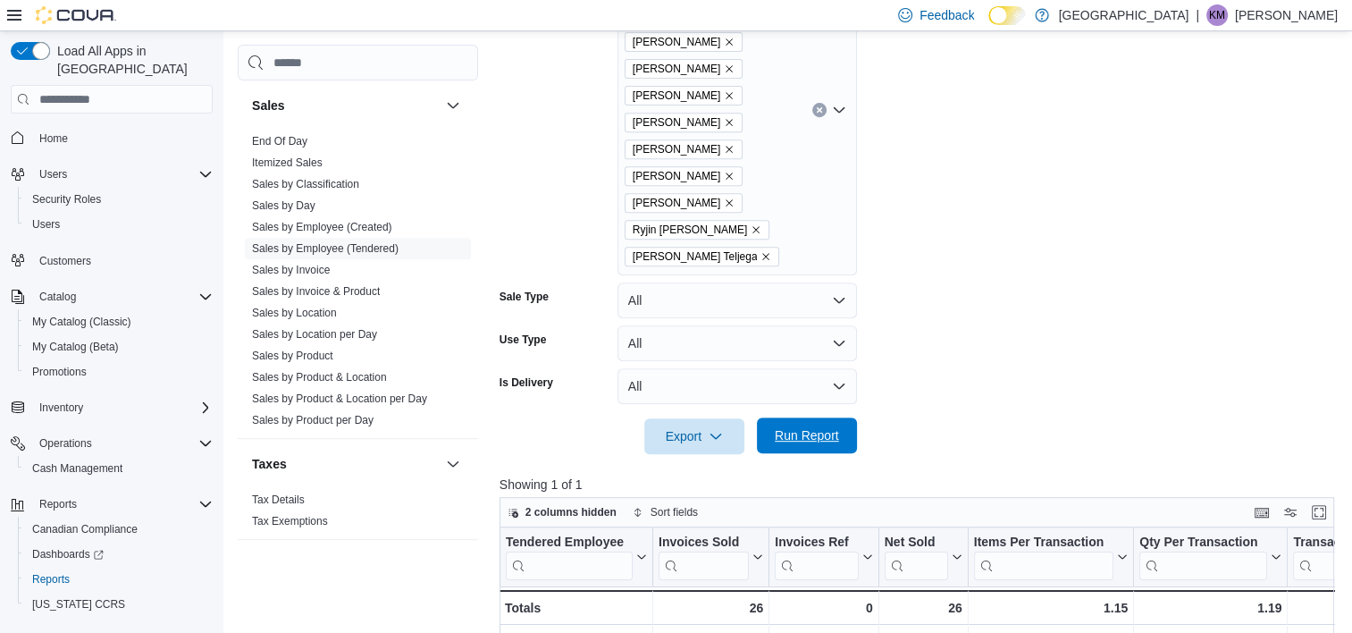
click at [798, 426] on span "Run Report" at bounding box center [807, 435] width 64 height 18
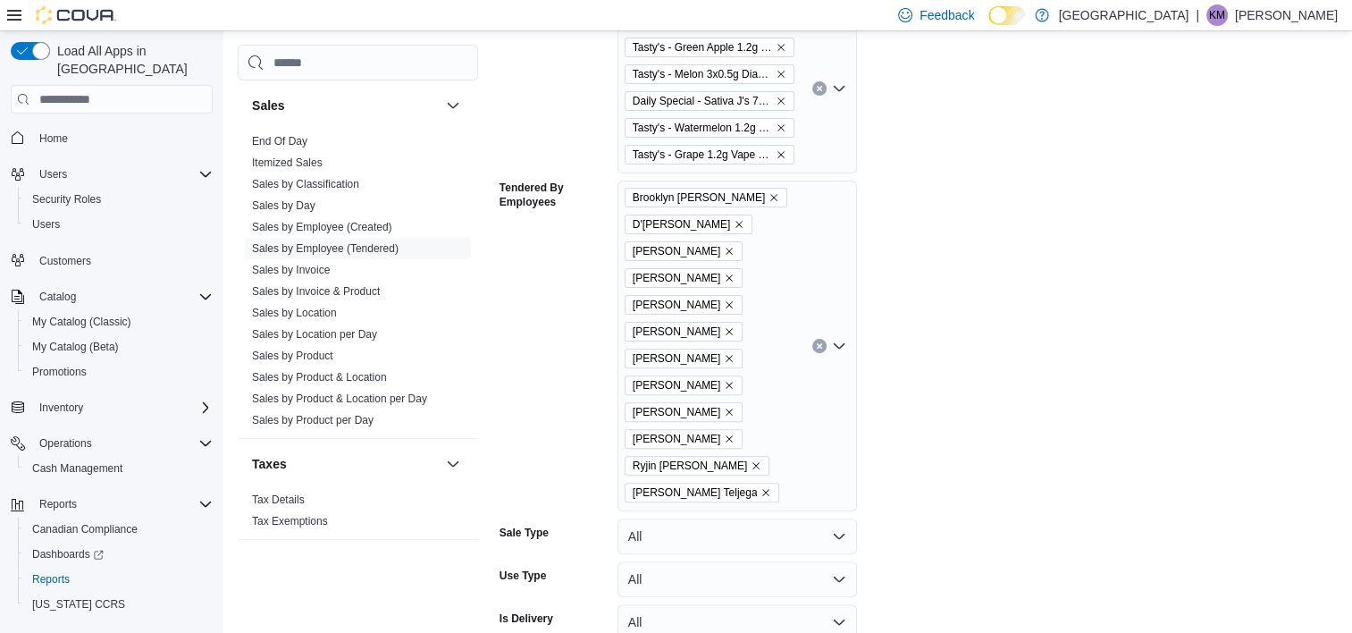
scroll to position [201, 0]
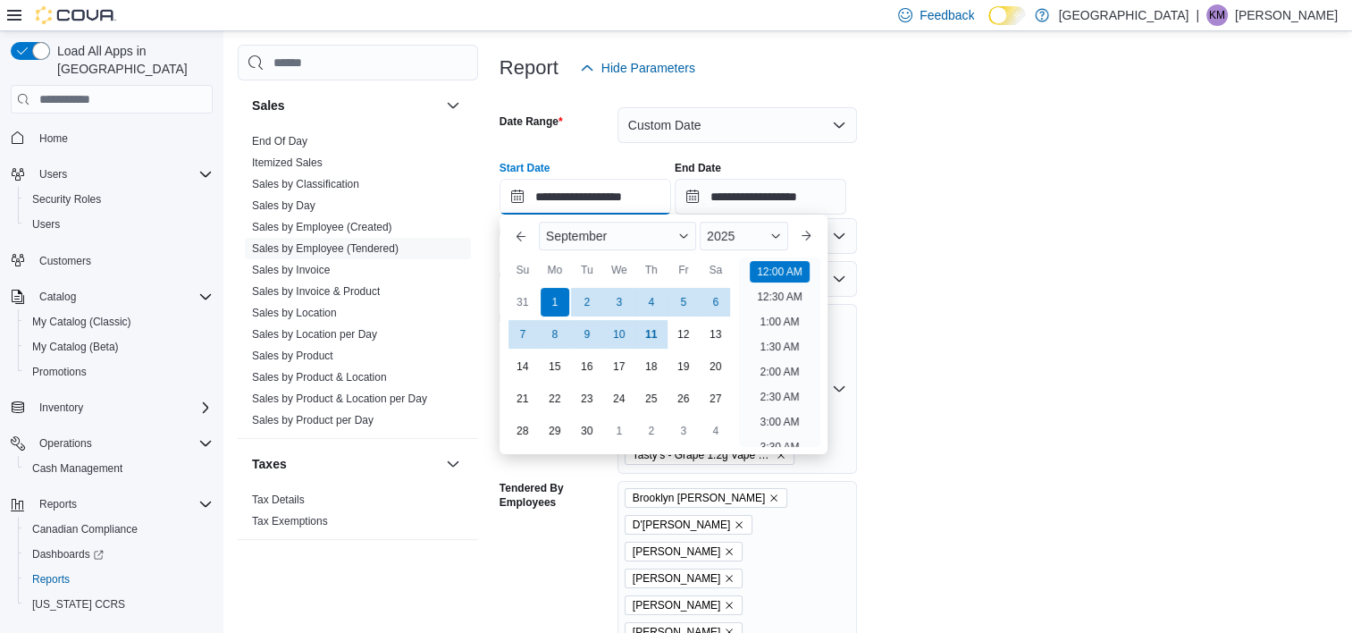
click at [518, 204] on input "**********" at bounding box center [585, 197] width 172 height 36
click at [520, 235] on button "Previous Month" at bounding box center [521, 236] width 29 height 29
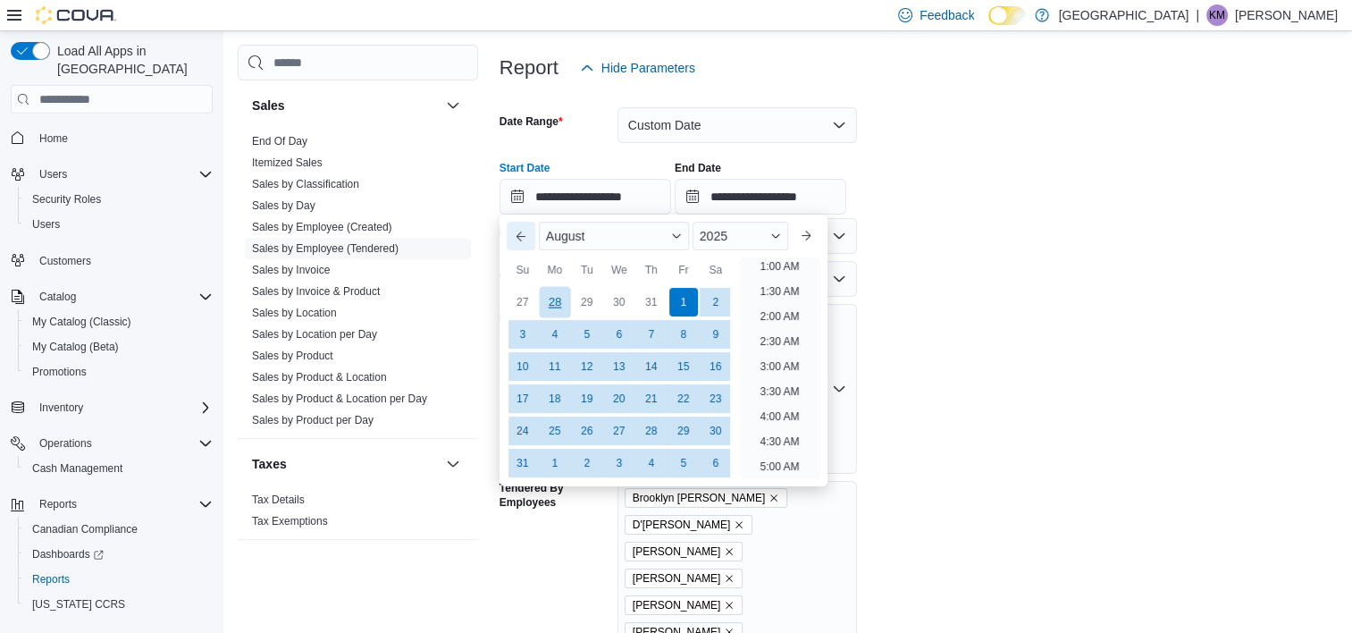
scroll to position [4, 0]
click at [683, 399] on div "22" at bounding box center [682, 398] width 31 height 31
type input "**********"
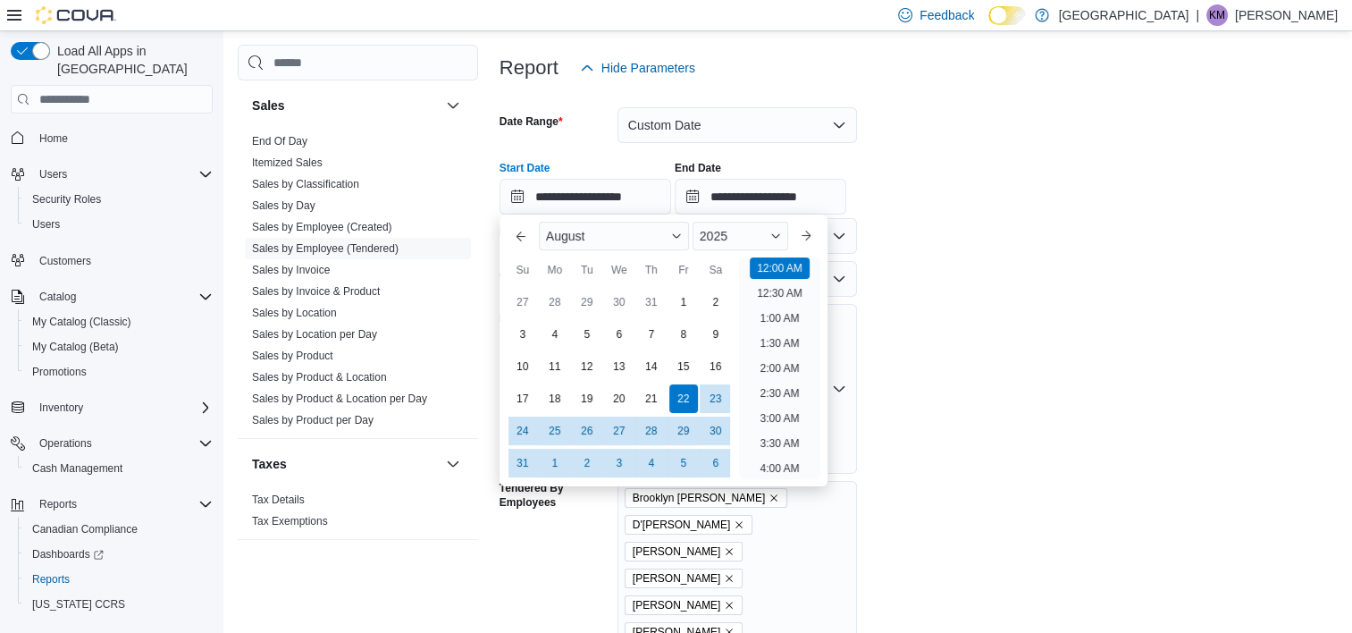
click at [1067, 384] on form "**********" at bounding box center [920, 538] width 843 height 904
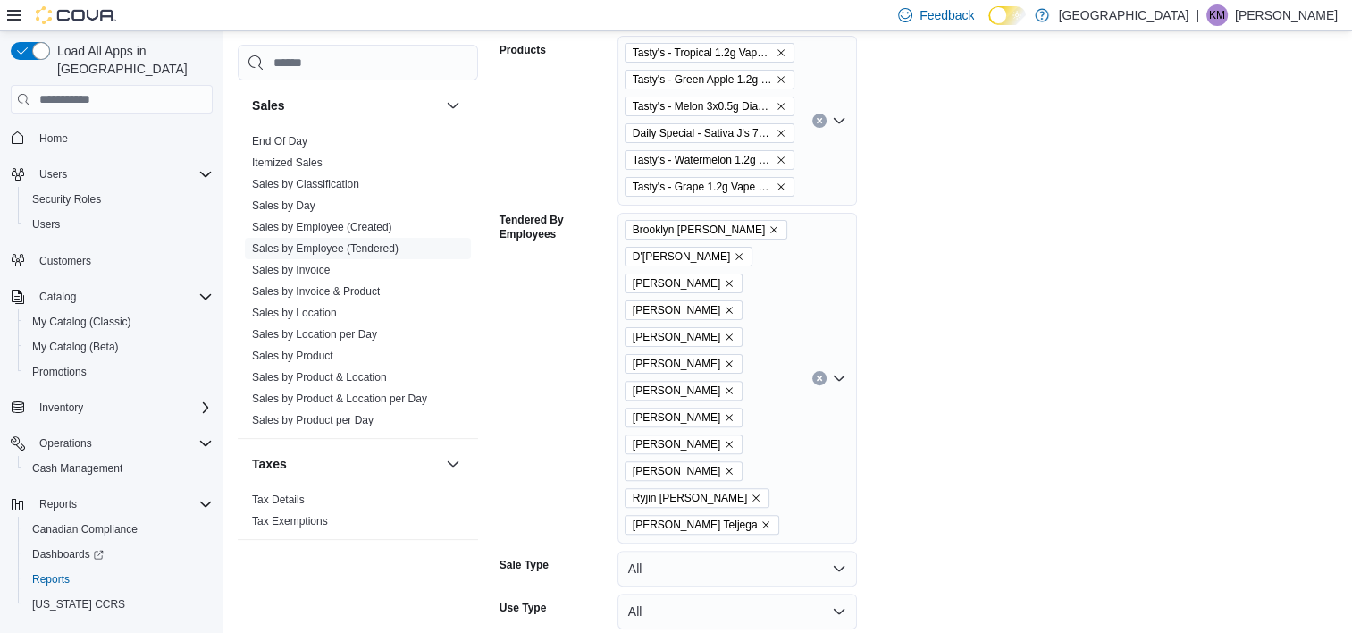
scroll to position [826, 0]
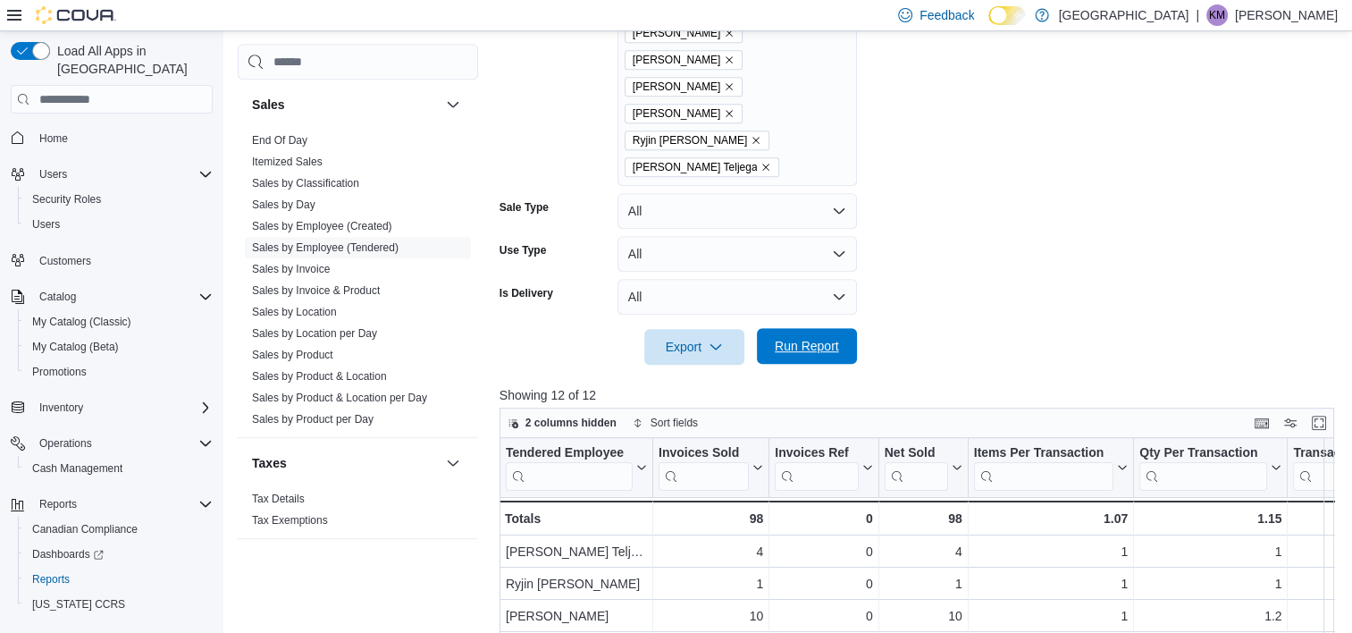
click at [790, 337] on span "Run Report" at bounding box center [807, 346] width 64 height 18
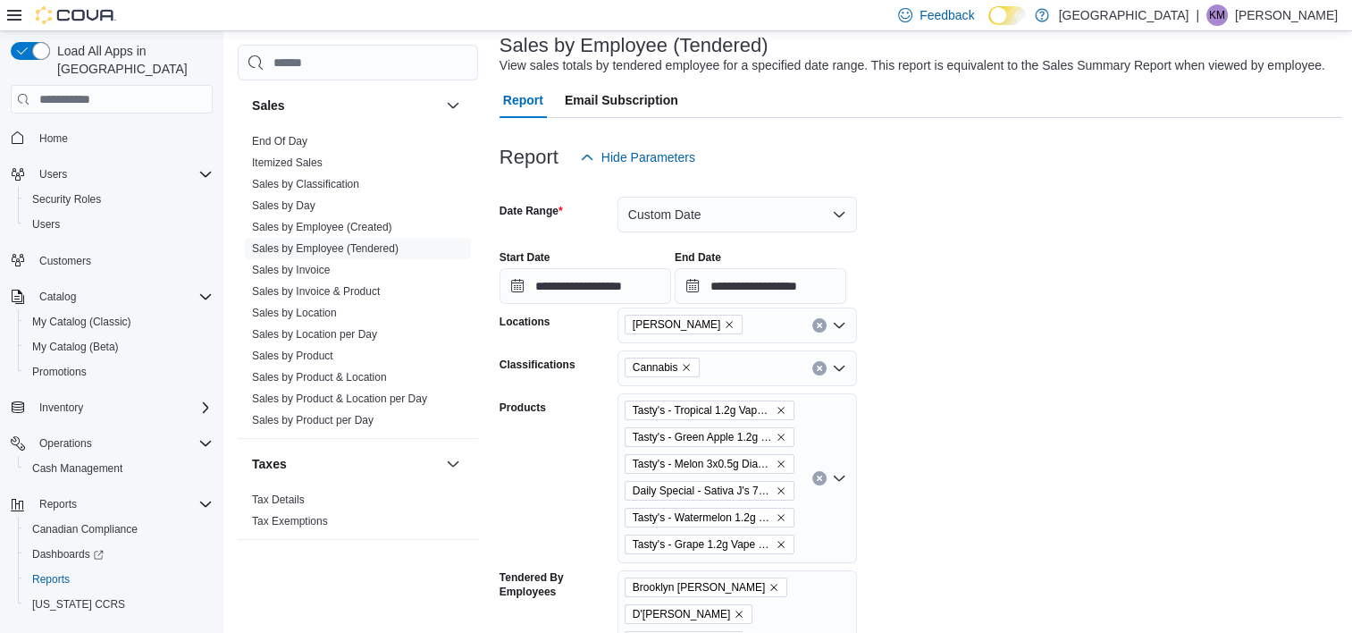
scroll to position [201, 0]
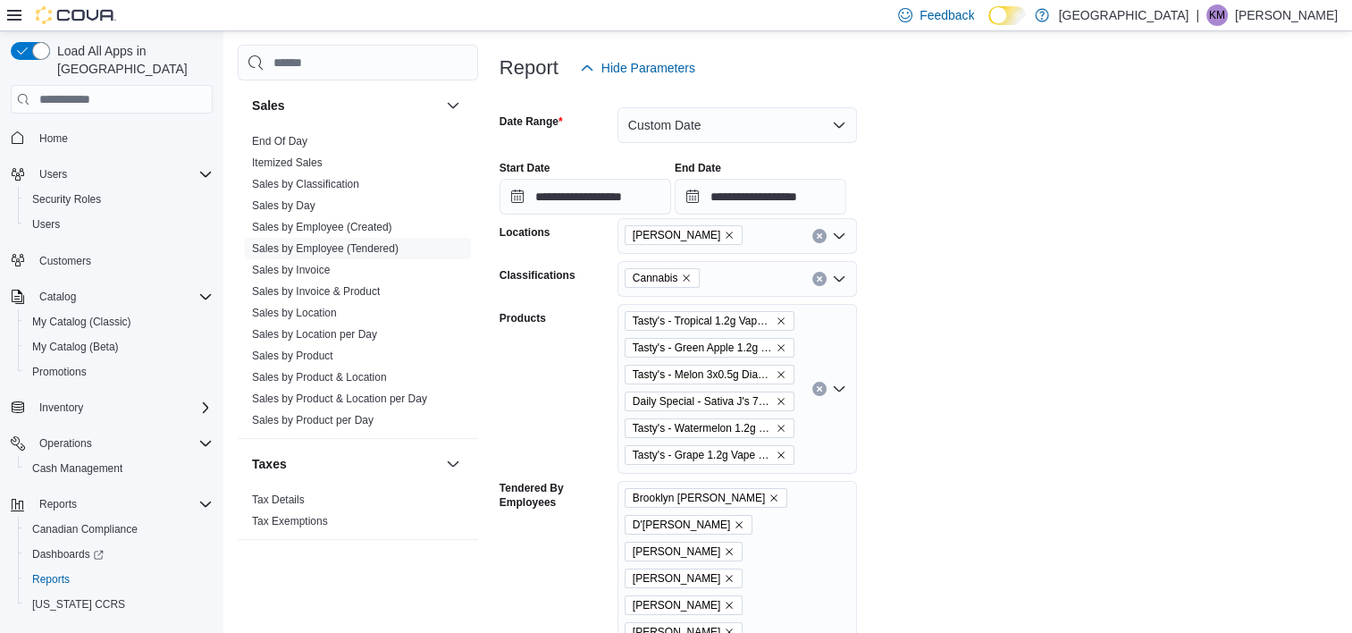
click at [811, 466] on div "Tasty's - Tropical 1.2g Vape Cartridge - Indica - Vapes Tasty's - Green Apple 1…" at bounding box center [736, 389] width 239 height 170
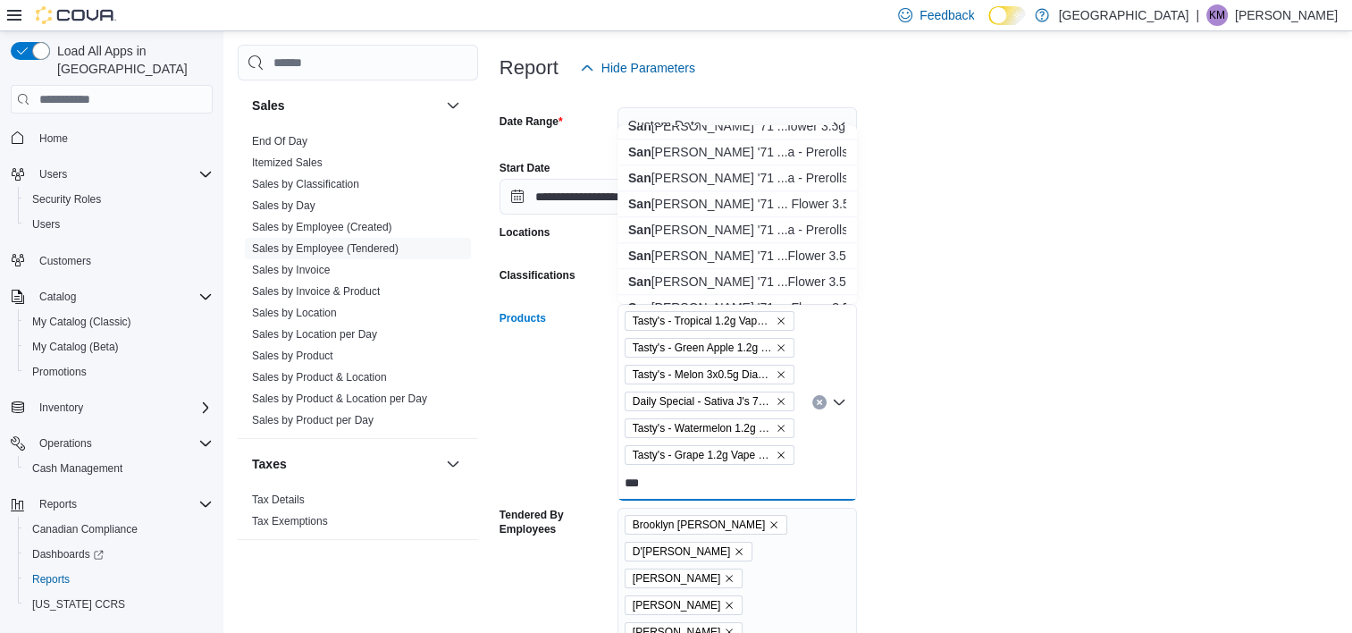
scroll to position [1876, 0]
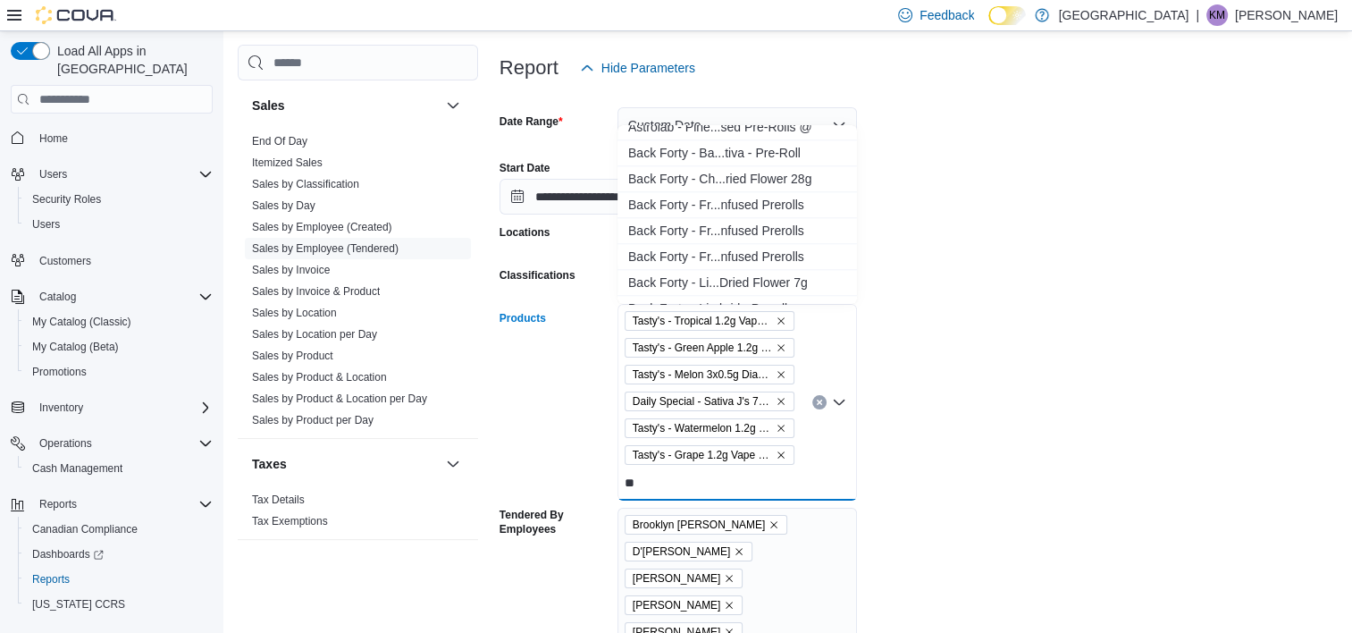
type input "*"
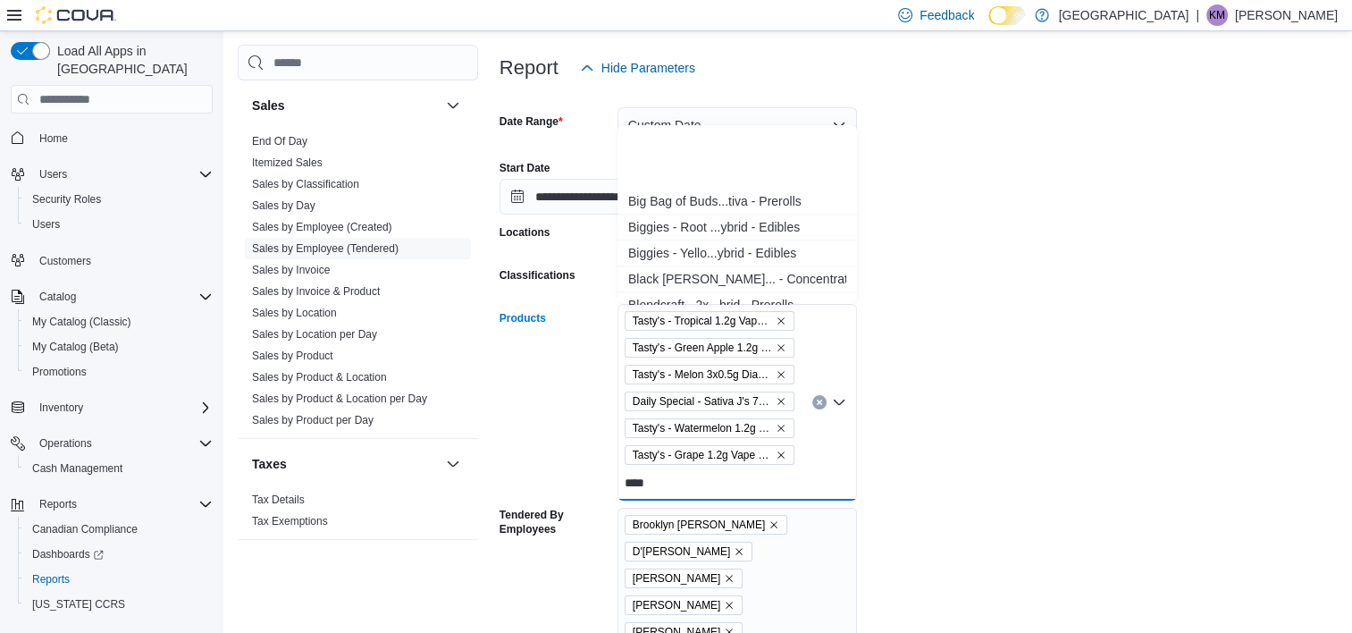
scroll to position [2412, 0]
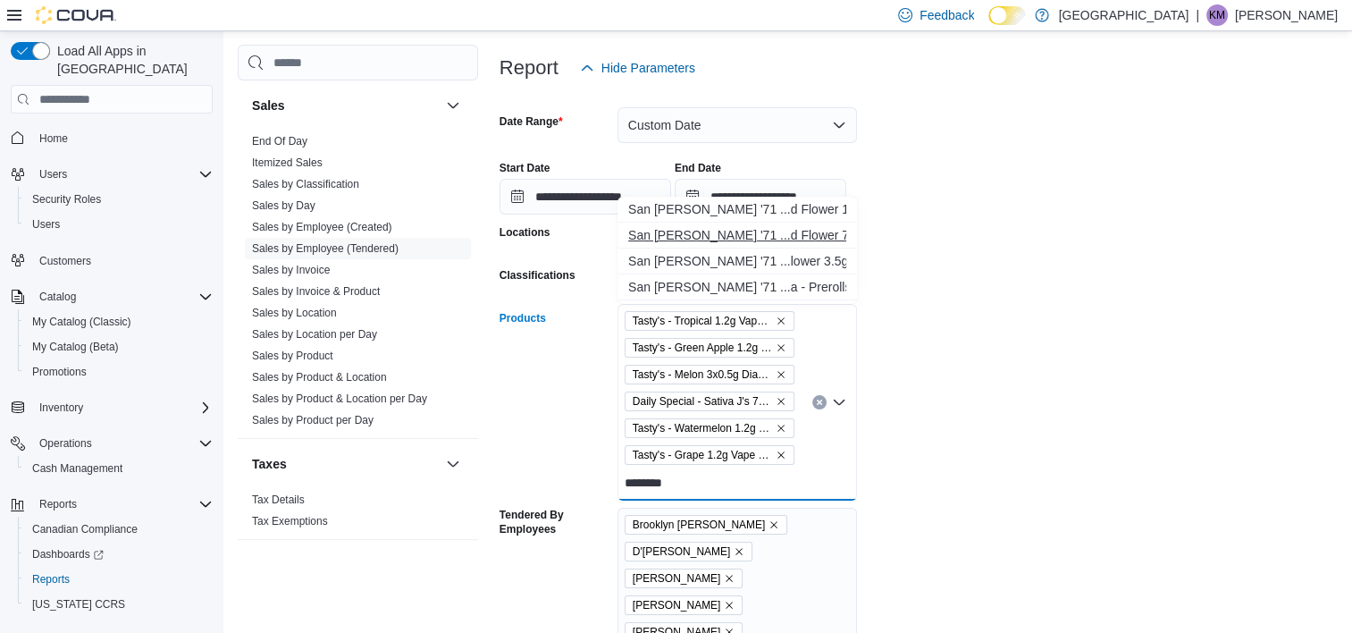
type input "********"
click at [780, 231] on div "San [PERSON_NAME] '71 ...d Flower 7g #@" at bounding box center [737, 235] width 218 height 18
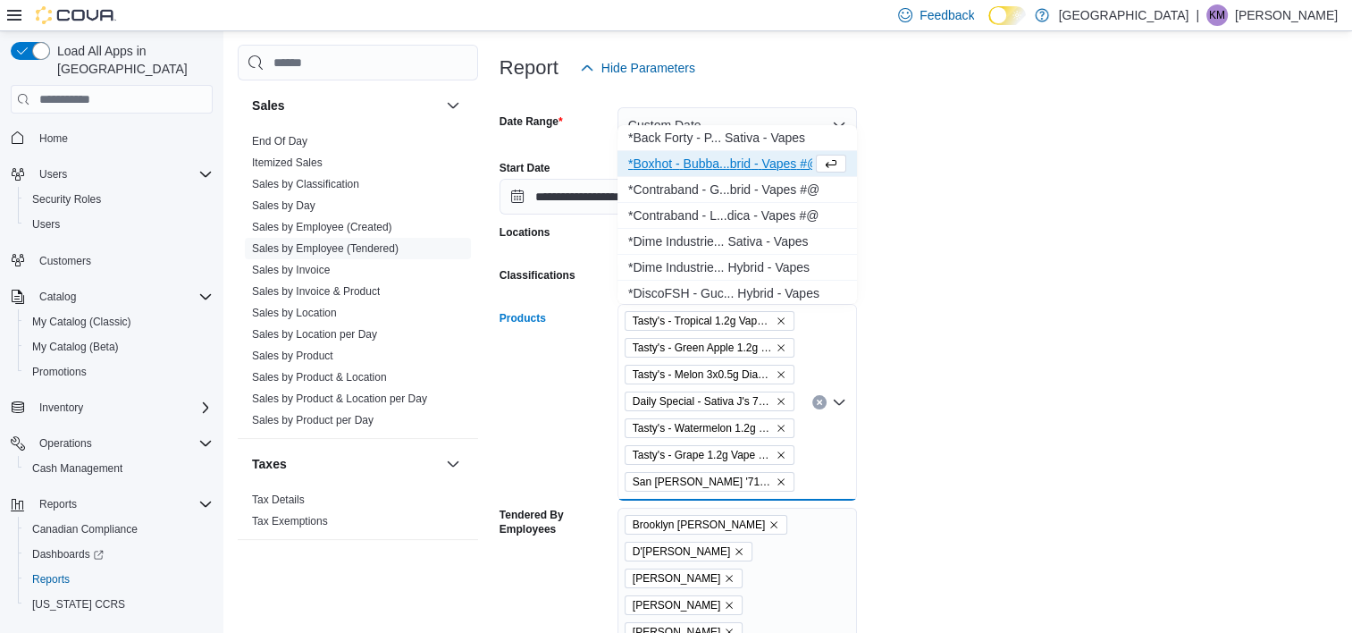
click at [916, 470] on form "**********" at bounding box center [920, 551] width 843 height 931
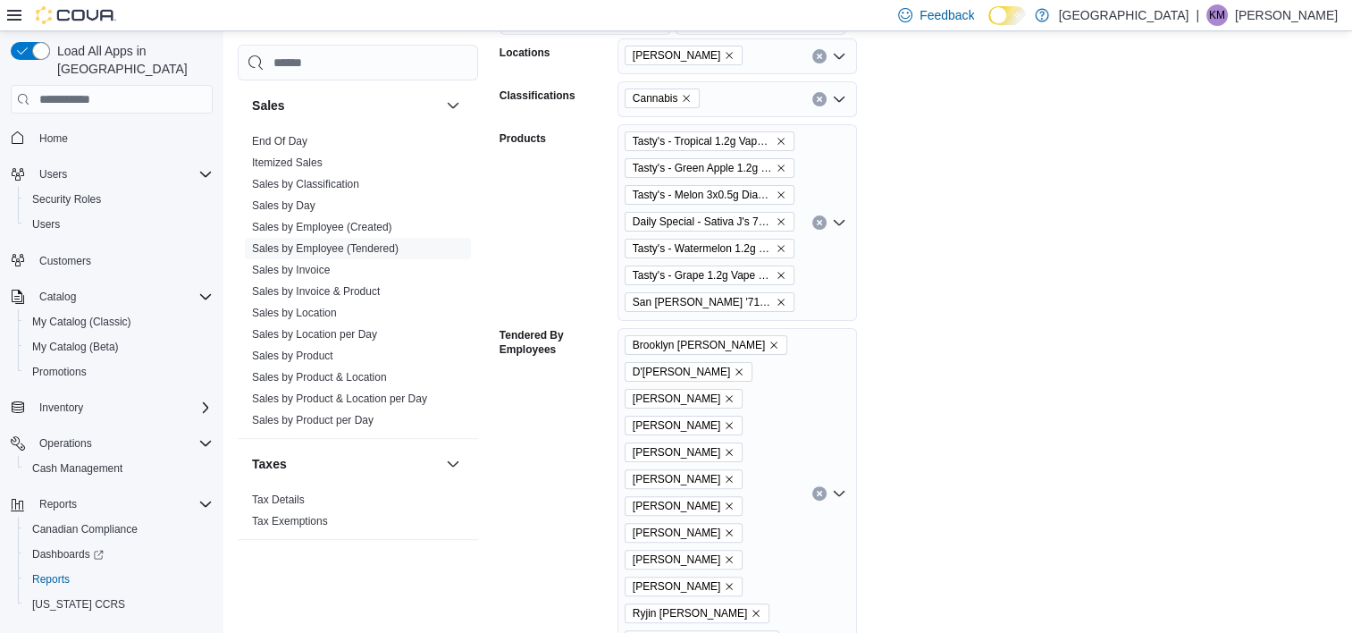
scroll to position [380, 0]
drag, startPoint x: 801, startPoint y: 306, endPoint x: 818, endPoint y: 303, distance: 17.3
click at [804, 306] on div "Tasty's - Tropical 1.2g Vape Cartridge - Indica - Vapes Tasty's - Green Apple 1…" at bounding box center [736, 223] width 239 height 197
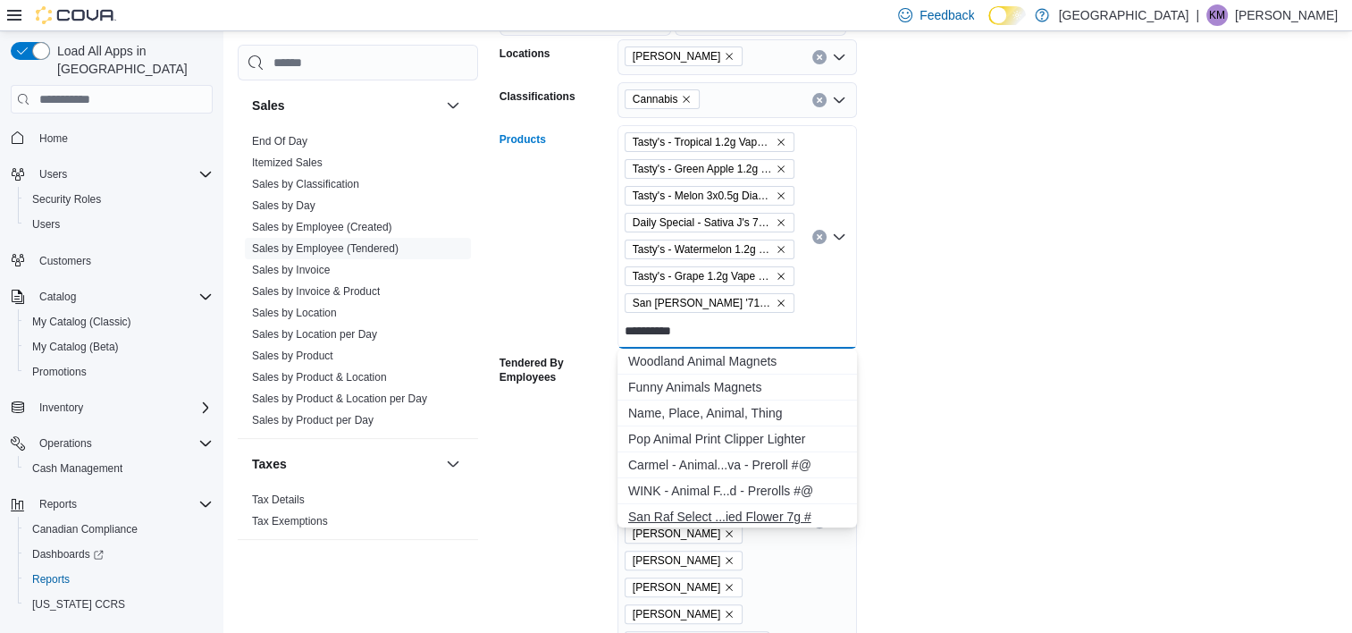
type input "**********"
click at [743, 507] on div "San Raf Select ...ied Flower 7g #" at bounding box center [737, 516] width 218 height 18
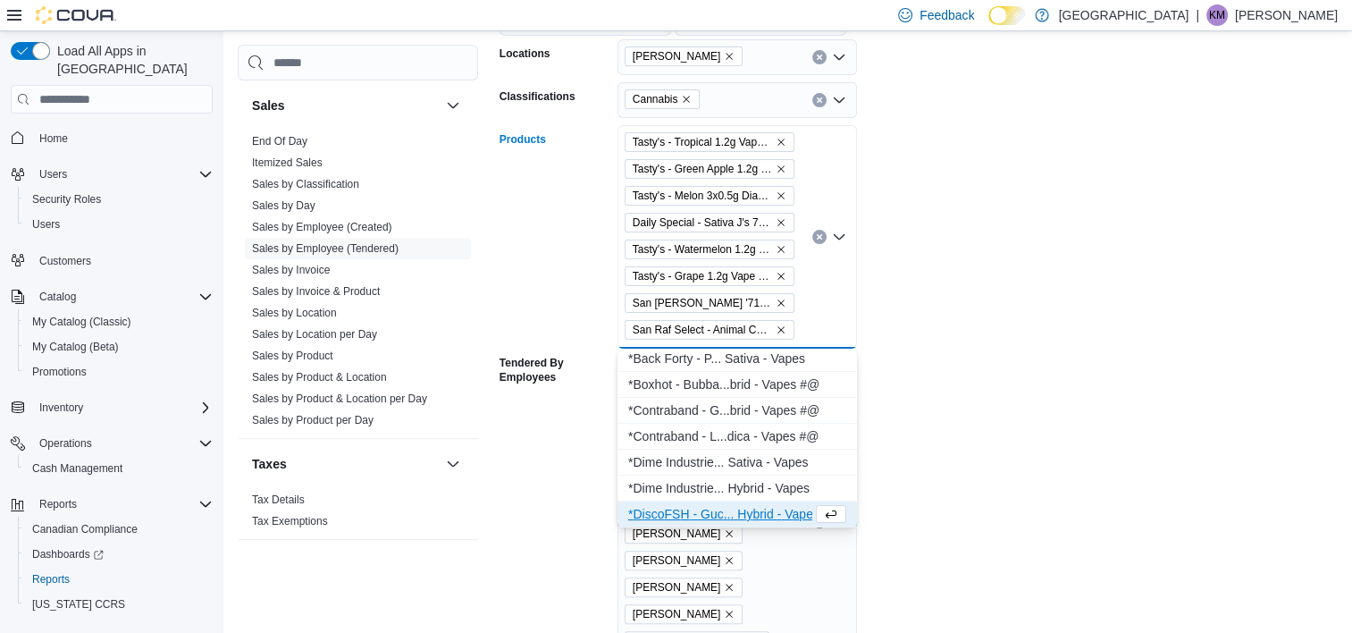
click at [988, 463] on form "**********" at bounding box center [920, 386] width 843 height 958
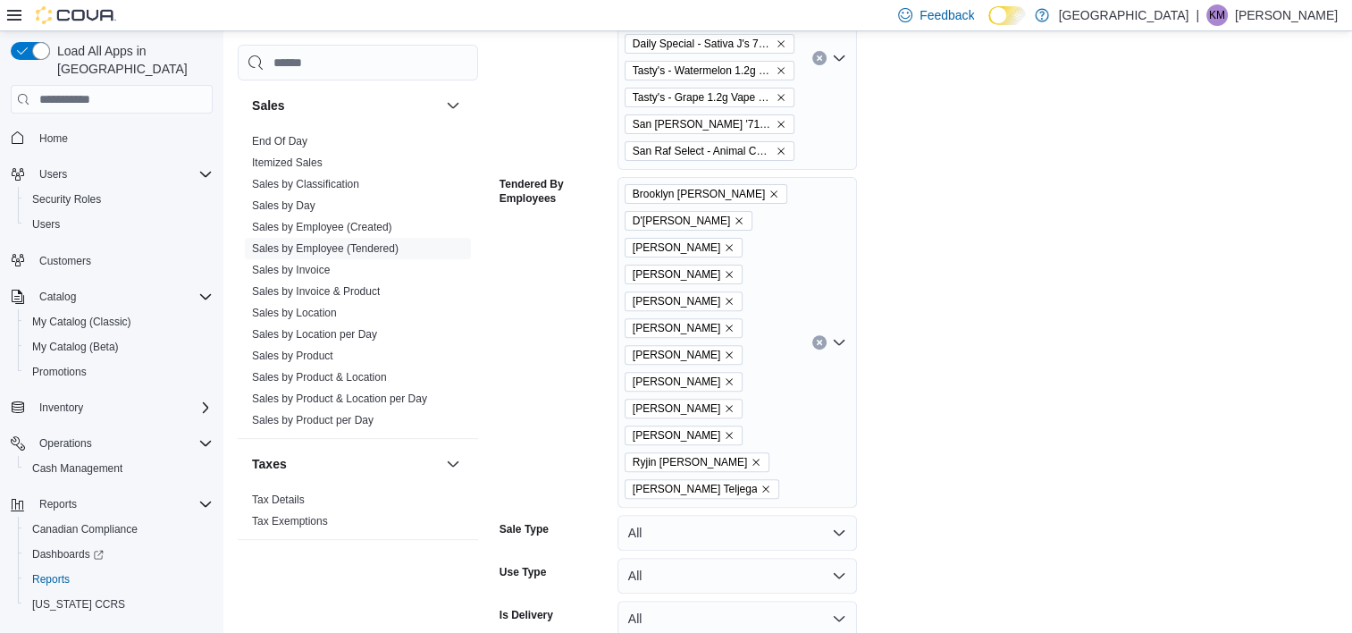
scroll to position [826, 0]
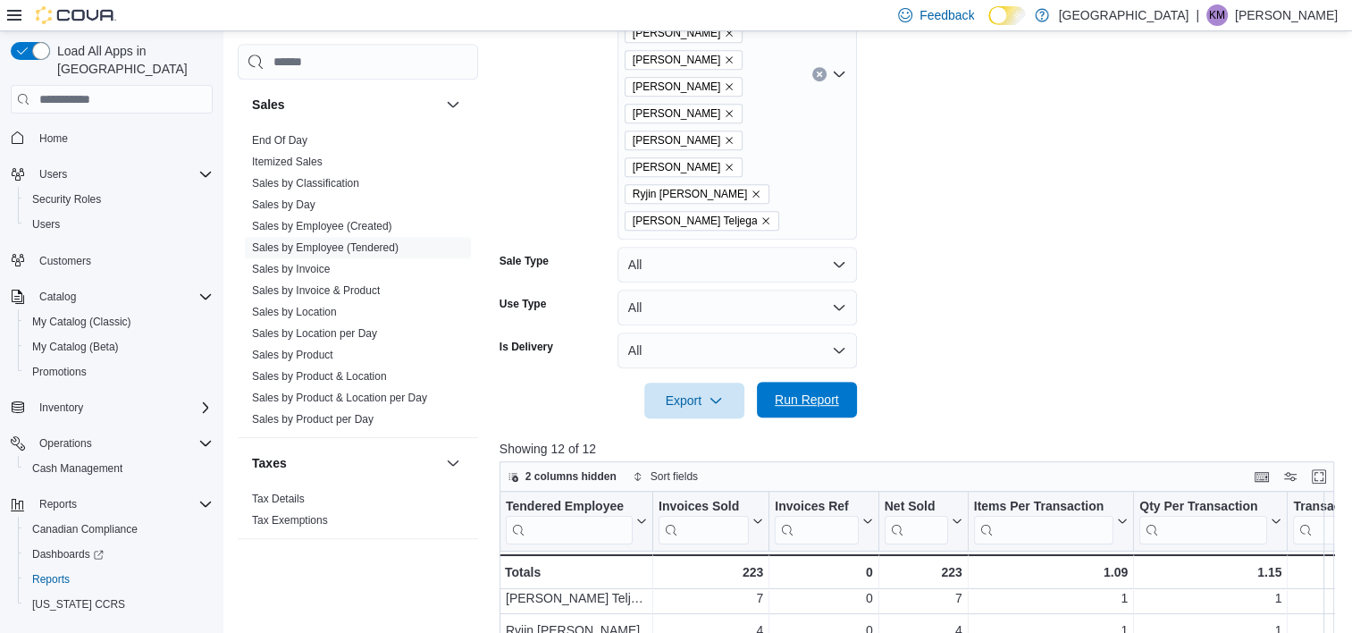
click at [816, 381] on span "Run Report" at bounding box center [806, 399] width 79 height 36
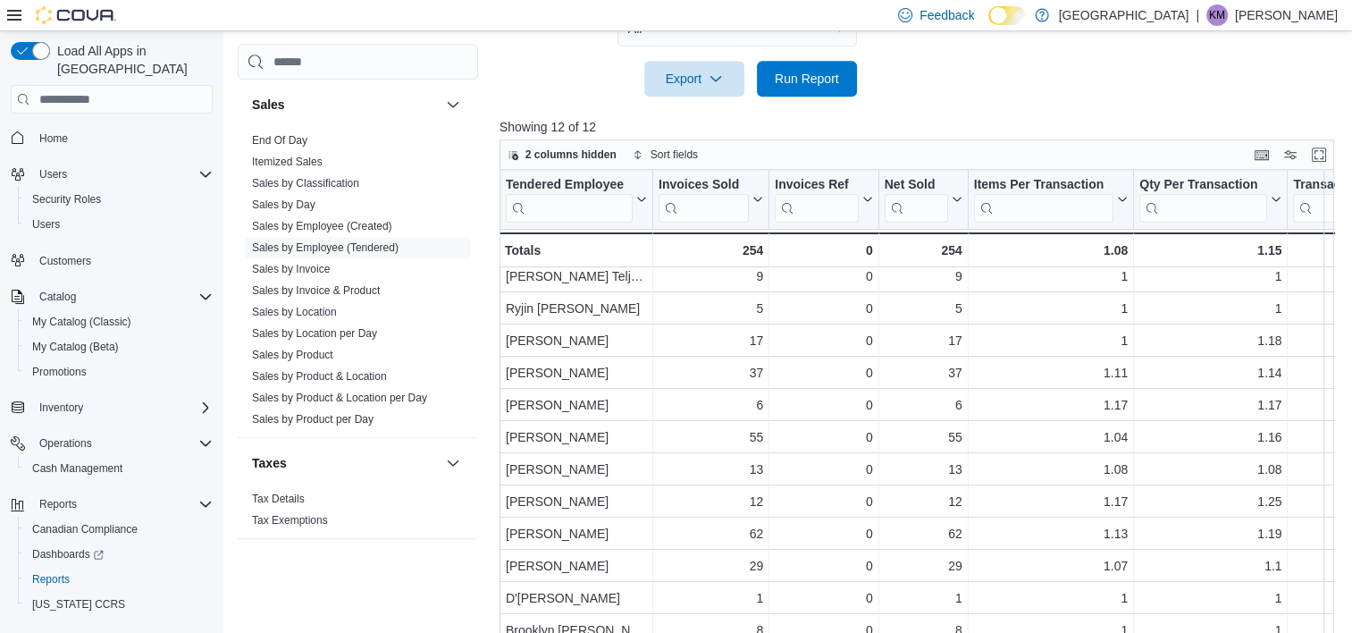
scroll to position [17, 0]
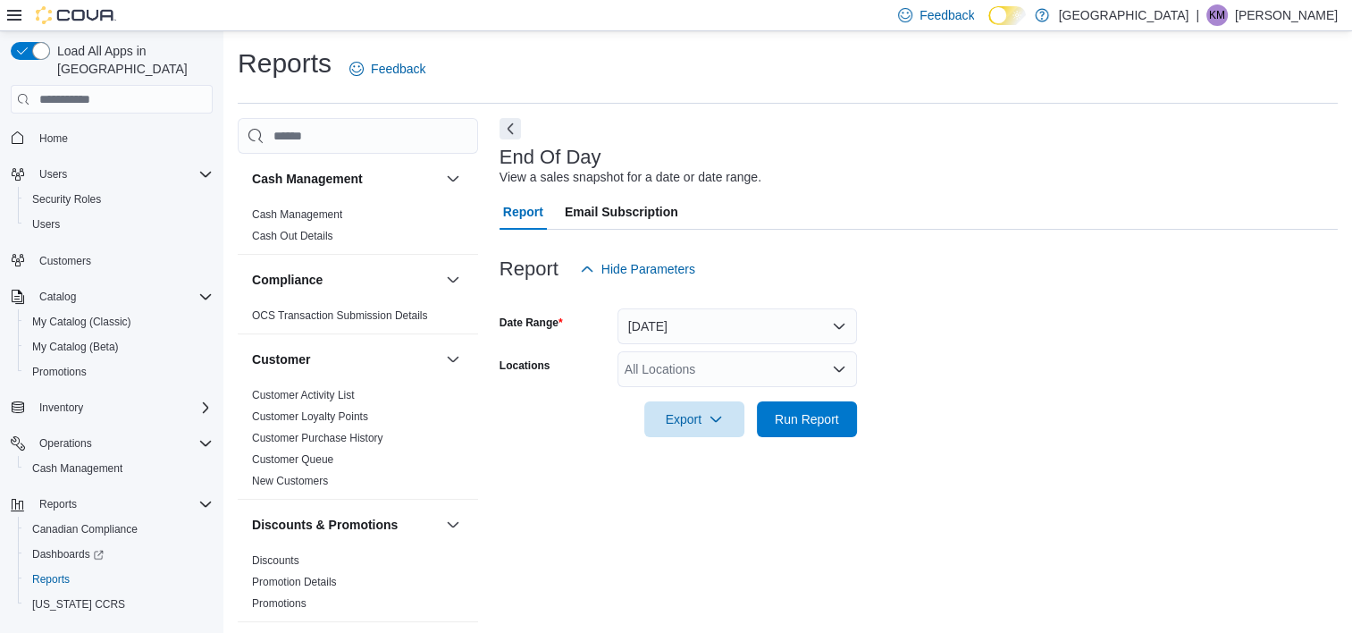
scroll to position [10, 0]
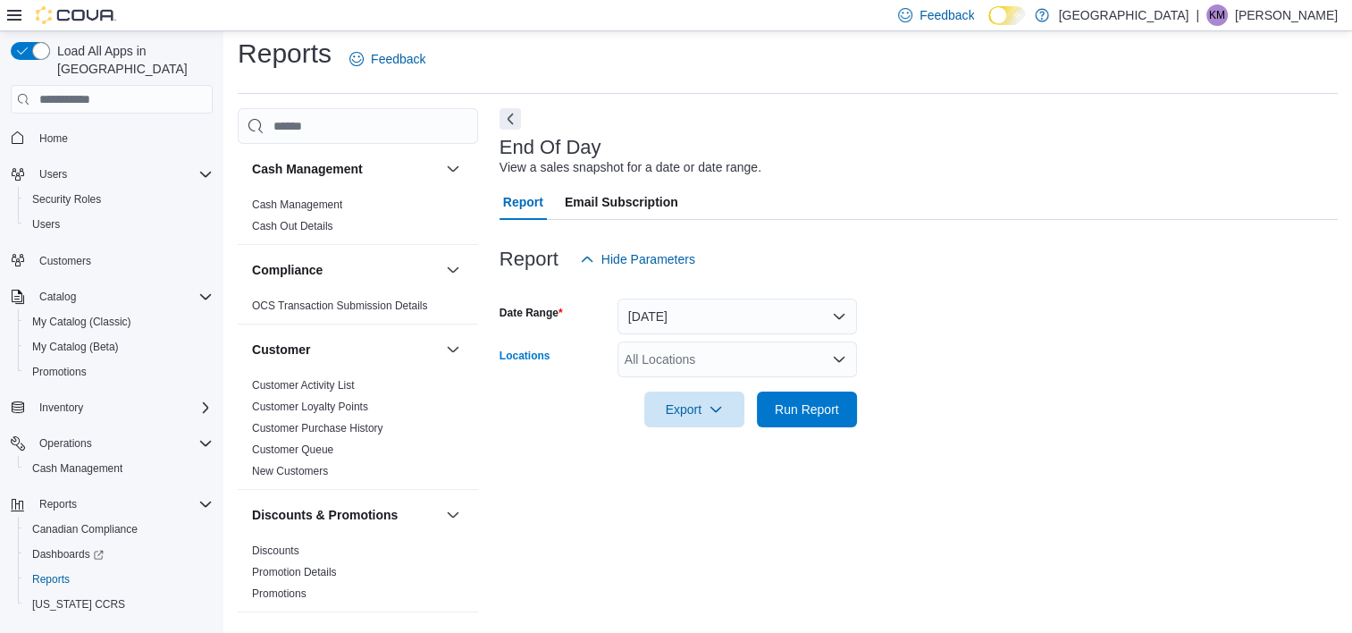
click at [722, 347] on div "All Locations" at bounding box center [736, 359] width 239 height 36
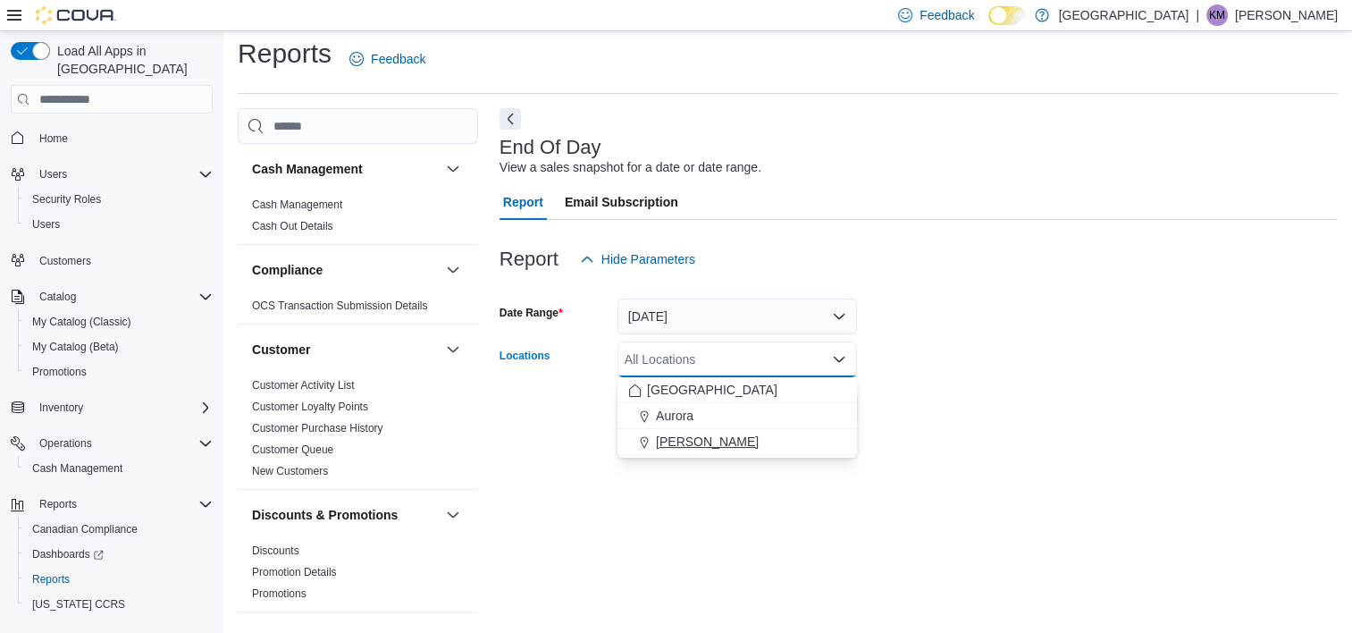
click at [703, 440] on span "[PERSON_NAME]" at bounding box center [707, 441] width 103 height 18
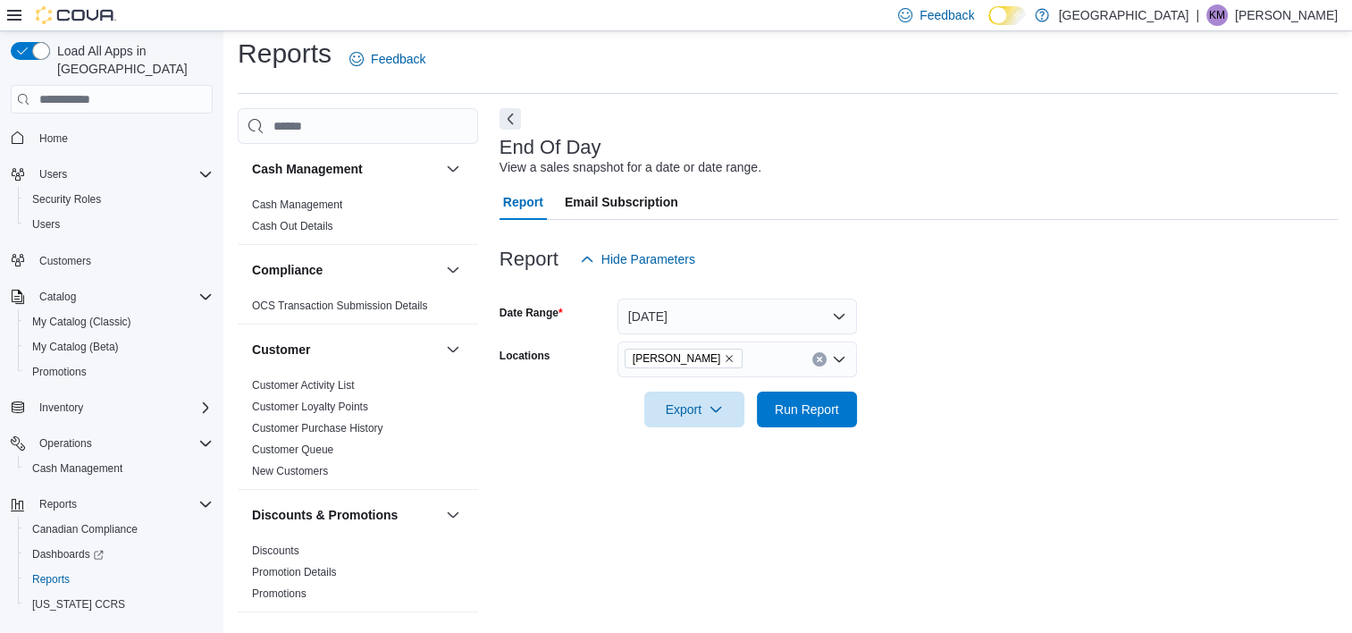
click at [712, 568] on div "End Of Day View a sales snapshot for a date or date range. Report Email Subscri…" at bounding box center [918, 363] width 838 height 510
click at [851, 393] on button "Run Report" at bounding box center [807, 408] width 100 height 36
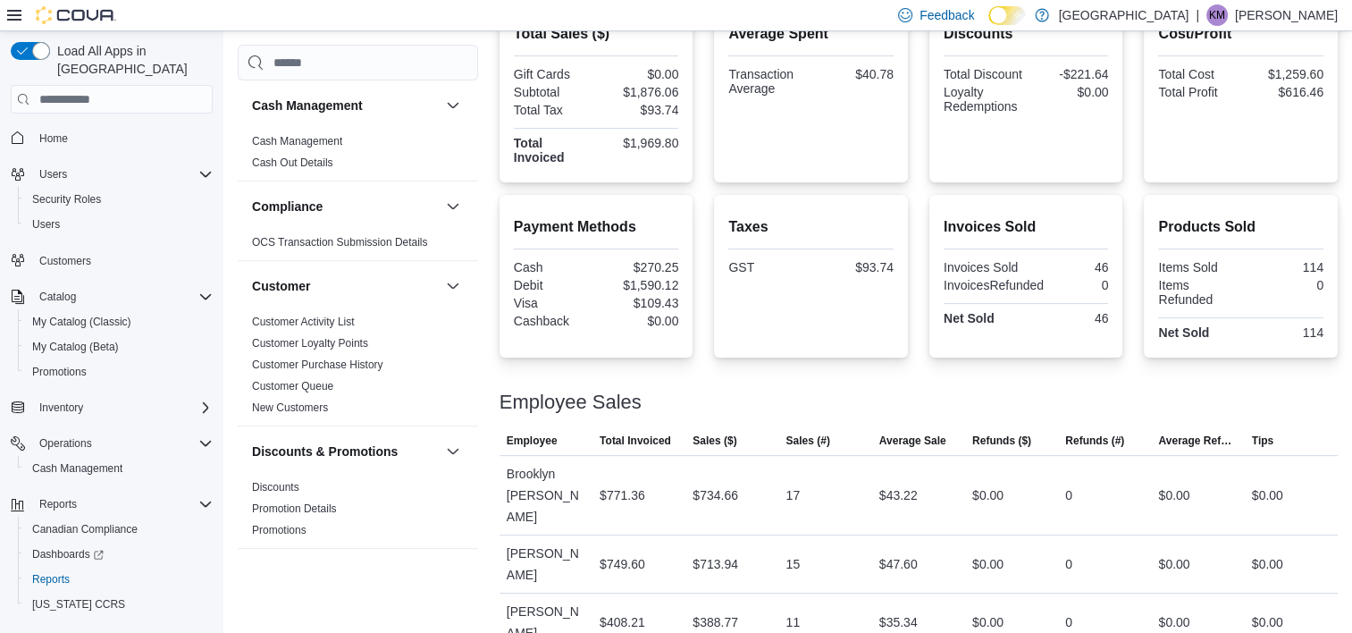
scroll to position [482, 0]
